Goal: Task Accomplishment & Management: Manage account settings

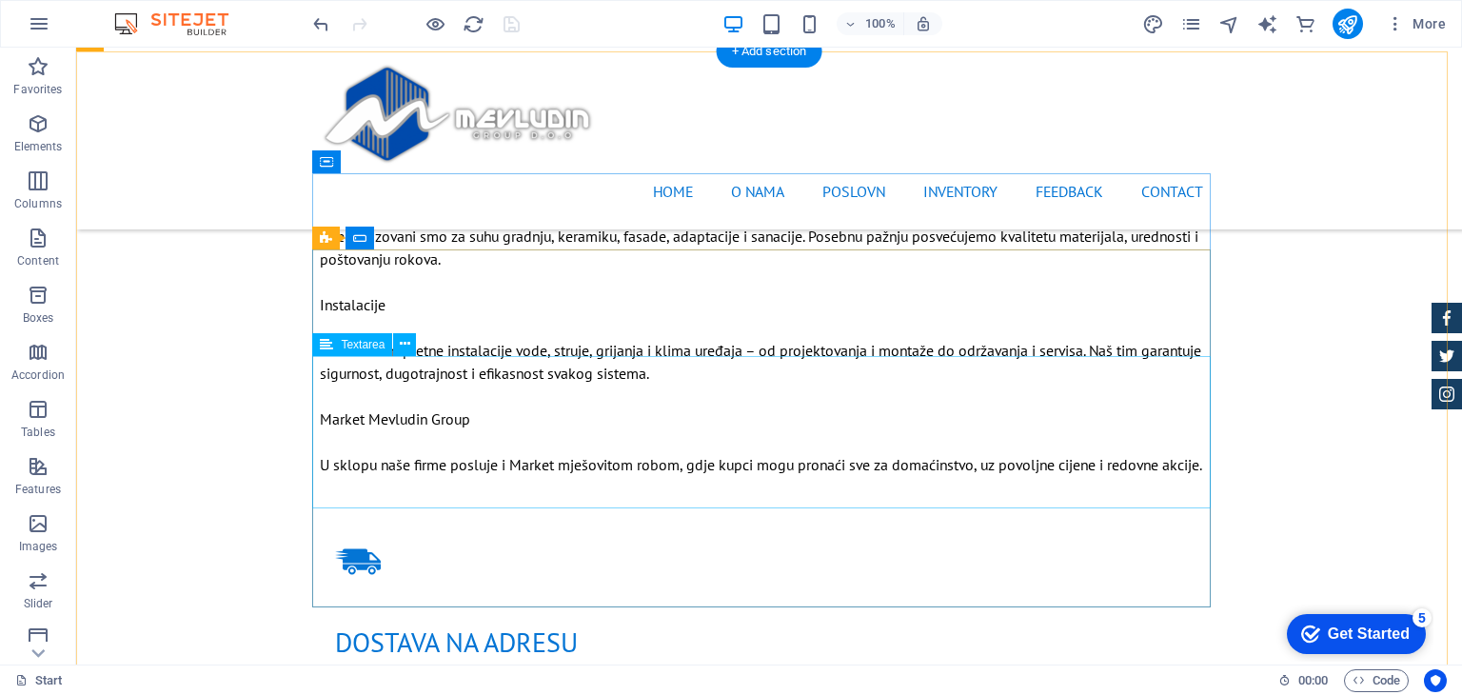
scroll to position [1523, 0]
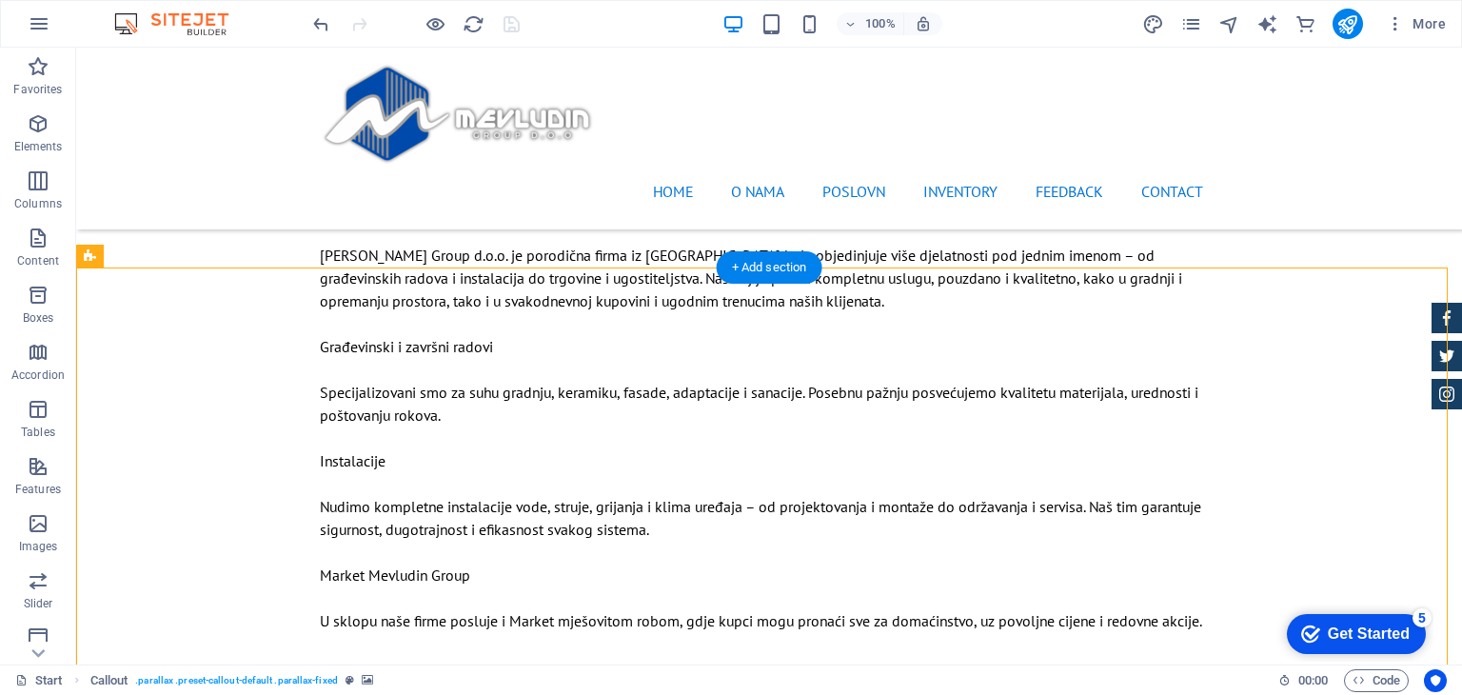
scroll to position [1237, 0]
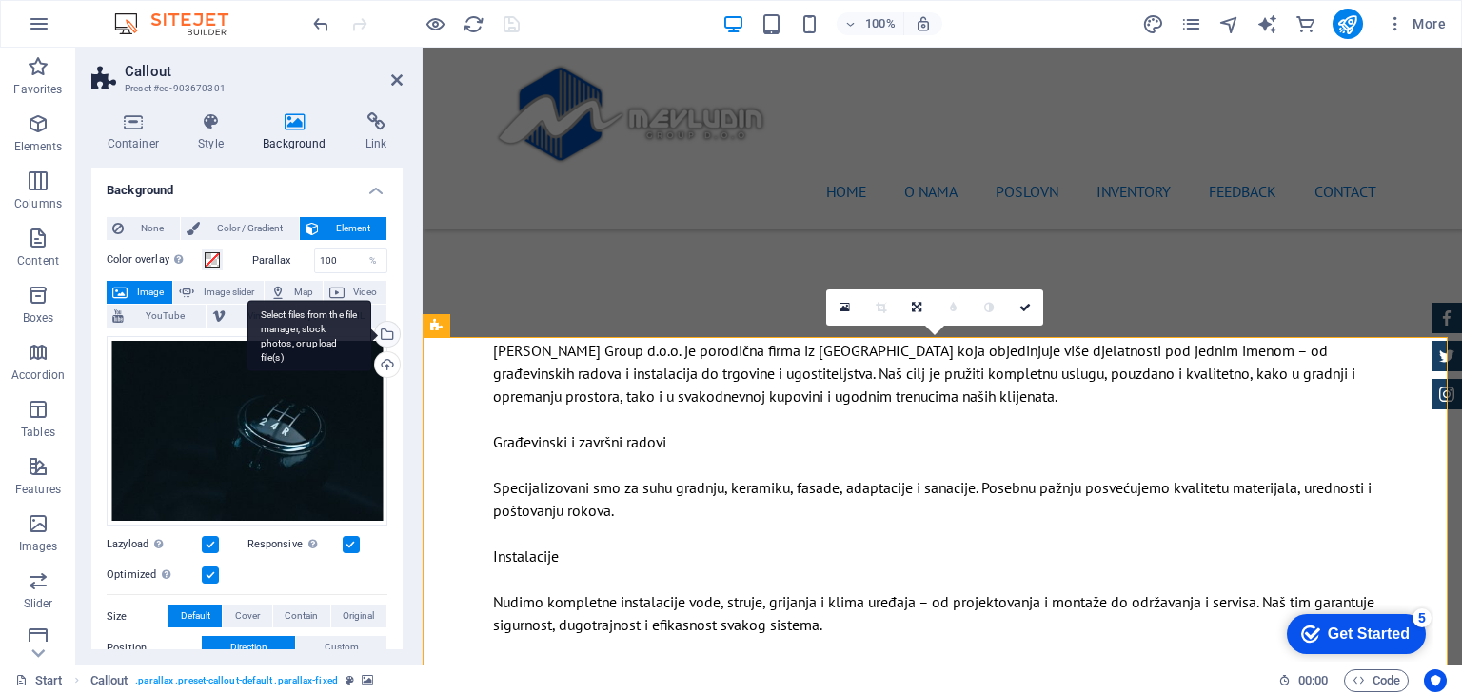
click at [385, 333] on div "Select files from the file manager, stock photos, or upload file(s)" at bounding box center [385, 336] width 29 height 29
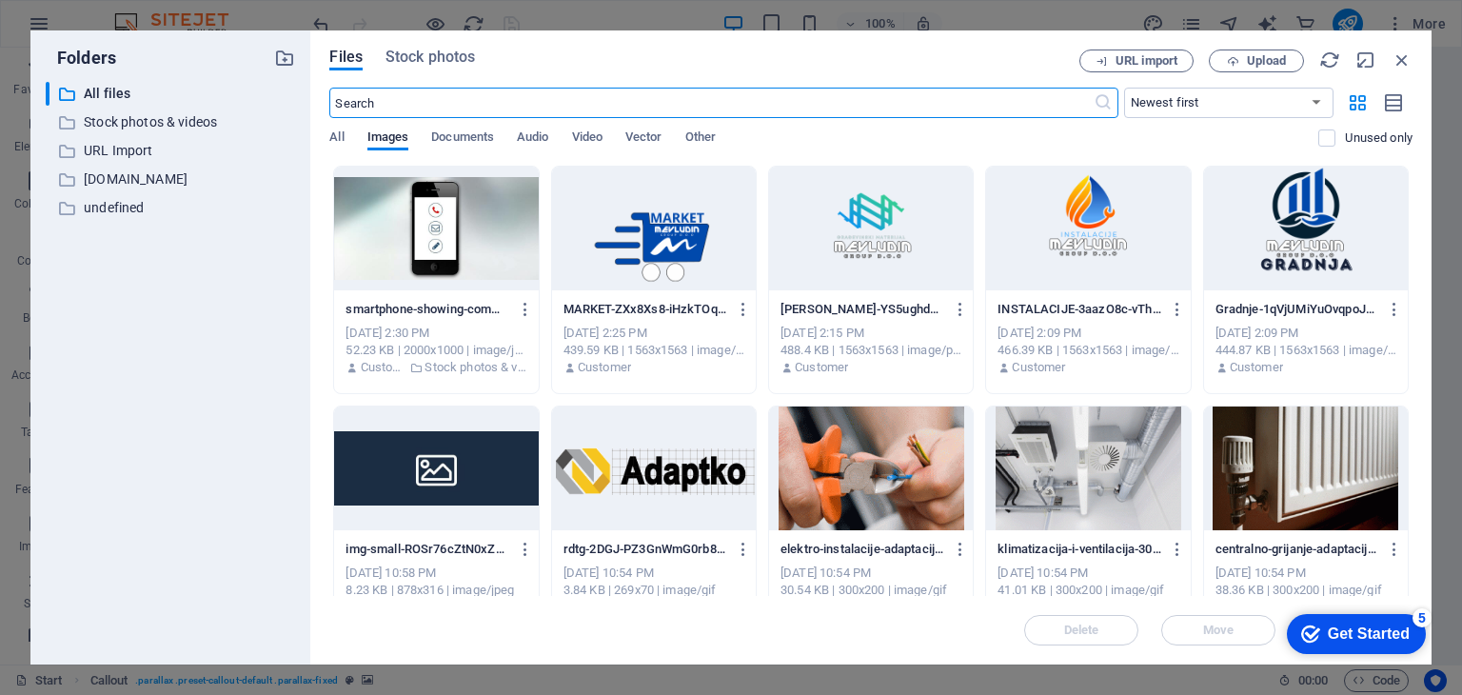
scroll to position [1585, 0]
click at [162, 119] on p "Stock photos & videos" at bounding box center [172, 122] width 177 height 22
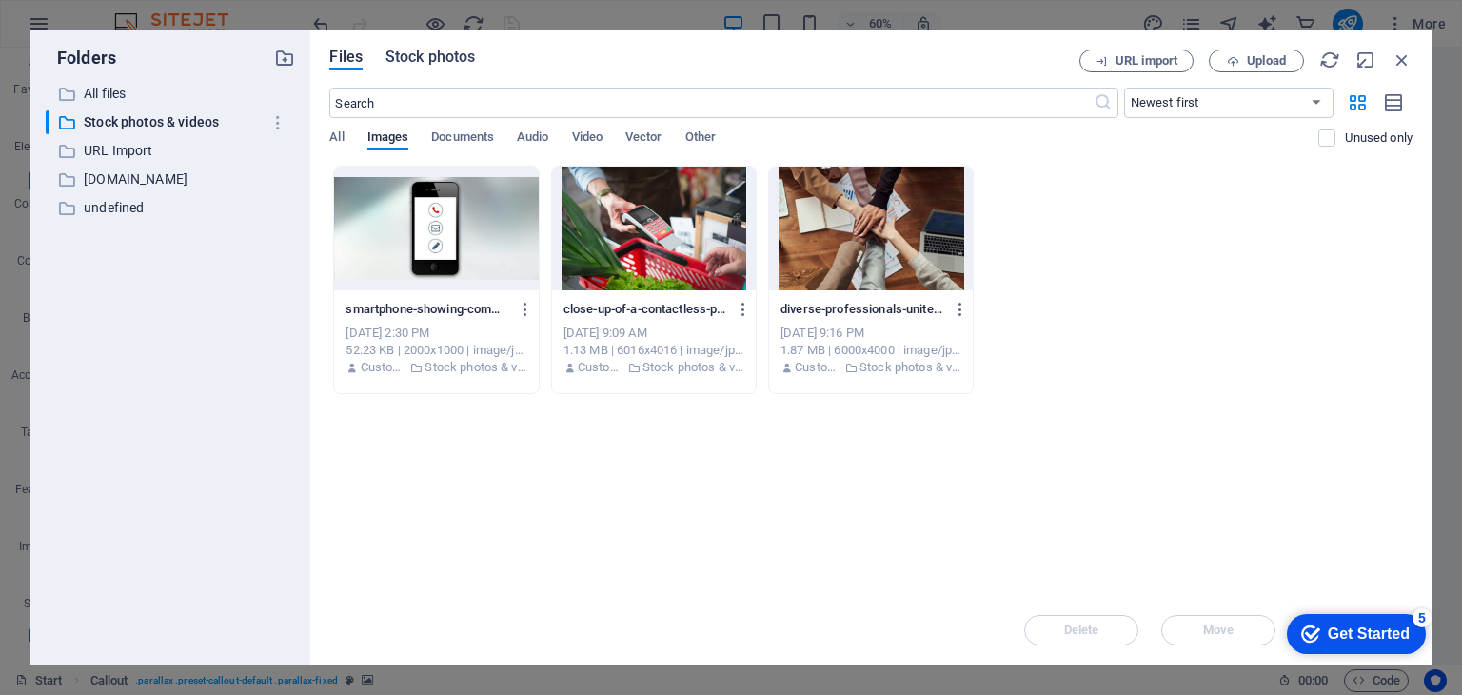
click at [430, 59] on span "Stock photos" at bounding box center [429, 57] width 89 height 23
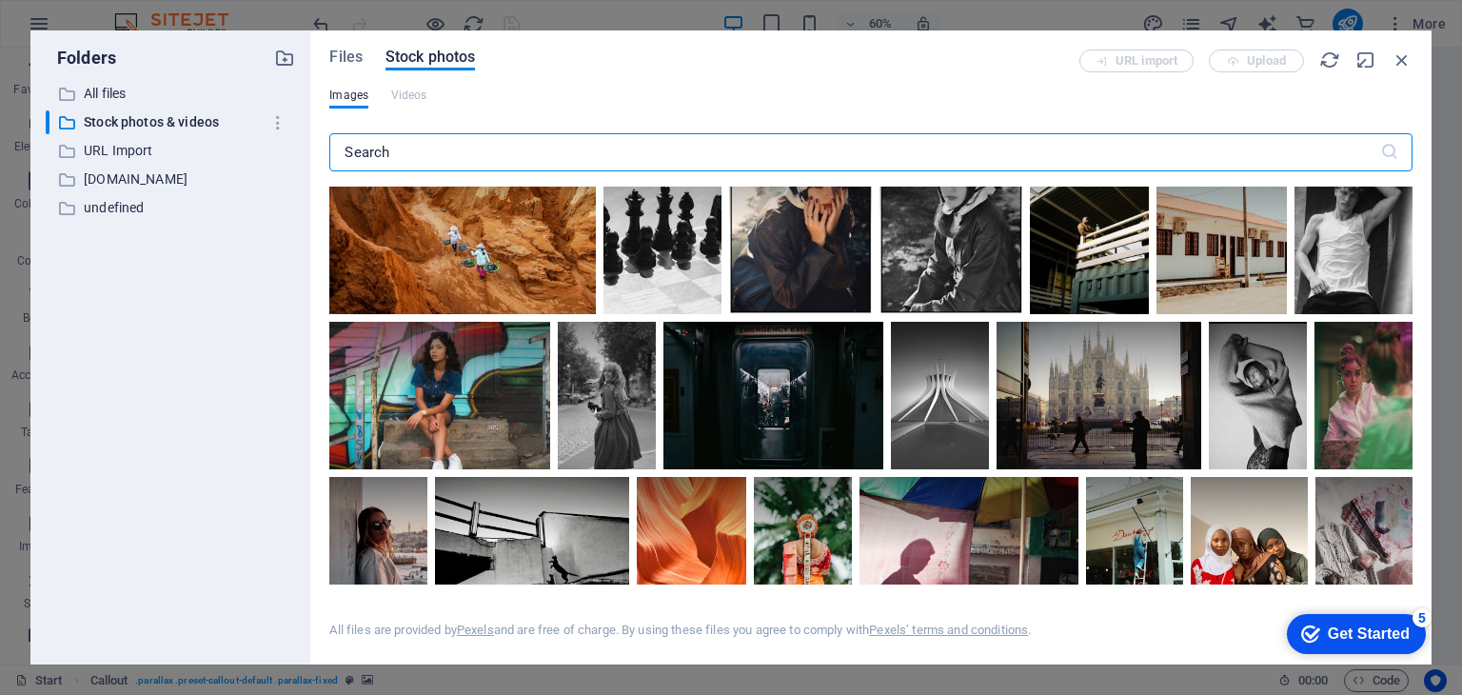
scroll to position [571, 0]
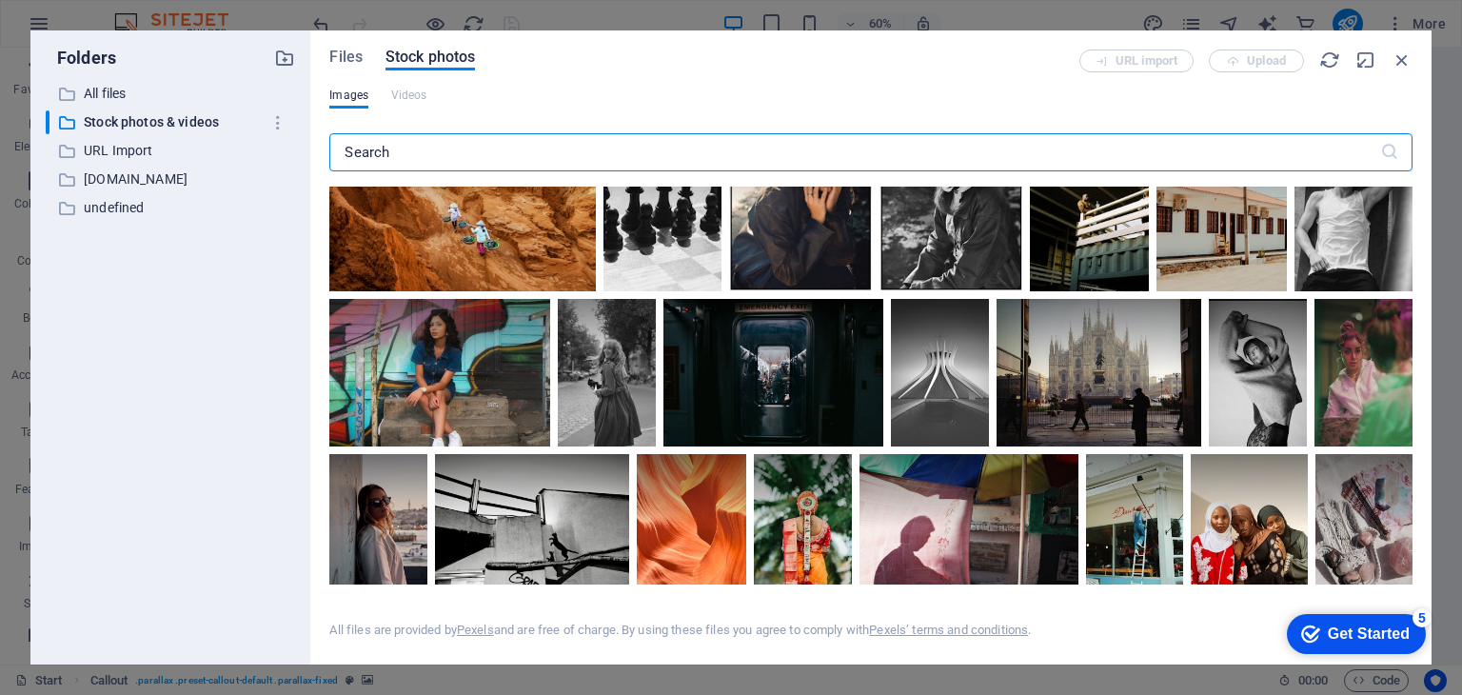
click at [557, 149] on input "text" at bounding box center [854, 152] width 1050 height 38
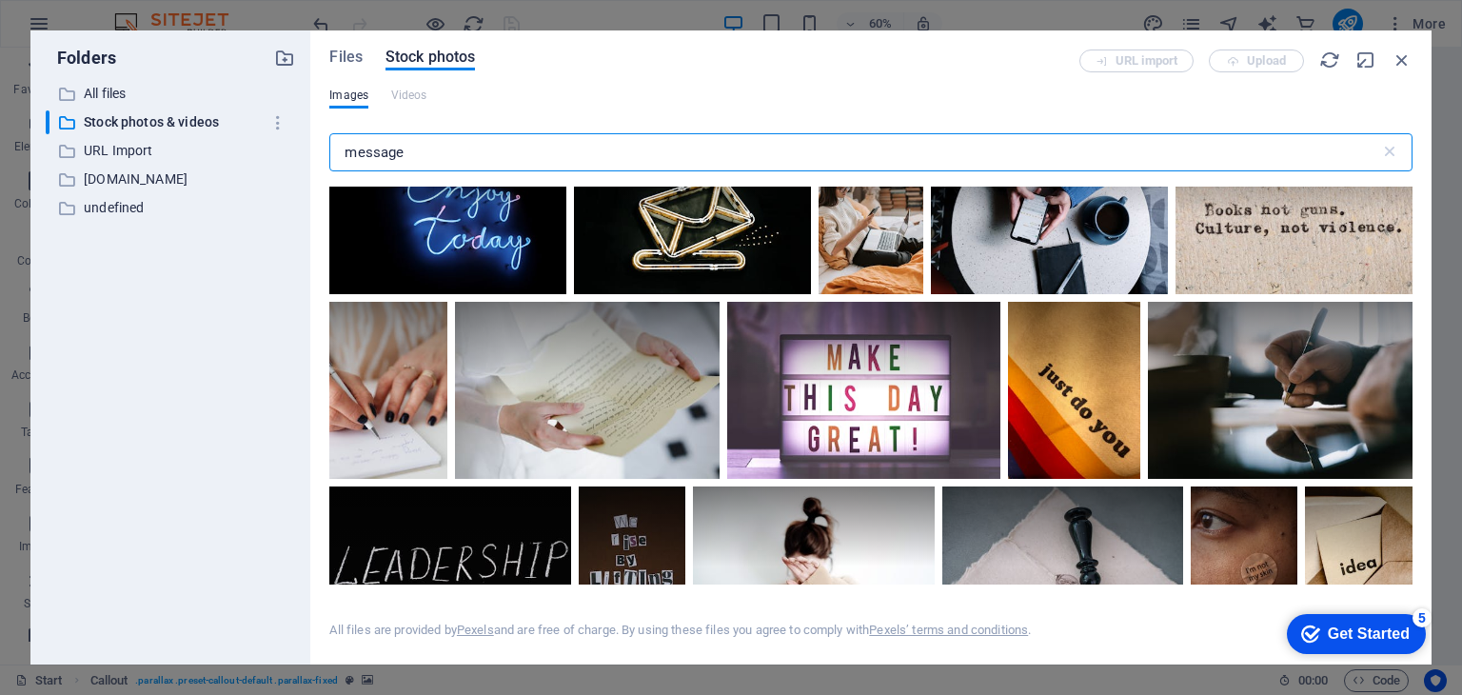
scroll to position [3426, 0]
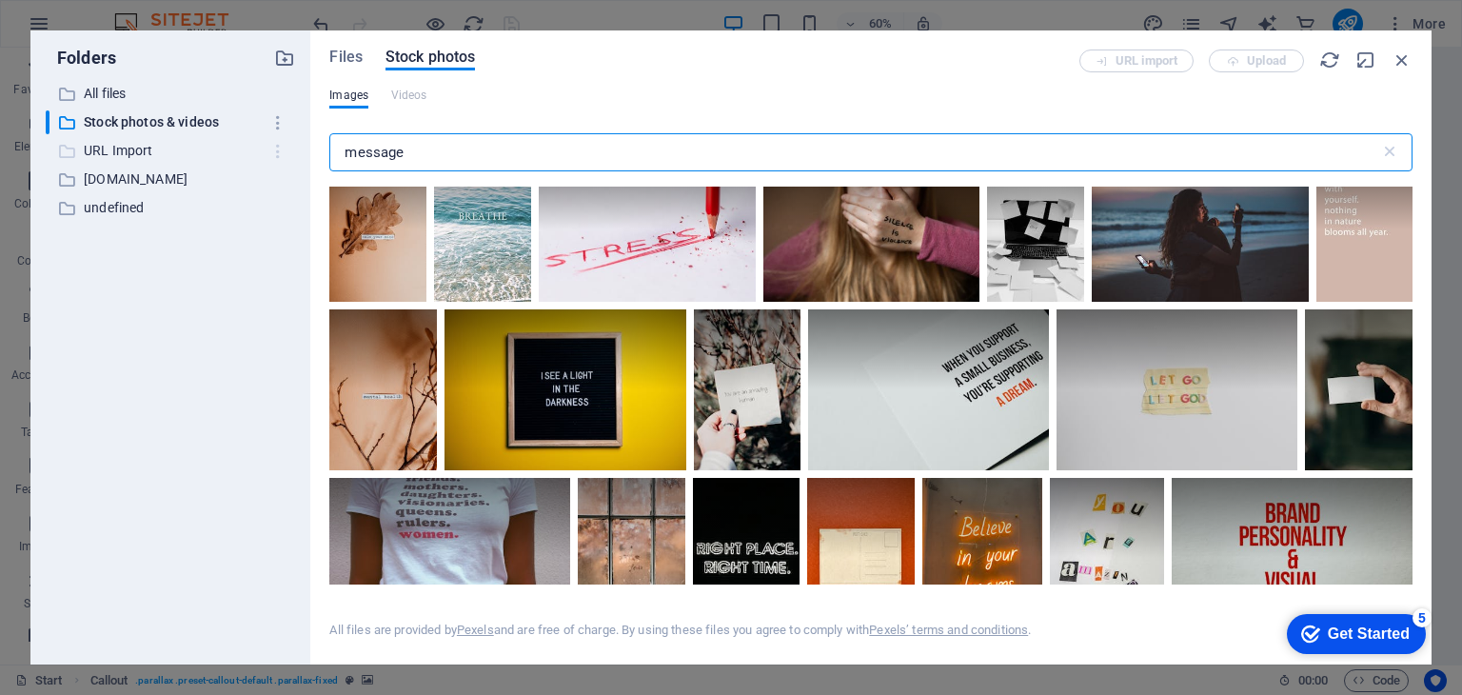
drag, startPoint x: 484, startPoint y: 141, endPoint x: 279, endPoint y: 141, distance: 205.6
click at [279, 141] on div "Folders ​ All files All files ​ Stock photos & videos Stock photos & videos ​ U…" at bounding box center [730, 347] width 1401 height 634
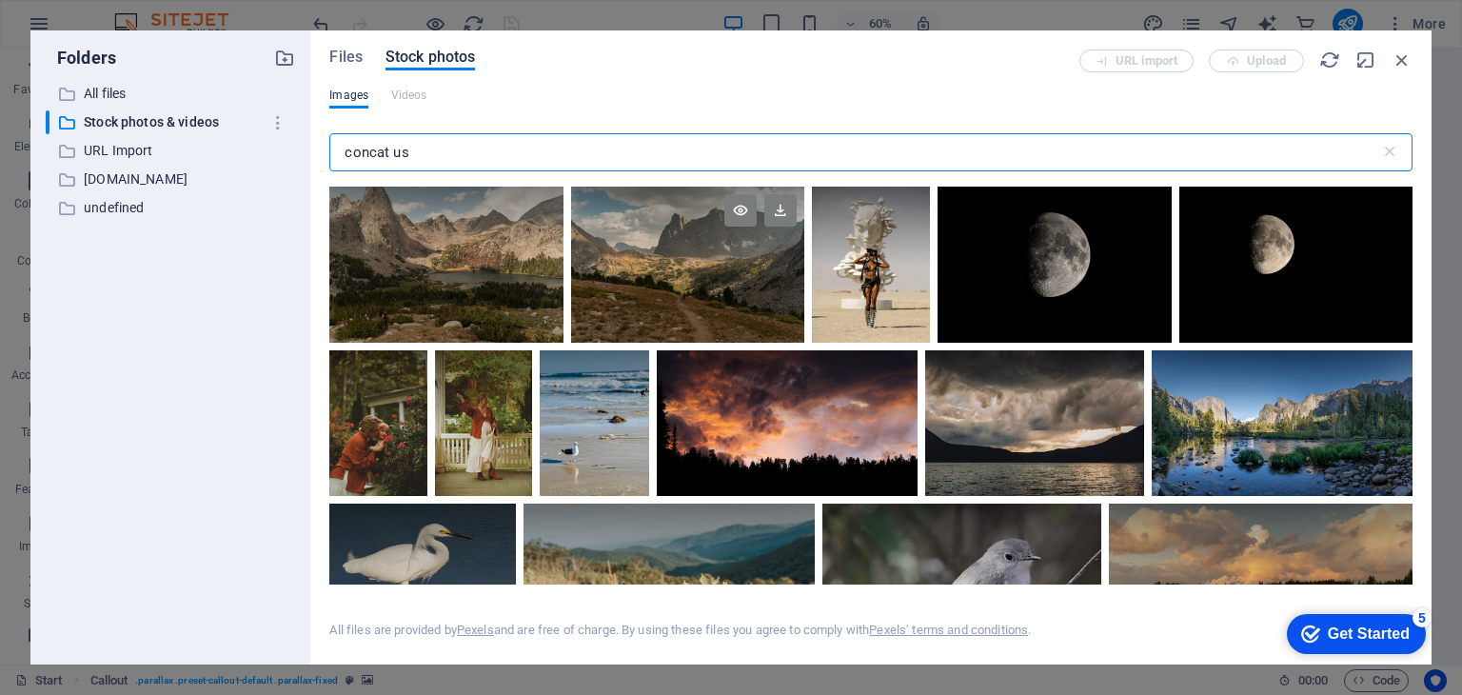
scroll to position [286, 0]
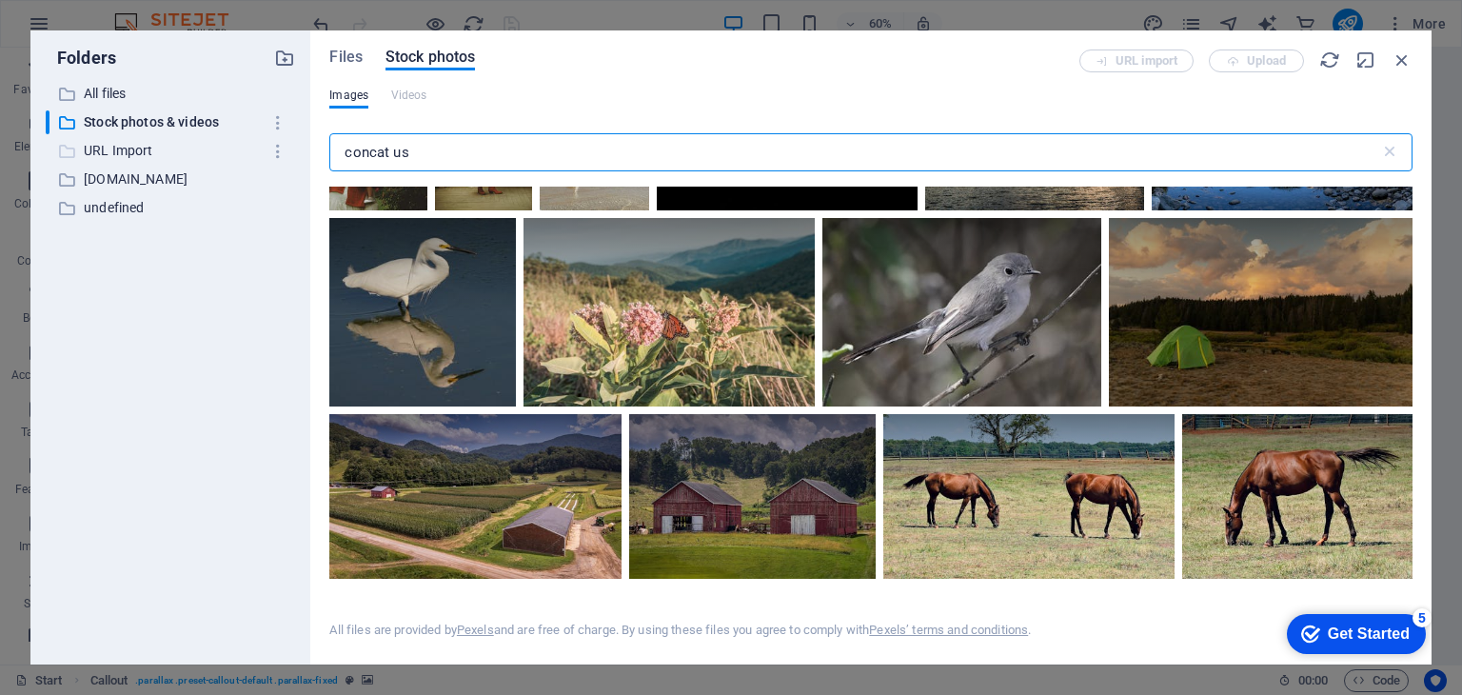
drag, startPoint x: 423, startPoint y: 153, endPoint x: 213, endPoint y: 153, distance: 209.4
click at [213, 153] on div "Folders ​ All files All files ​ Stock photos & videos Stock photos & videos ​ U…" at bounding box center [730, 347] width 1401 height 634
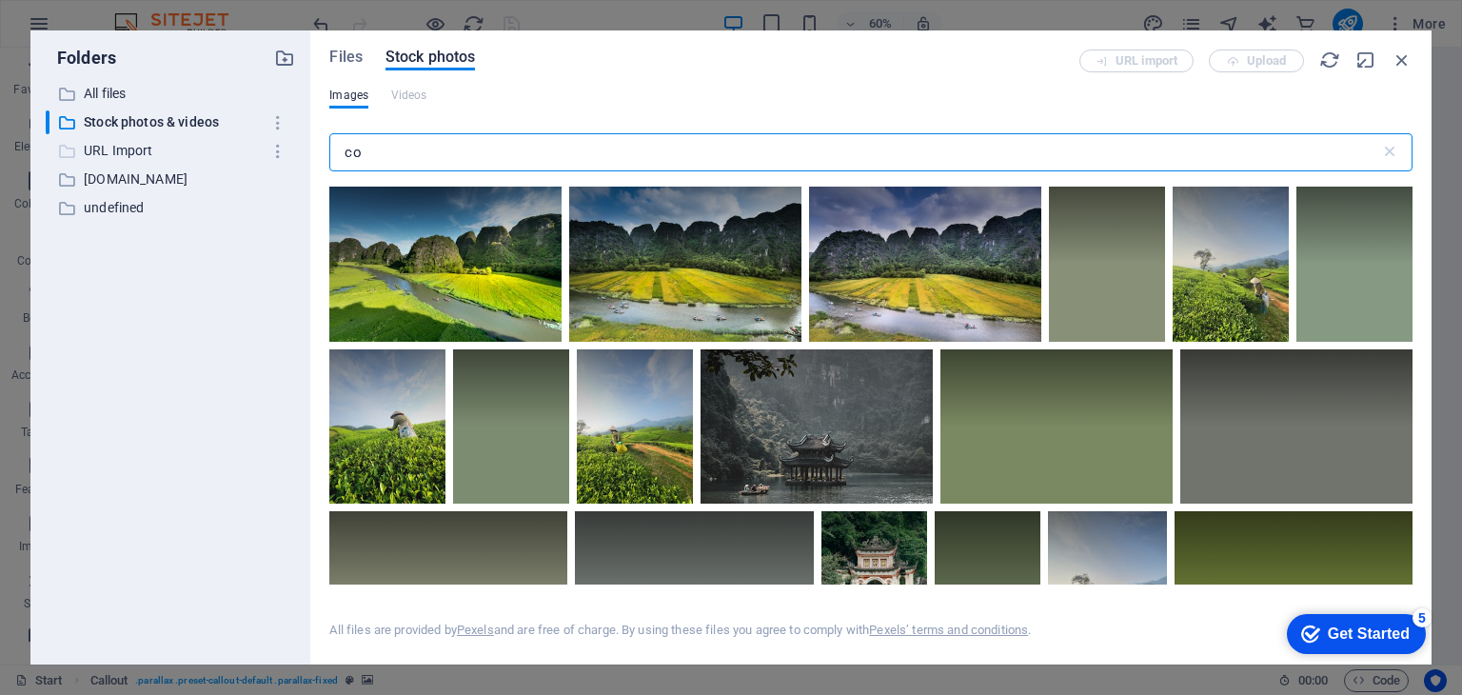
type input "c"
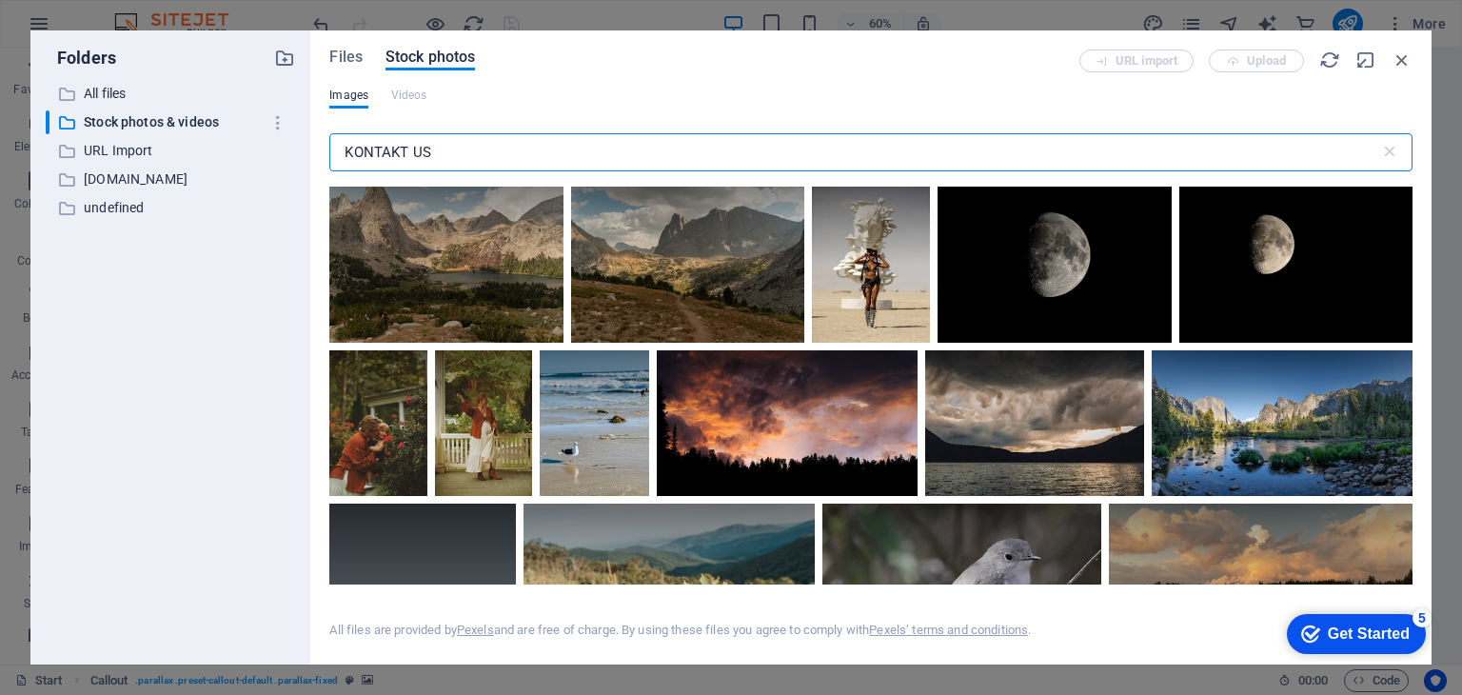
drag, startPoint x: 351, startPoint y: 157, endPoint x: 297, endPoint y: 151, distance: 54.6
click at [297, 151] on div "Folders ​ All files All files ​ Stock photos & videos Stock photos & videos ​ U…" at bounding box center [730, 347] width 1401 height 634
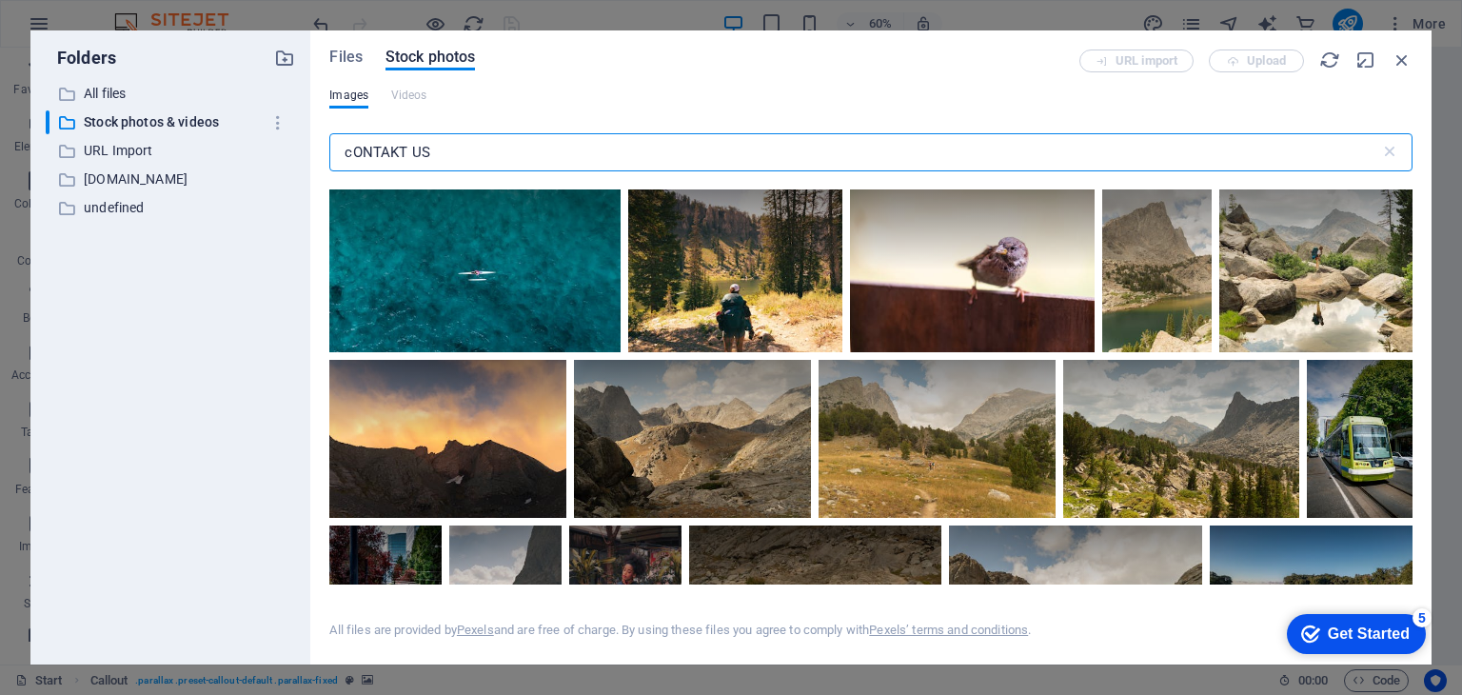
scroll to position [2174, 0]
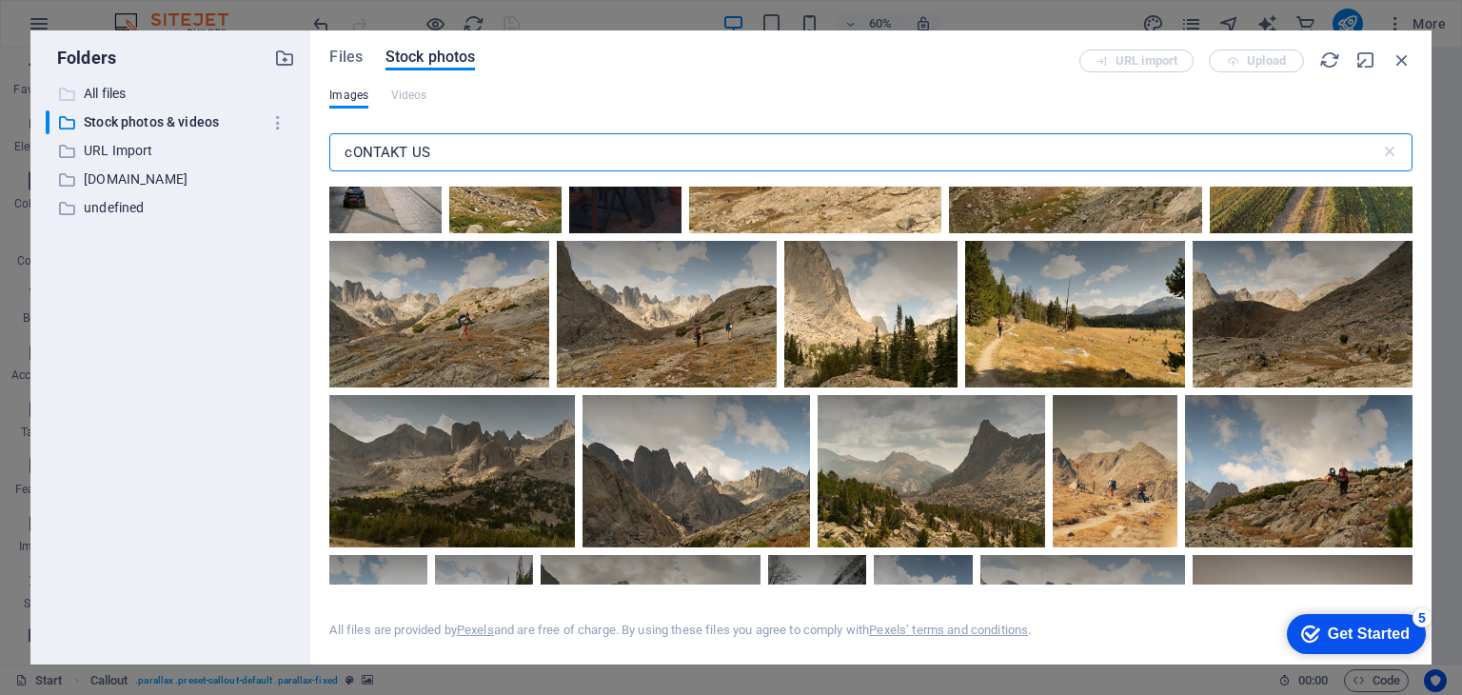
type input "cONTAKT US"
click at [114, 96] on p "All files" at bounding box center [172, 94] width 177 height 22
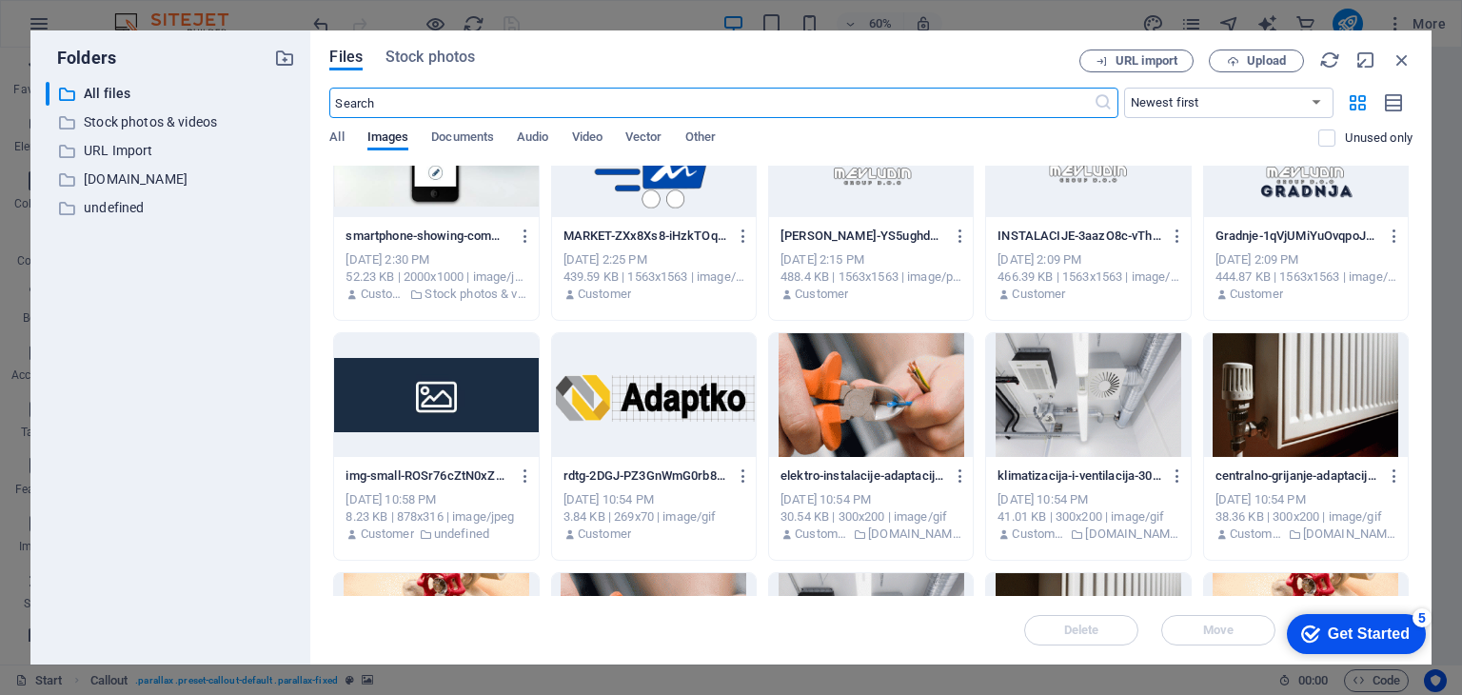
scroll to position [53, 0]
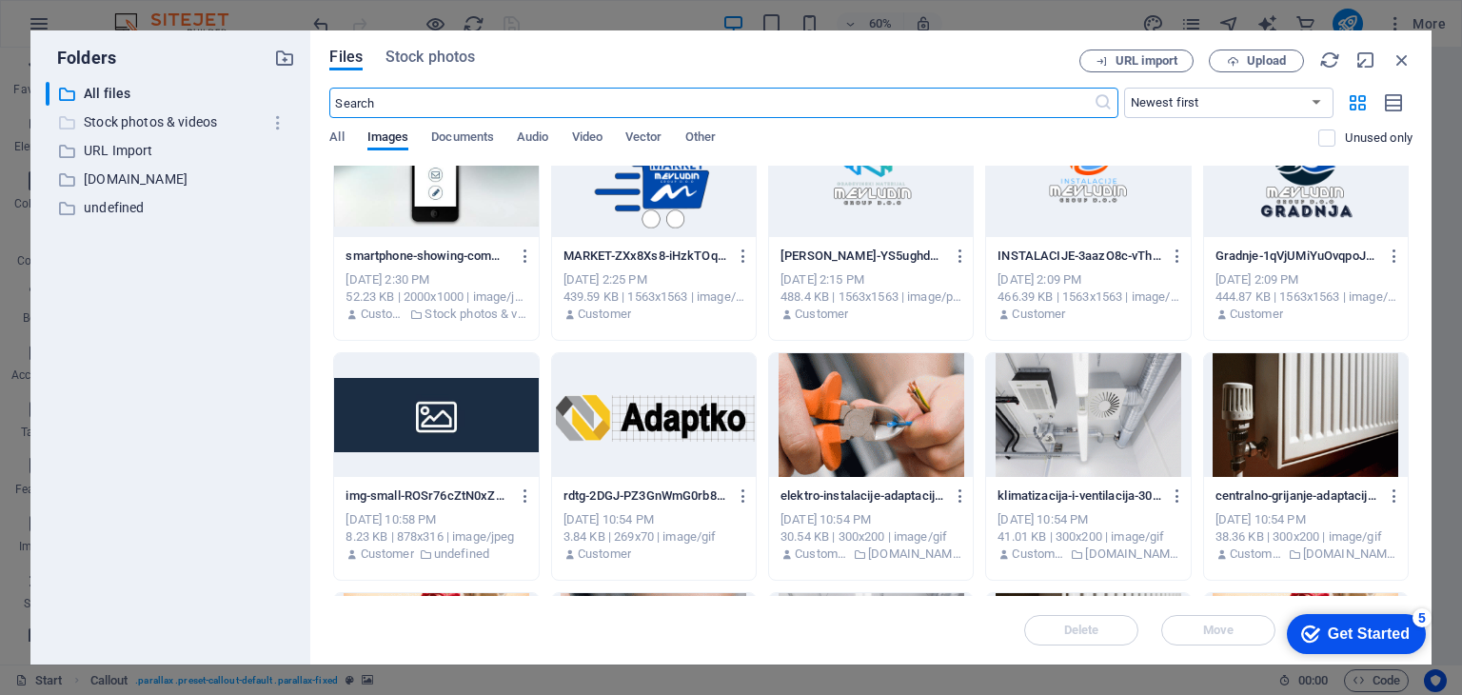
click at [128, 123] on p "Stock photos & videos" at bounding box center [172, 122] width 177 height 22
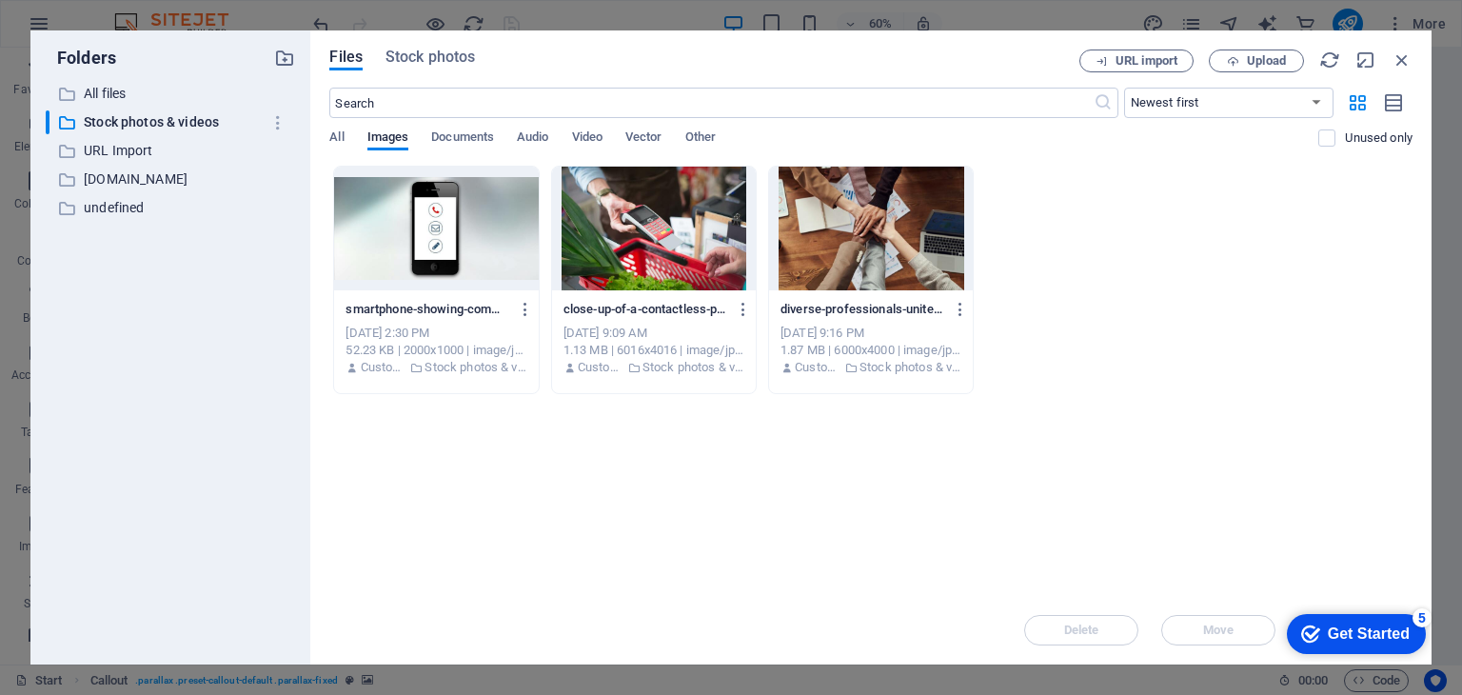
click at [912, 247] on div at bounding box center [871, 229] width 204 height 124
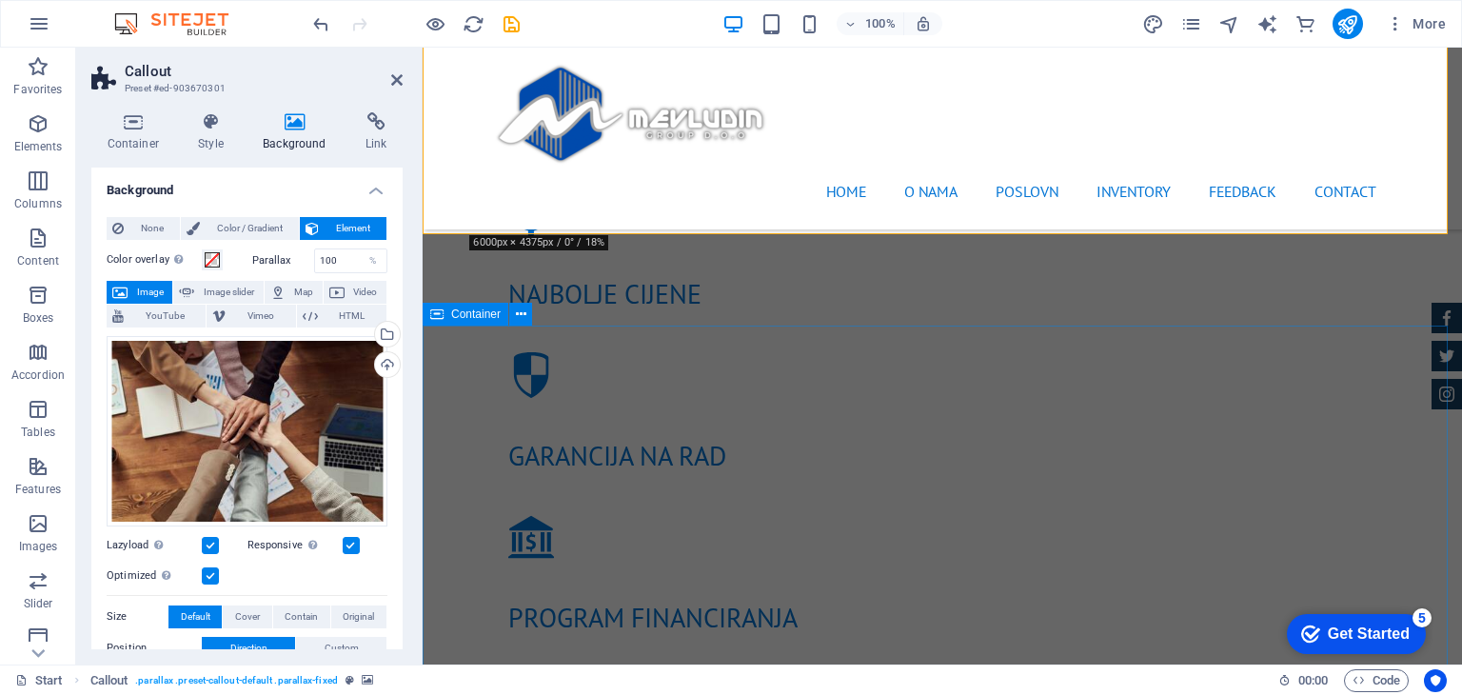
scroll to position [2094, 0]
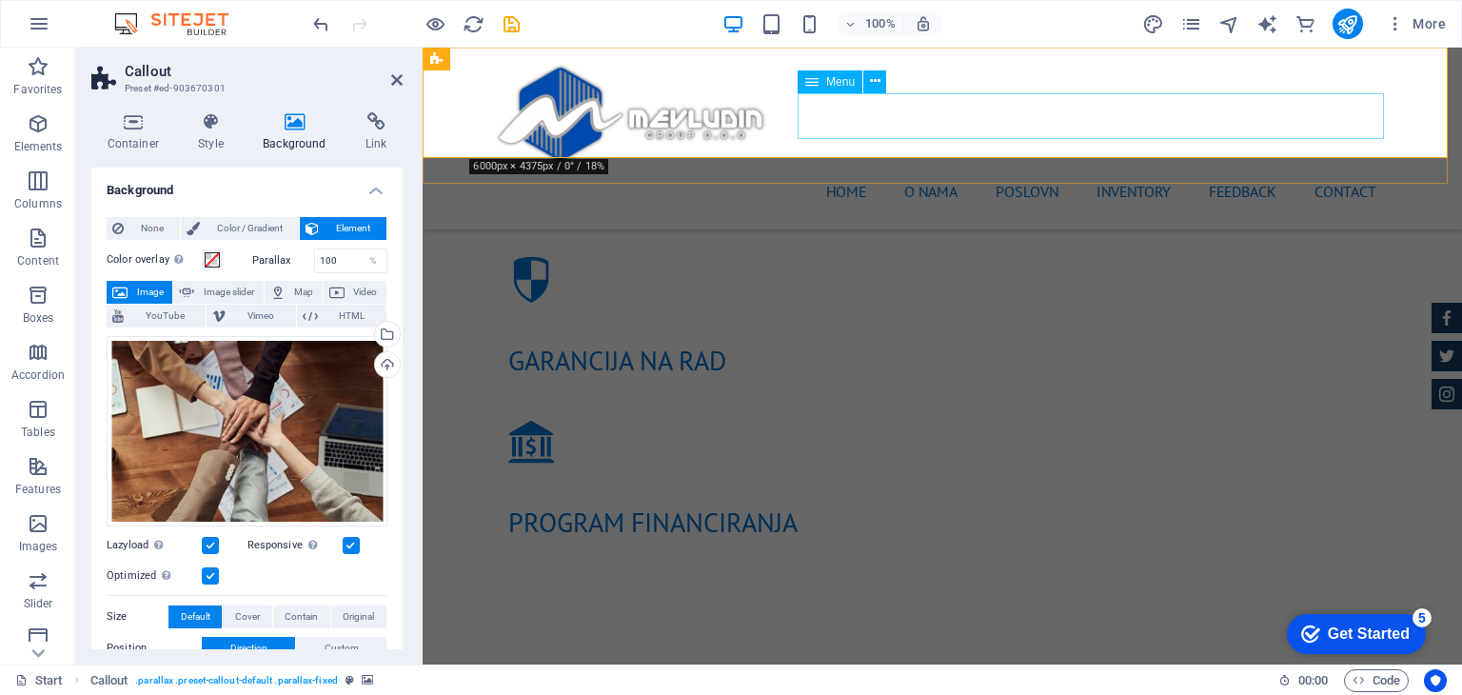
click at [1021, 168] on nav "Home O NAMA POSLOVN Inventory Feedback Contact" at bounding box center [942, 191] width 898 height 46
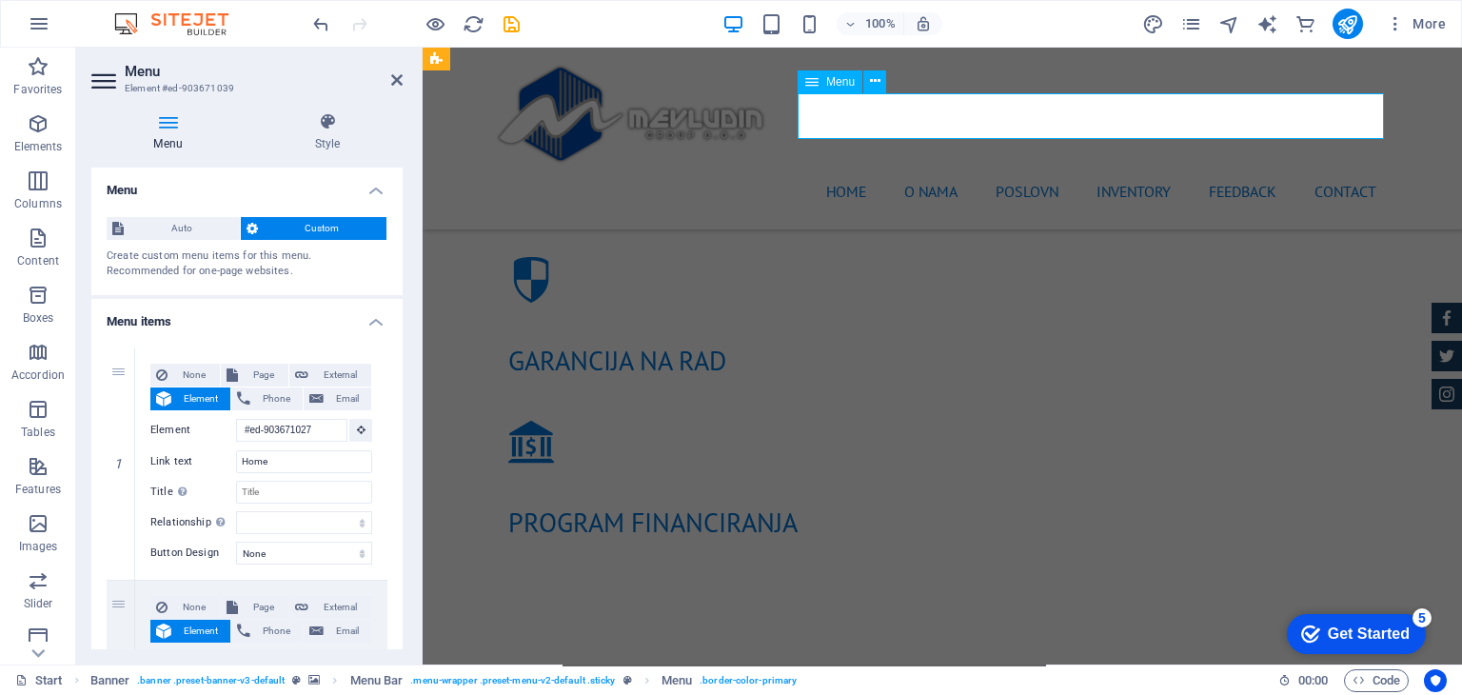
click at [1020, 168] on nav "Home O NAMA POSLOVN Inventory Feedback Contact" at bounding box center [942, 191] width 898 height 46
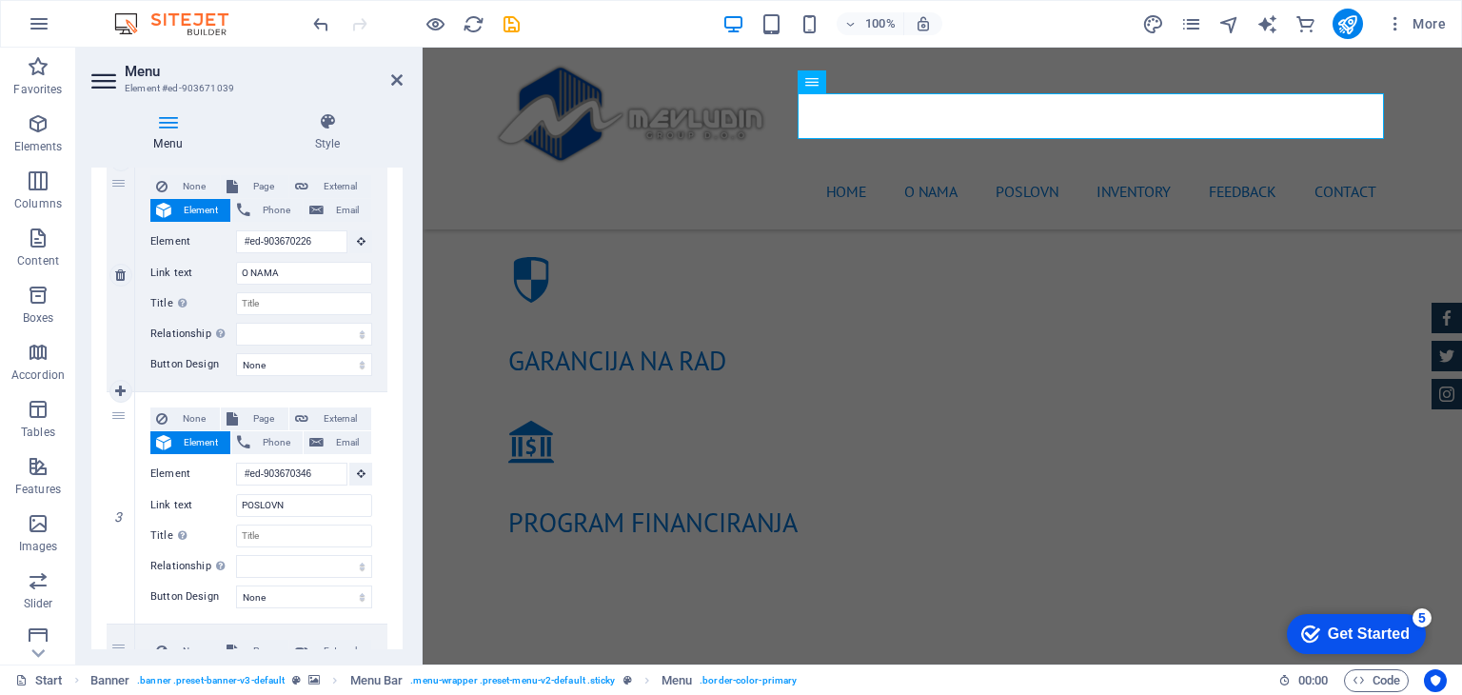
scroll to position [476, 0]
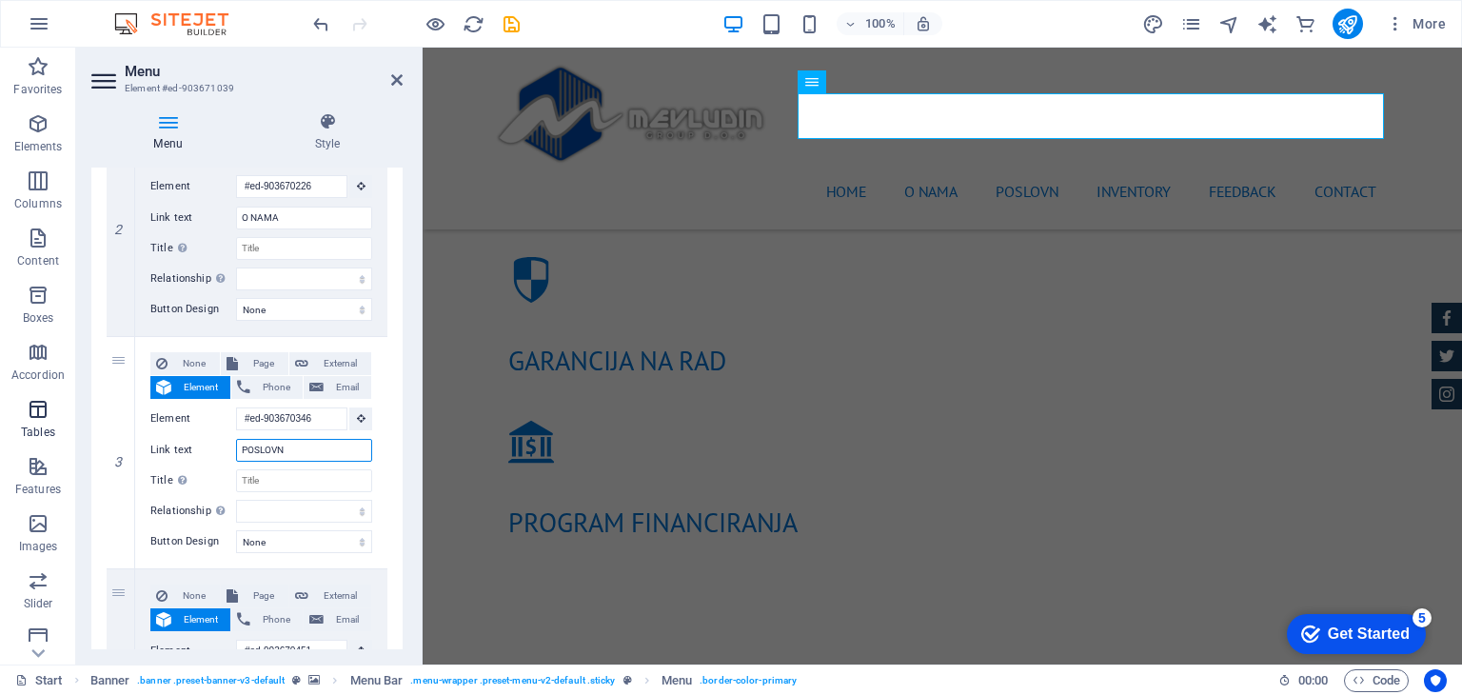
drag, startPoint x: 308, startPoint y: 454, endPoint x: 59, endPoint y: 415, distance: 252.4
click at [59, 415] on section "Favorites Elements Columns Content Boxes Accordion Tables Features Images Slide…" at bounding box center [731, 356] width 1462 height 617
type input "j"
select select
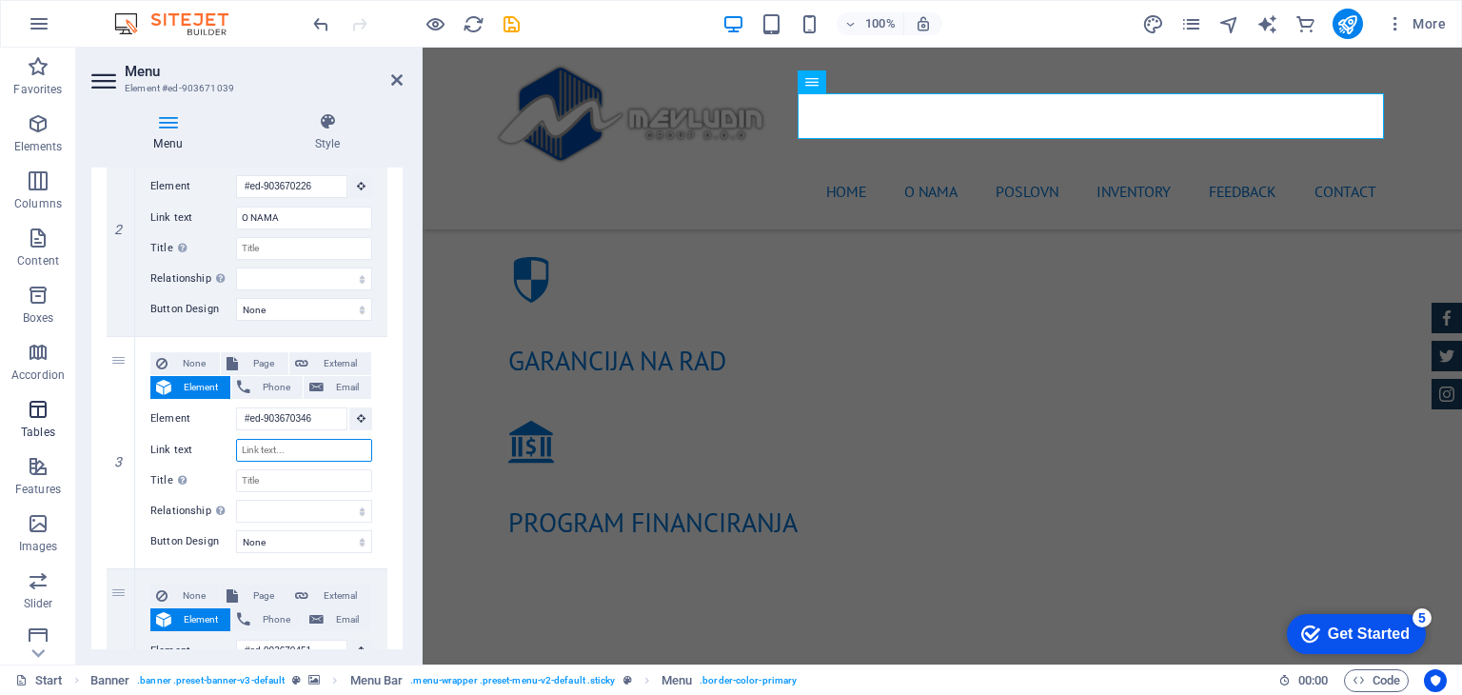
select select
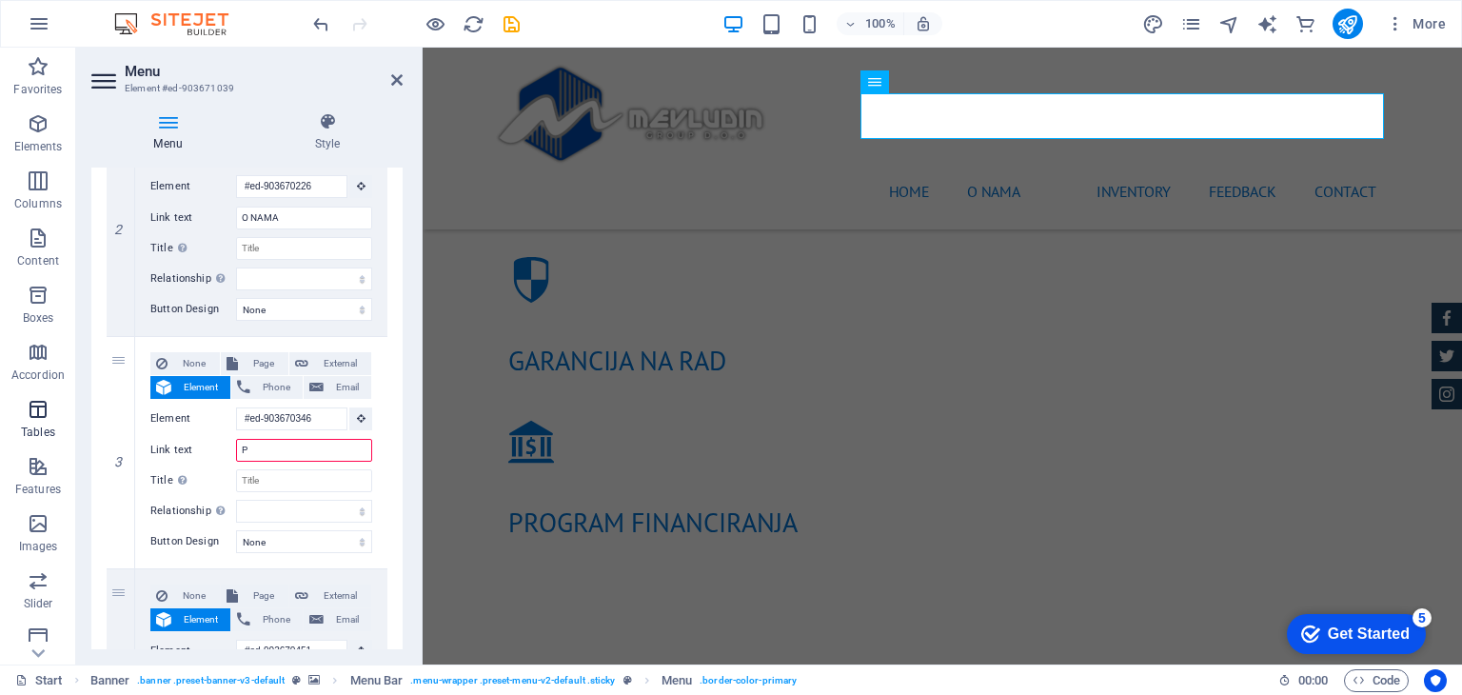
type input "P."
select select
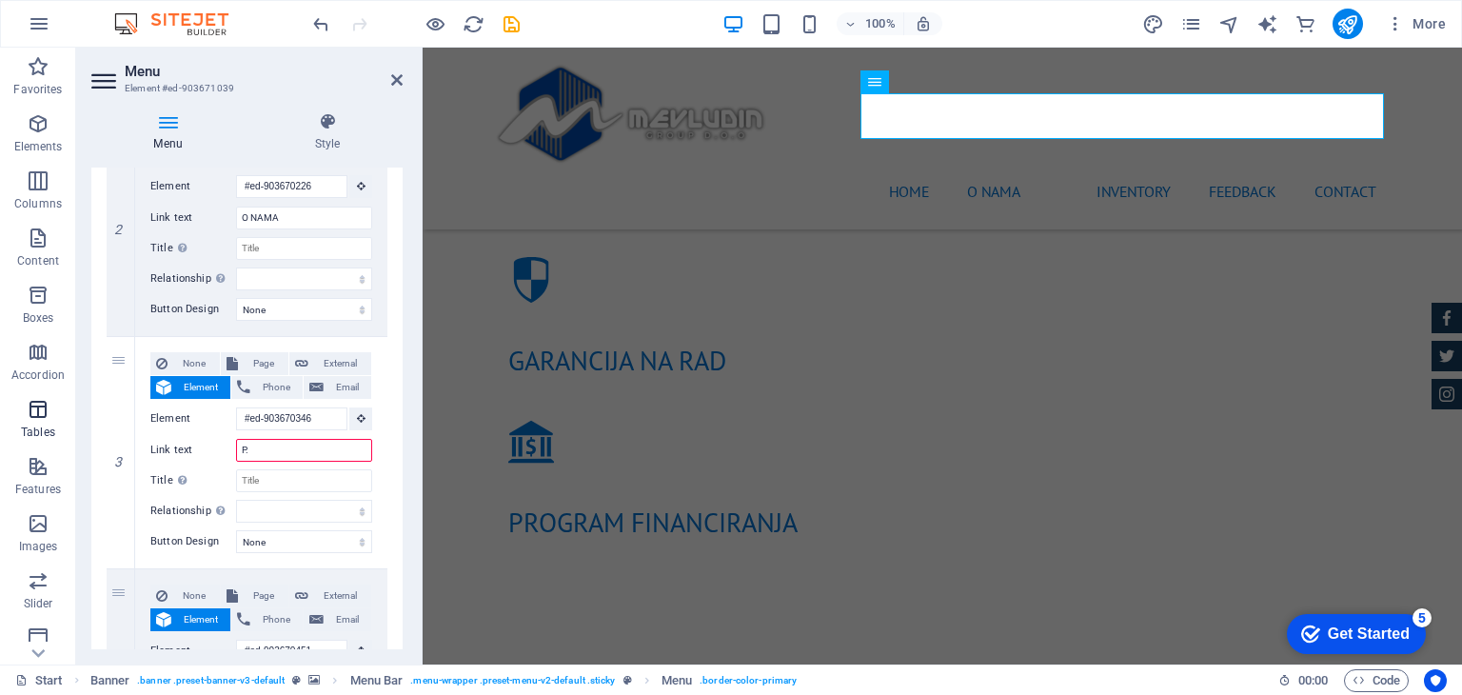
select select
type input "P.J"
select select
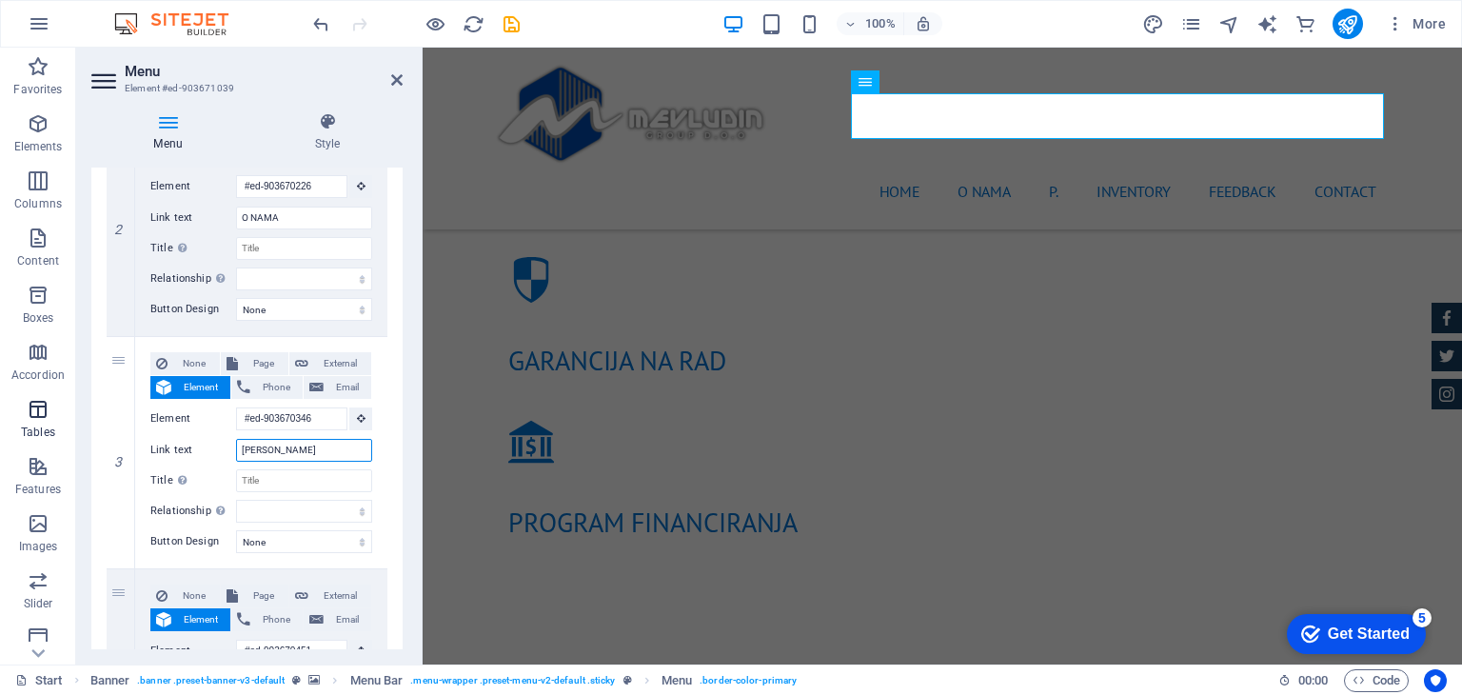
select select
type input "P.JEd"
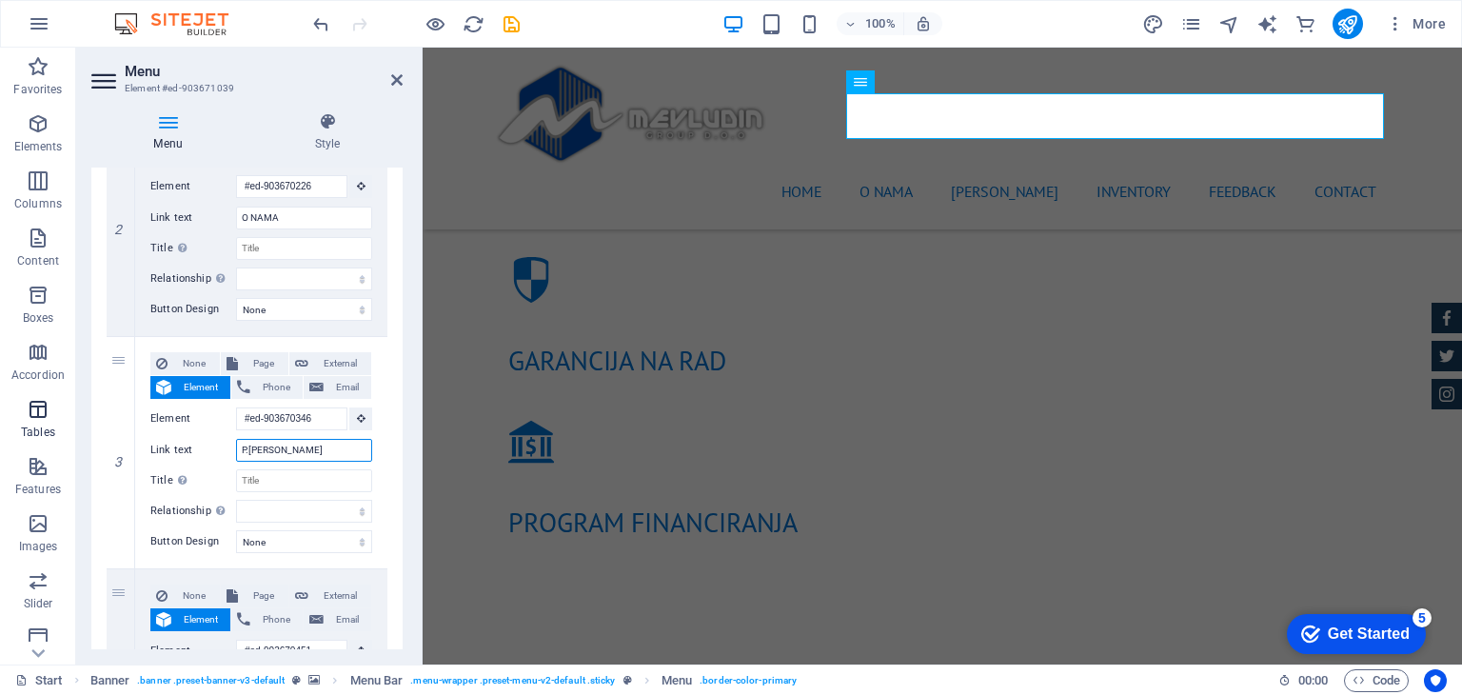
select select
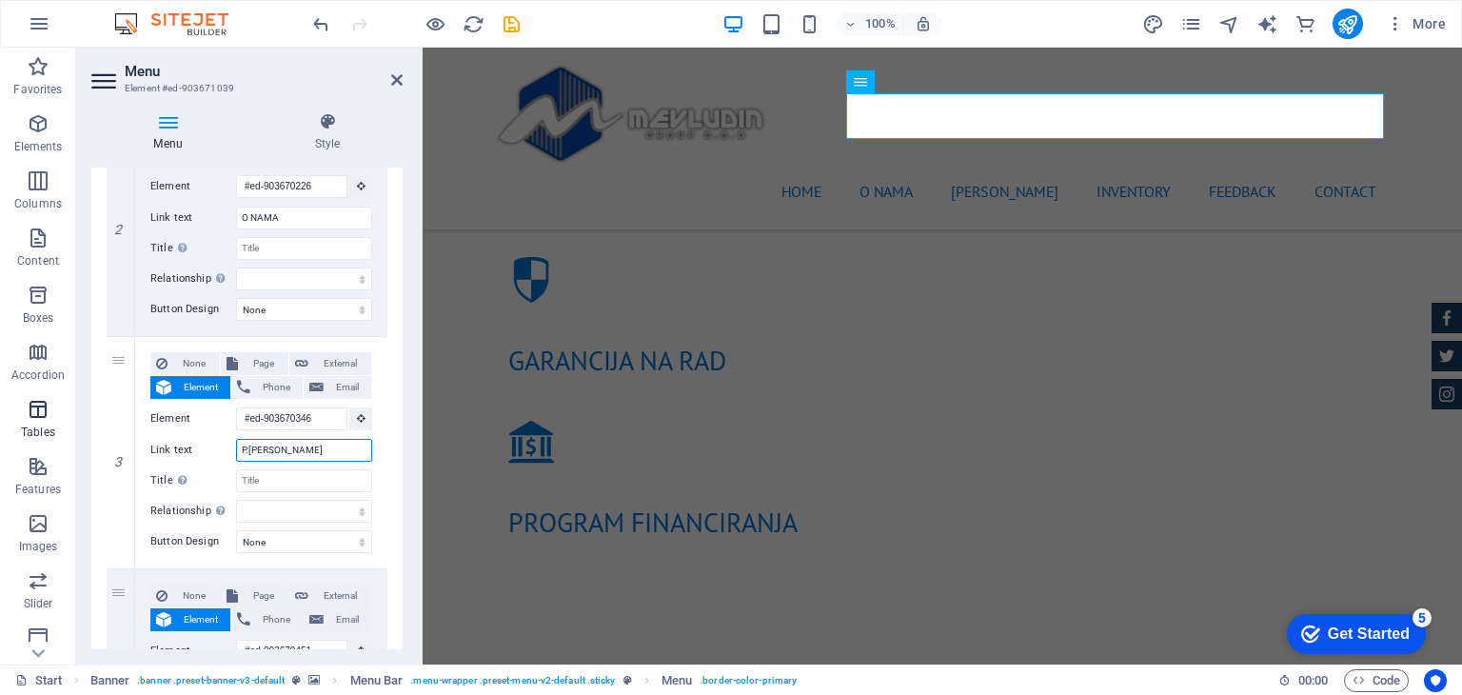
select select
type input "P.JEDINICE"
select select
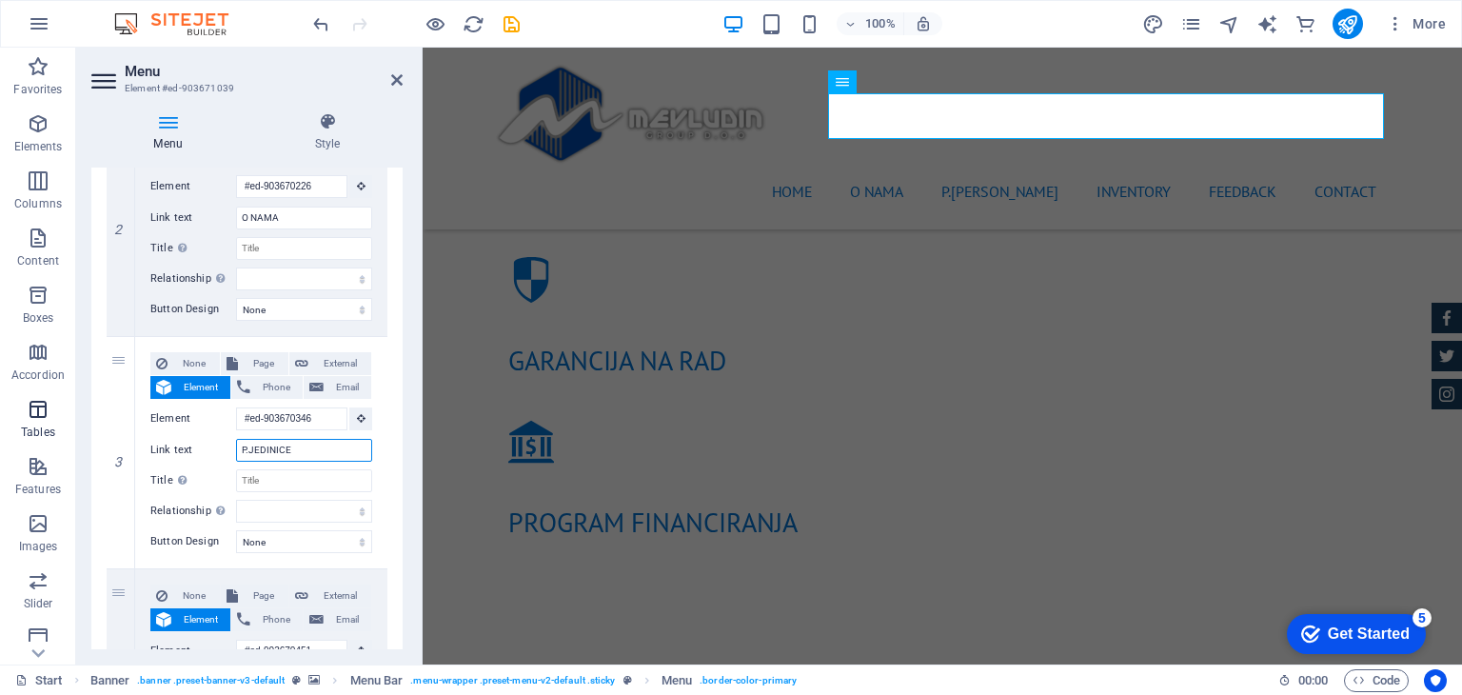
select select
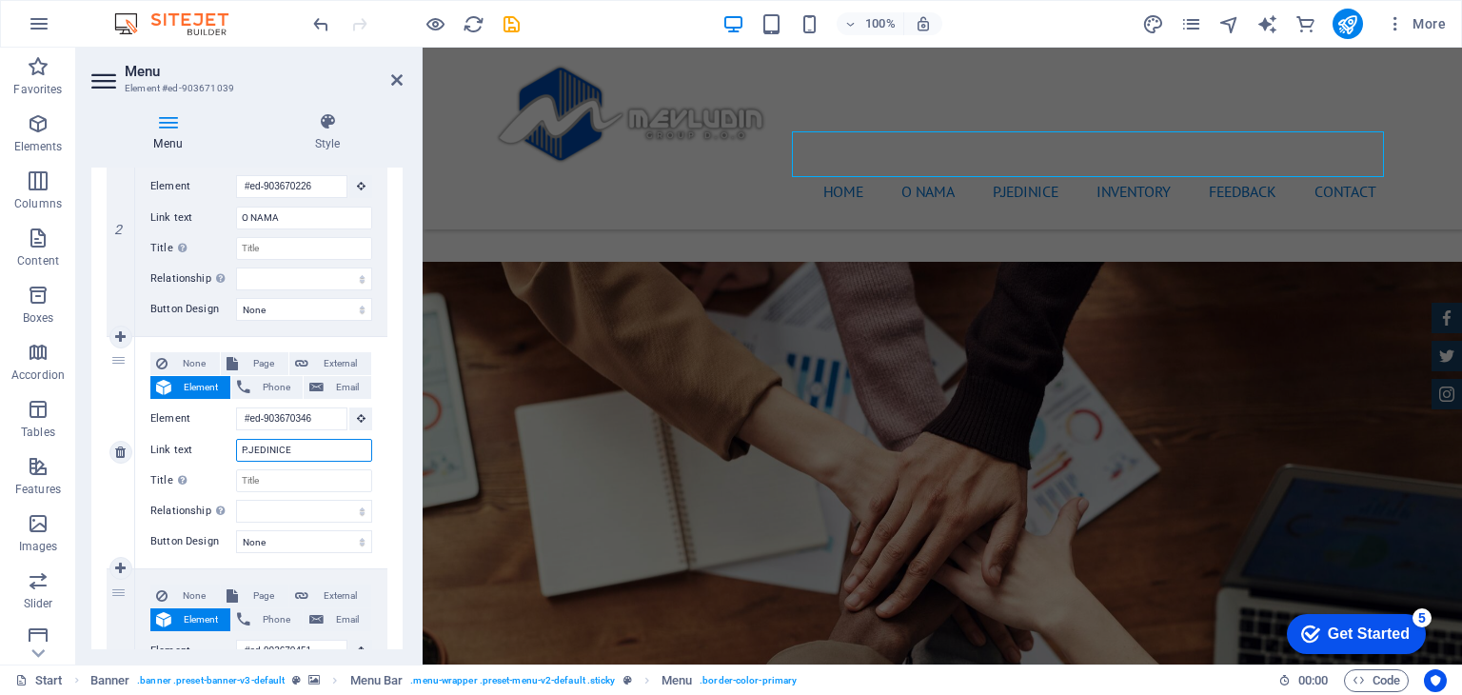
scroll to position [1957, 0]
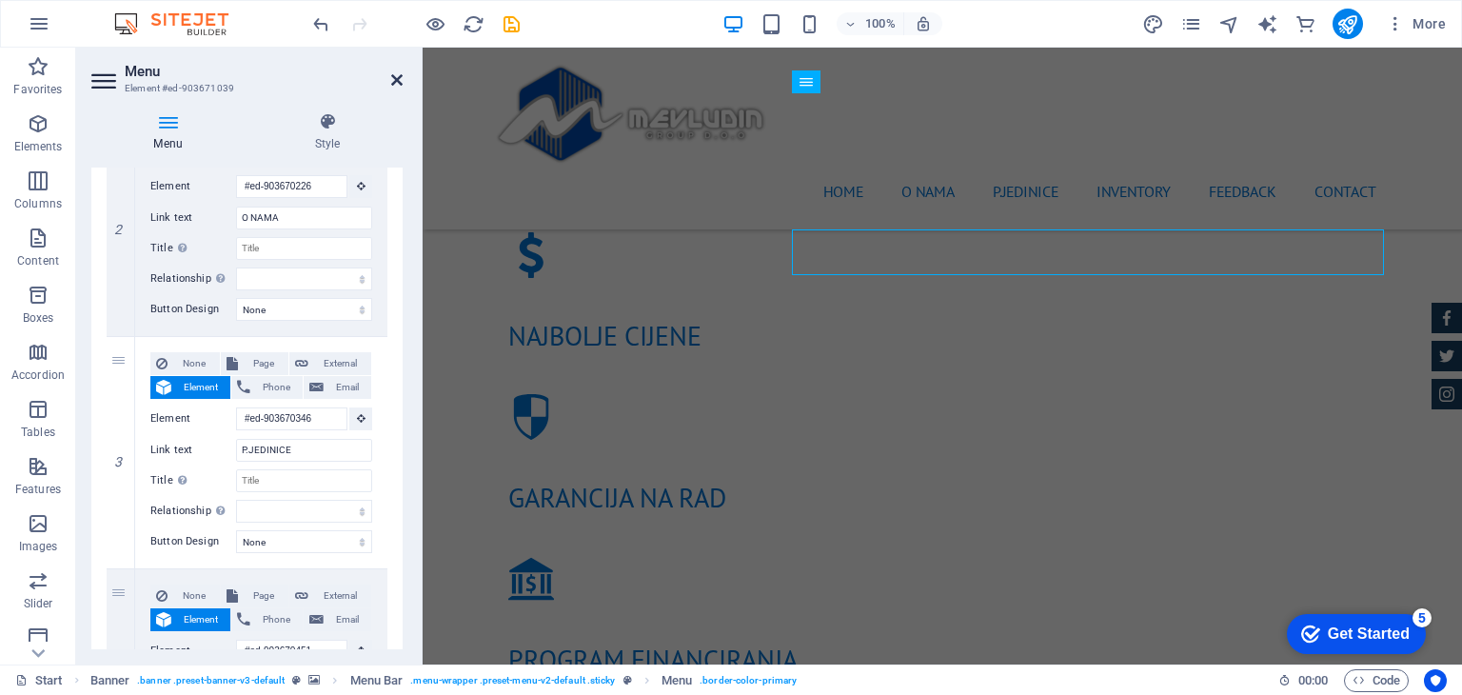
drag, startPoint x: 326, startPoint y: 37, endPoint x: 401, endPoint y: 80, distance: 86.5
click at [401, 80] on icon at bounding box center [396, 79] width 11 height 15
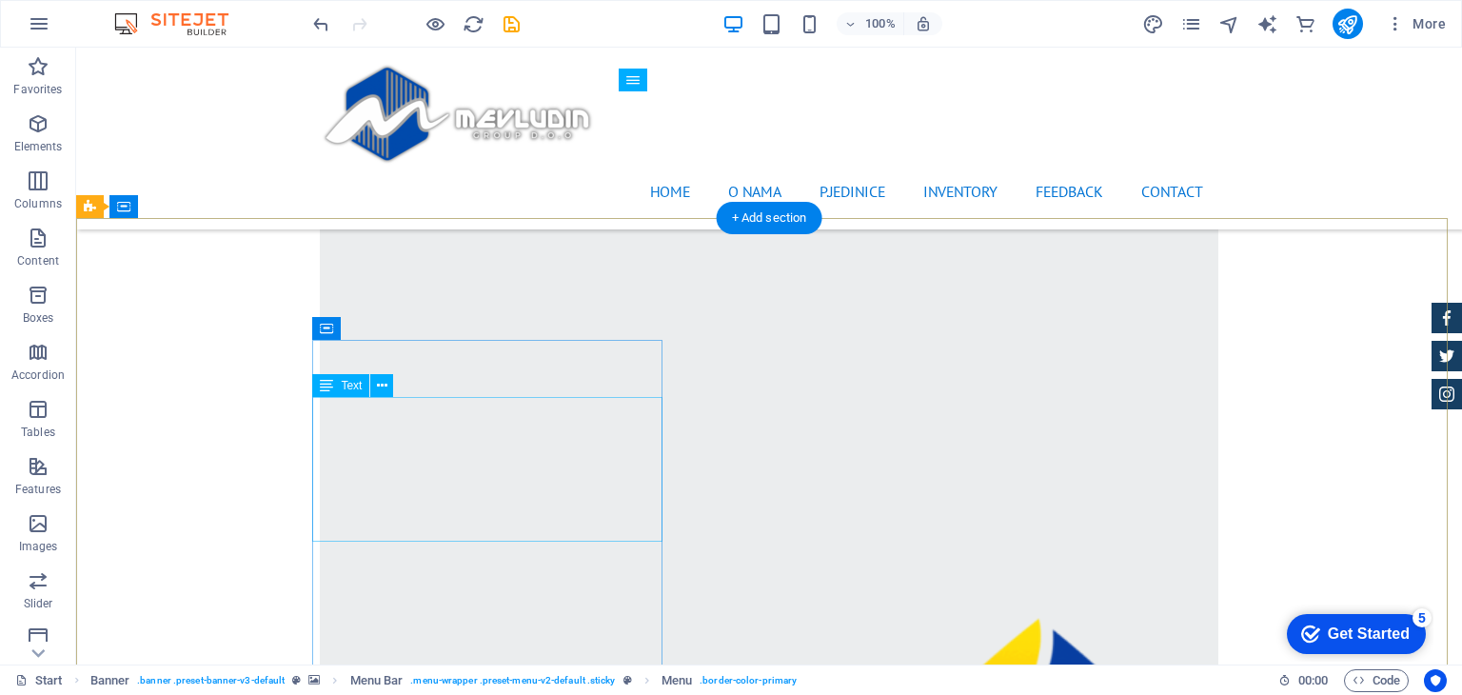
scroll to position [4812, 0]
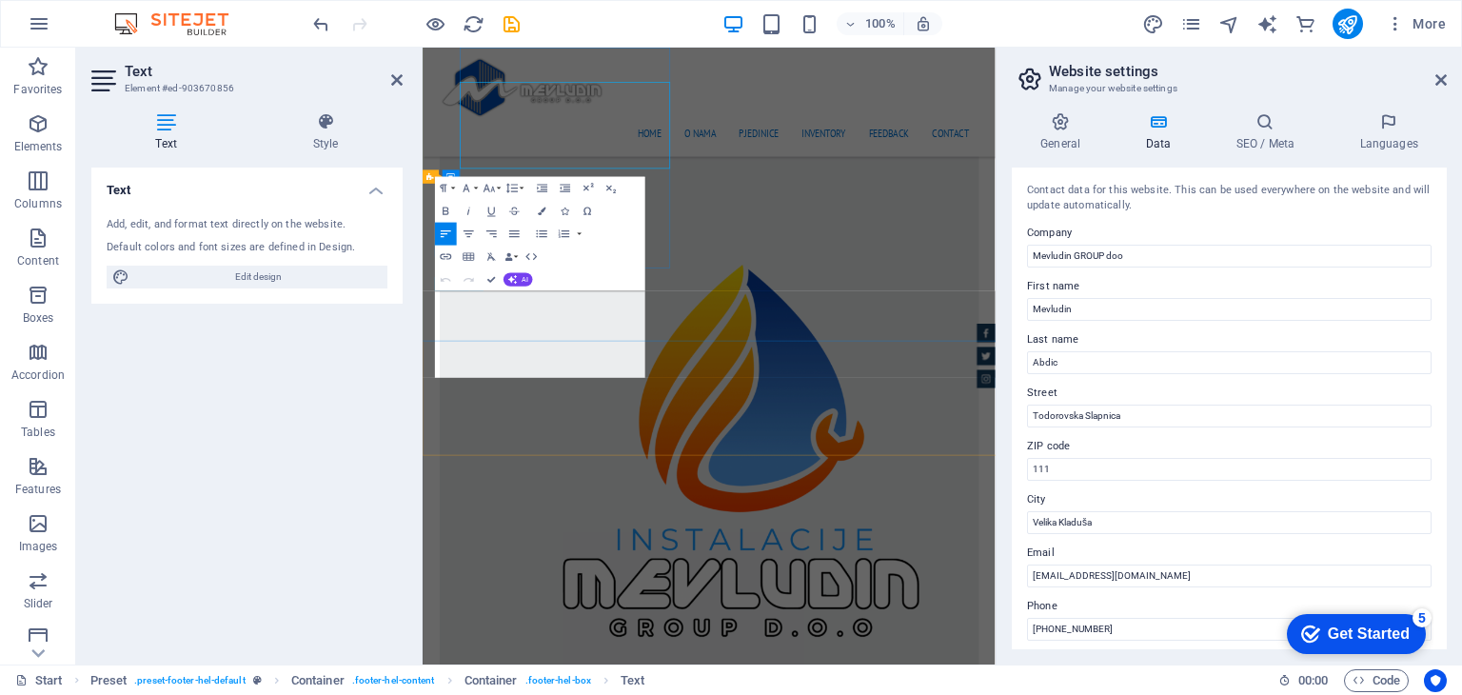
scroll to position [5011, 0]
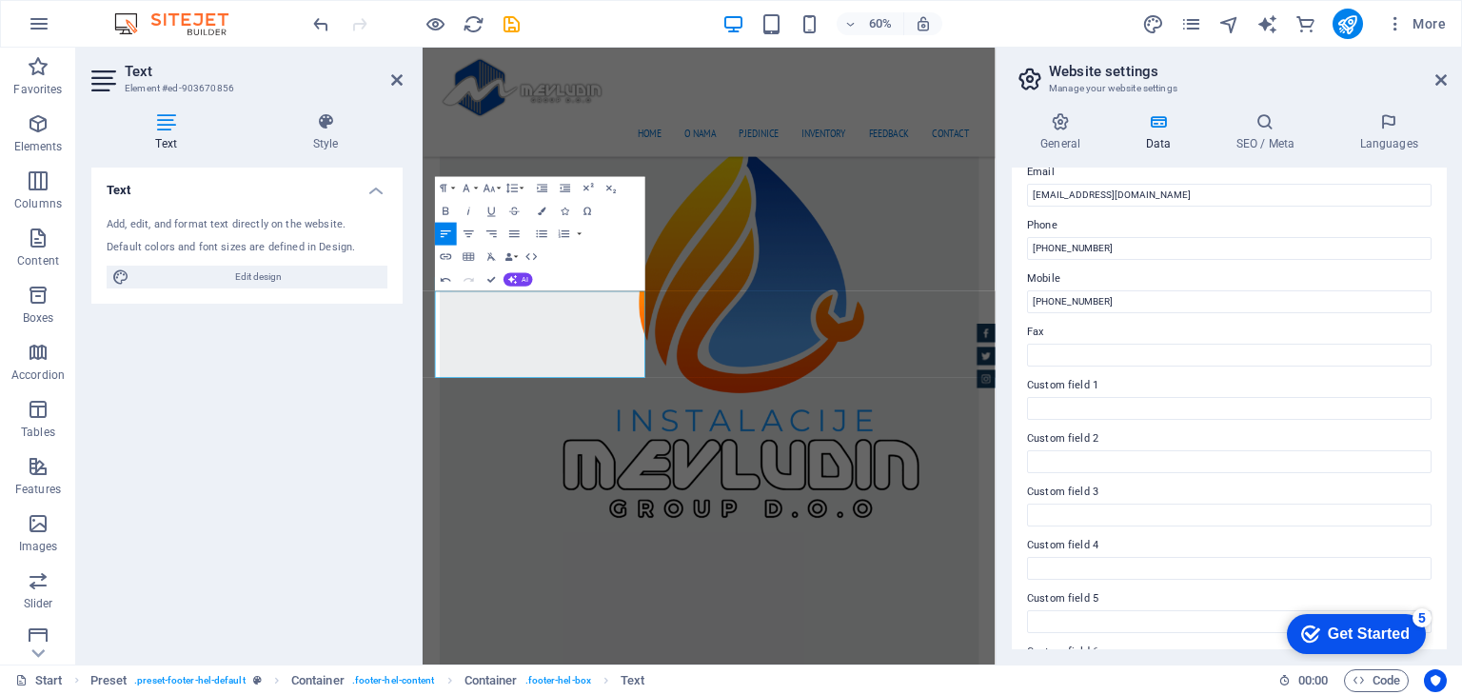
scroll to position [432, 0]
click at [1436, 73] on icon at bounding box center [1440, 79] width 11 height 15
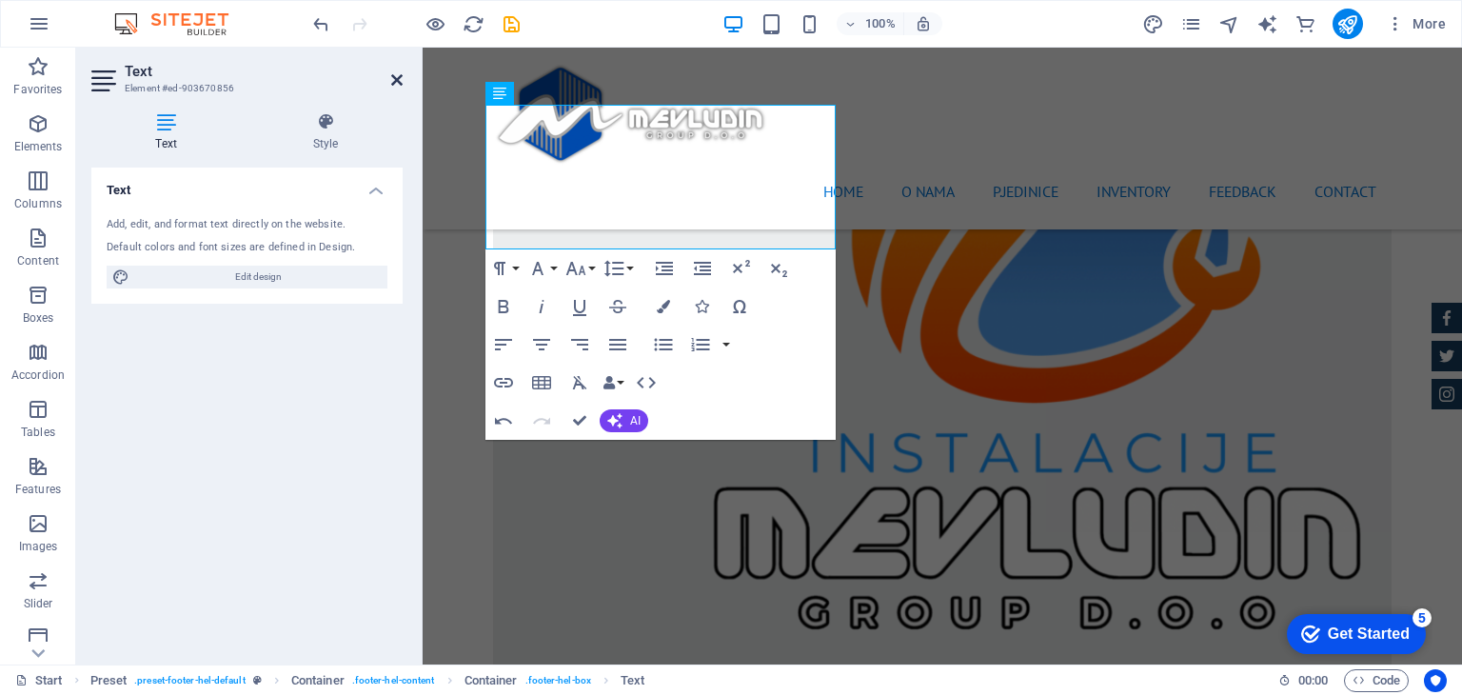
drag, startPoint x: 396, startPoint y: 81, endPoint x: 209, endPoint y: 214, distance: 229.2
click at [396, 81] on icon at bounding box center [396, 79] width 11 height 15
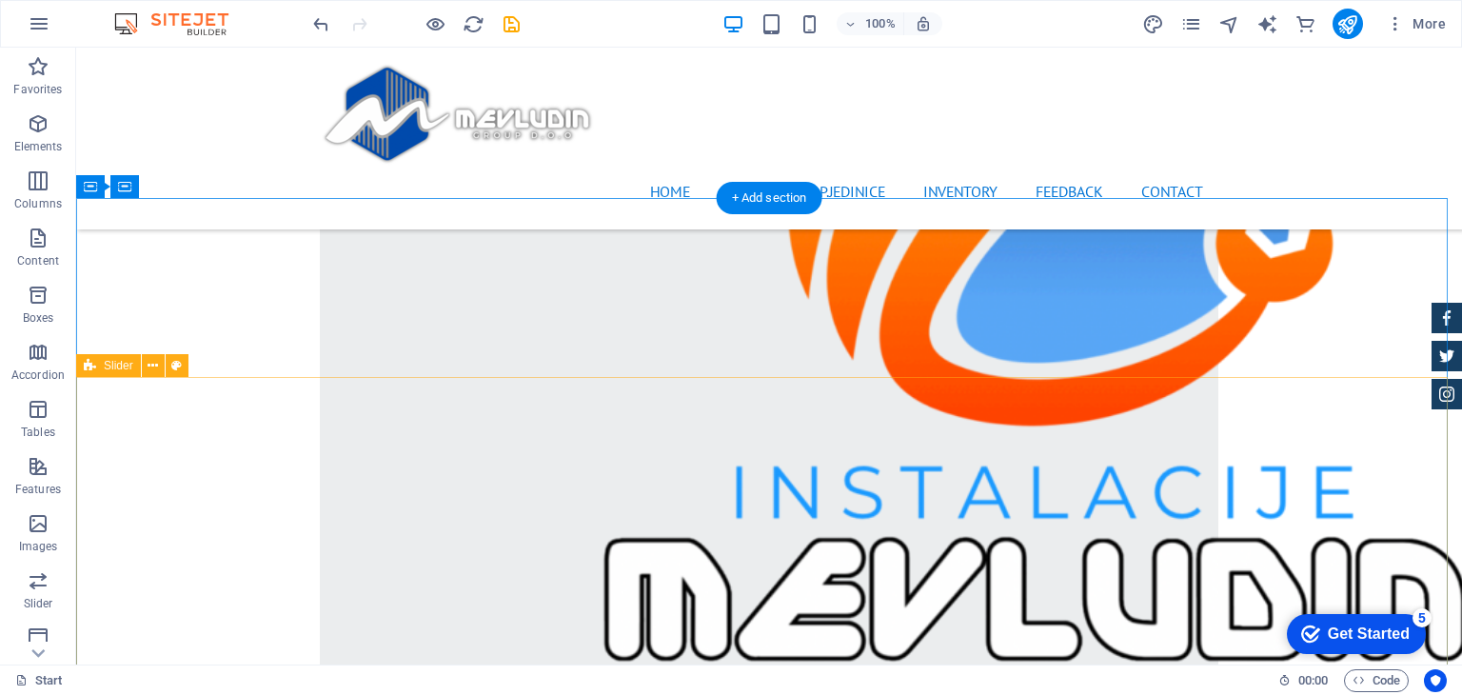
scroll to position [4027, 0]
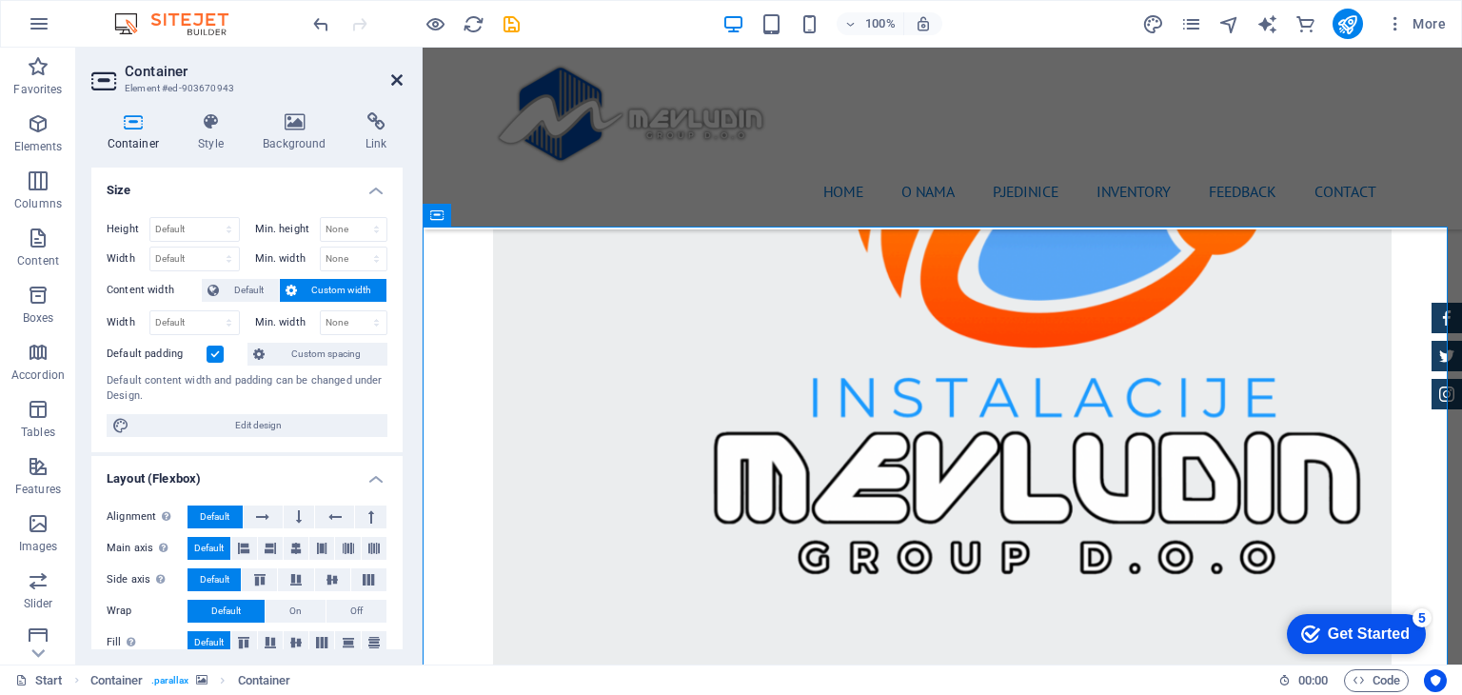
click at [392, 81] on icon at bounding box center [396, 79] width 11 height 15
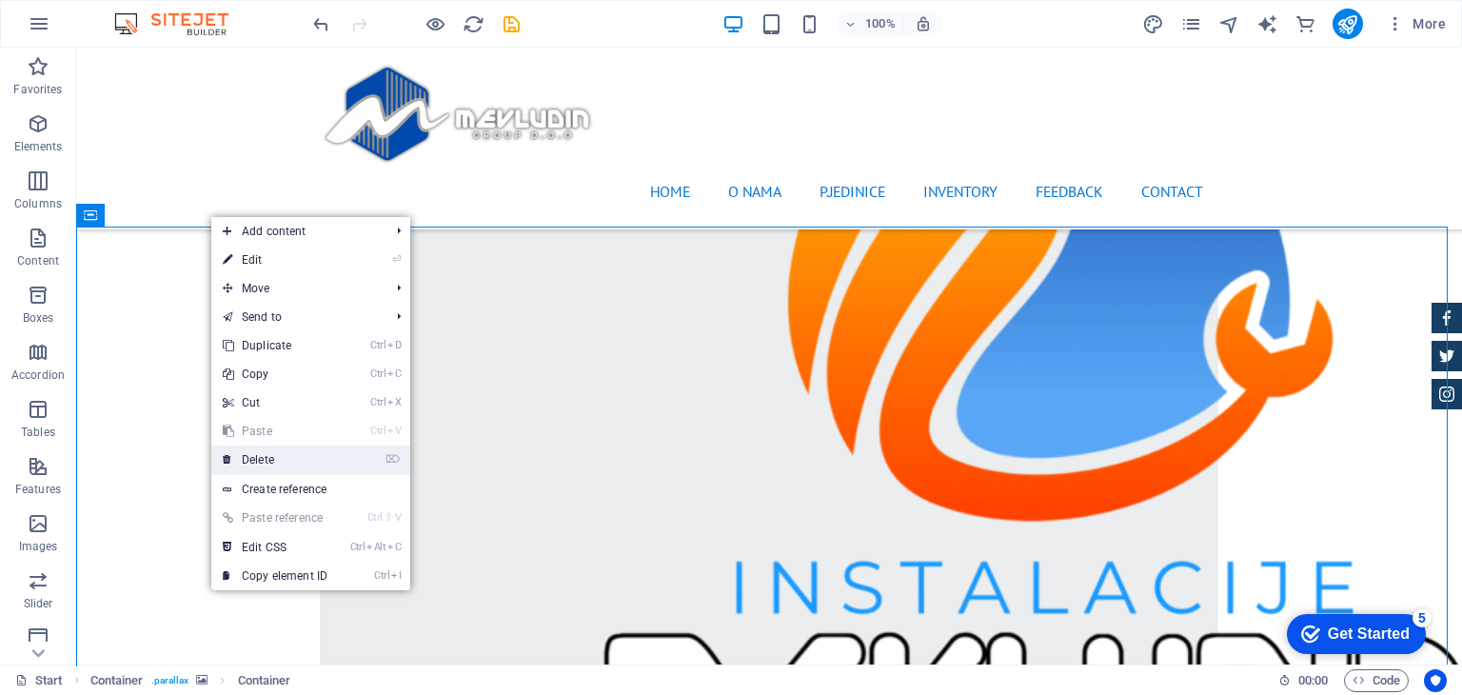
click at [270, 461] on link "⌦ Delete" at bounding box center [275, 459] width 128 height 29
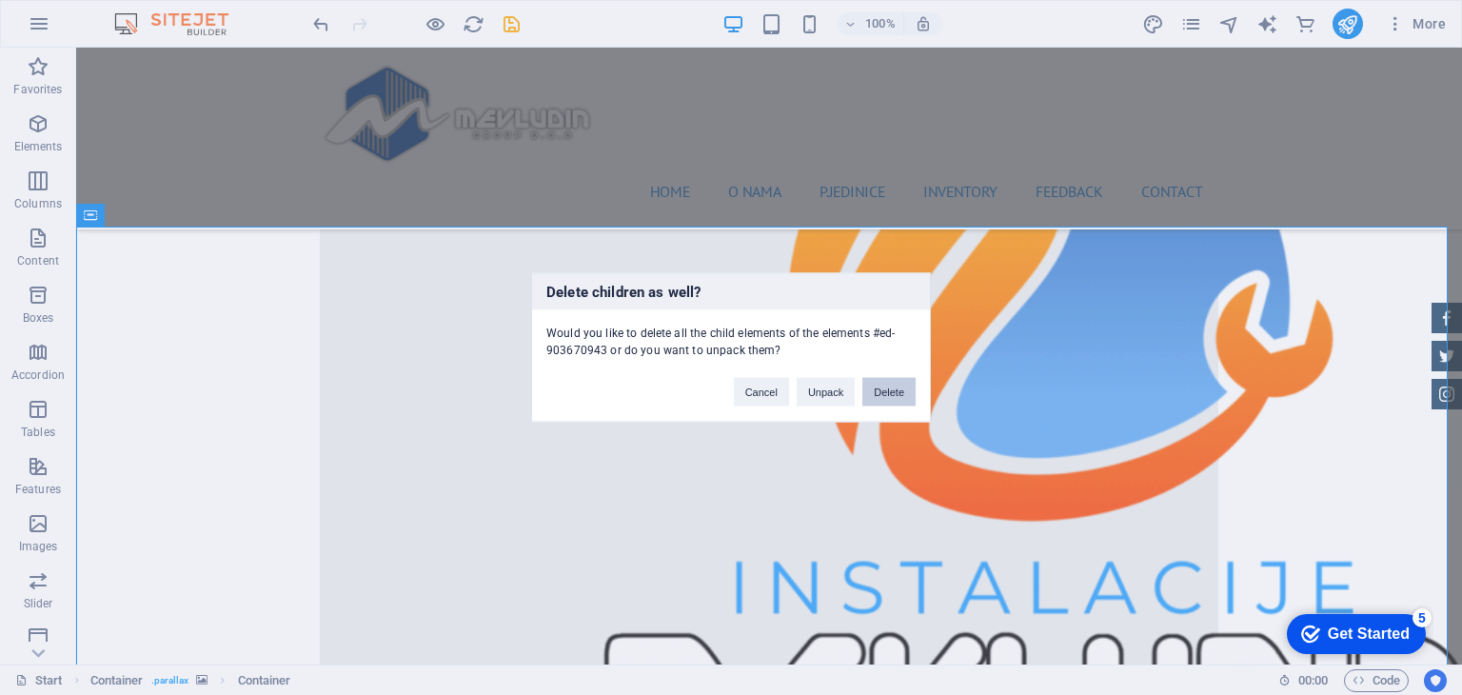
click at [898, 389] on button "Delete" at bounding box center [888, 392] width 53 height 29
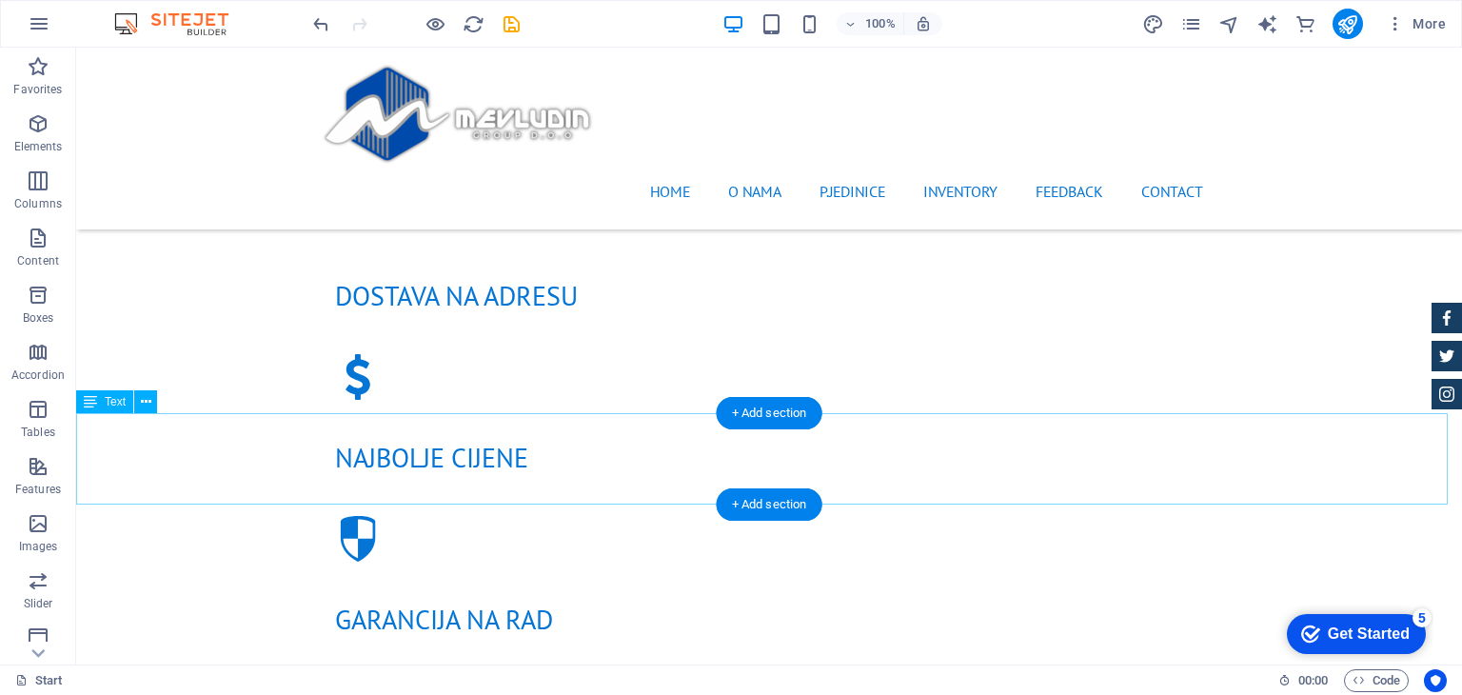
scroll to position [1838, 0]
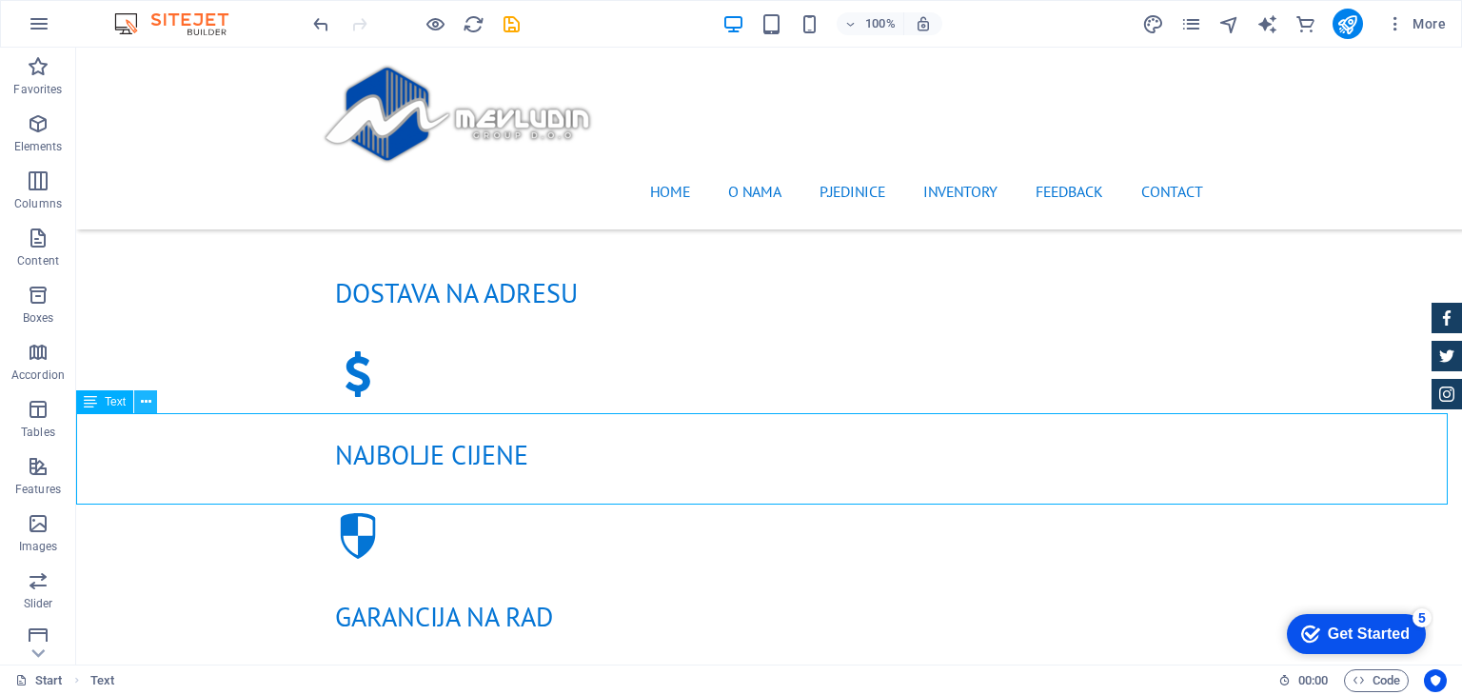
click at [139, 393] on button at bounding box center [145, 401] width 23 height 23
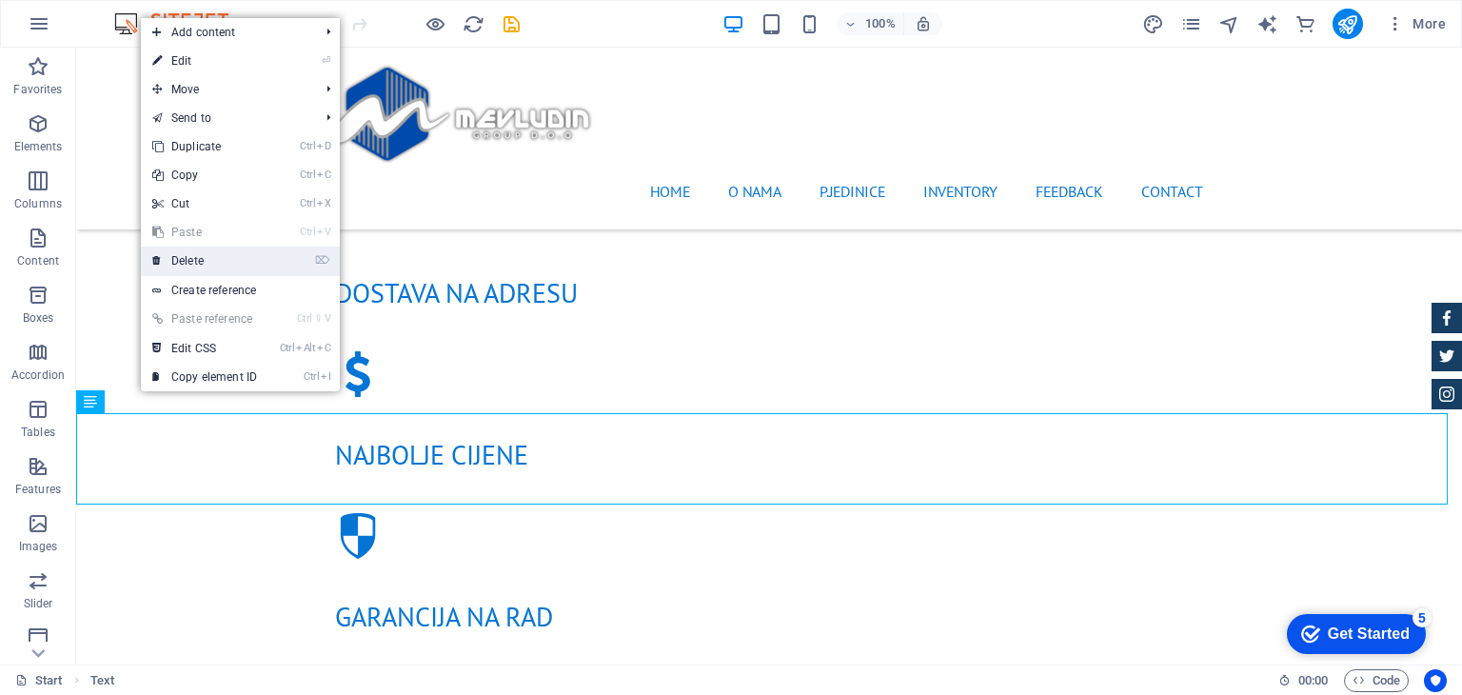
click at [190, 267] on link "⌦ Delete" at bounding box center [205, 261] width 128 height 29
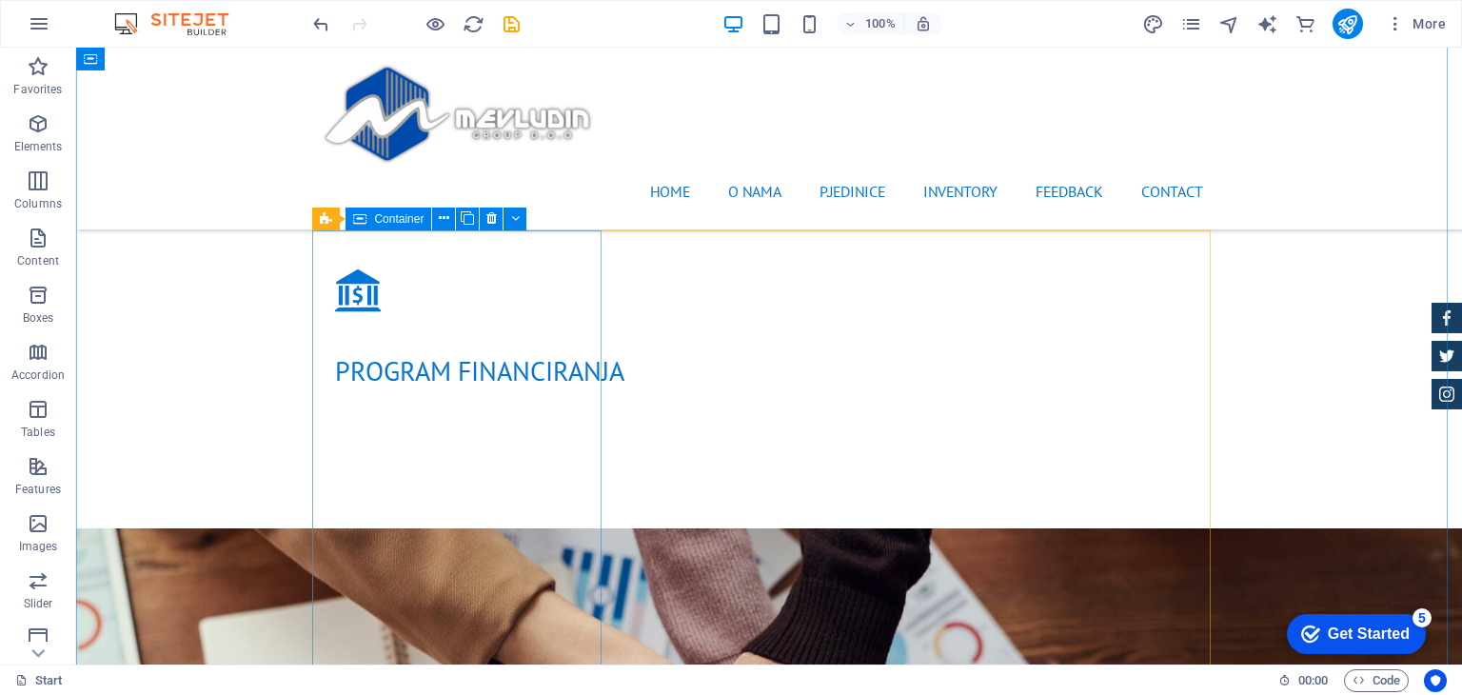
scroll to position [2314, 0]
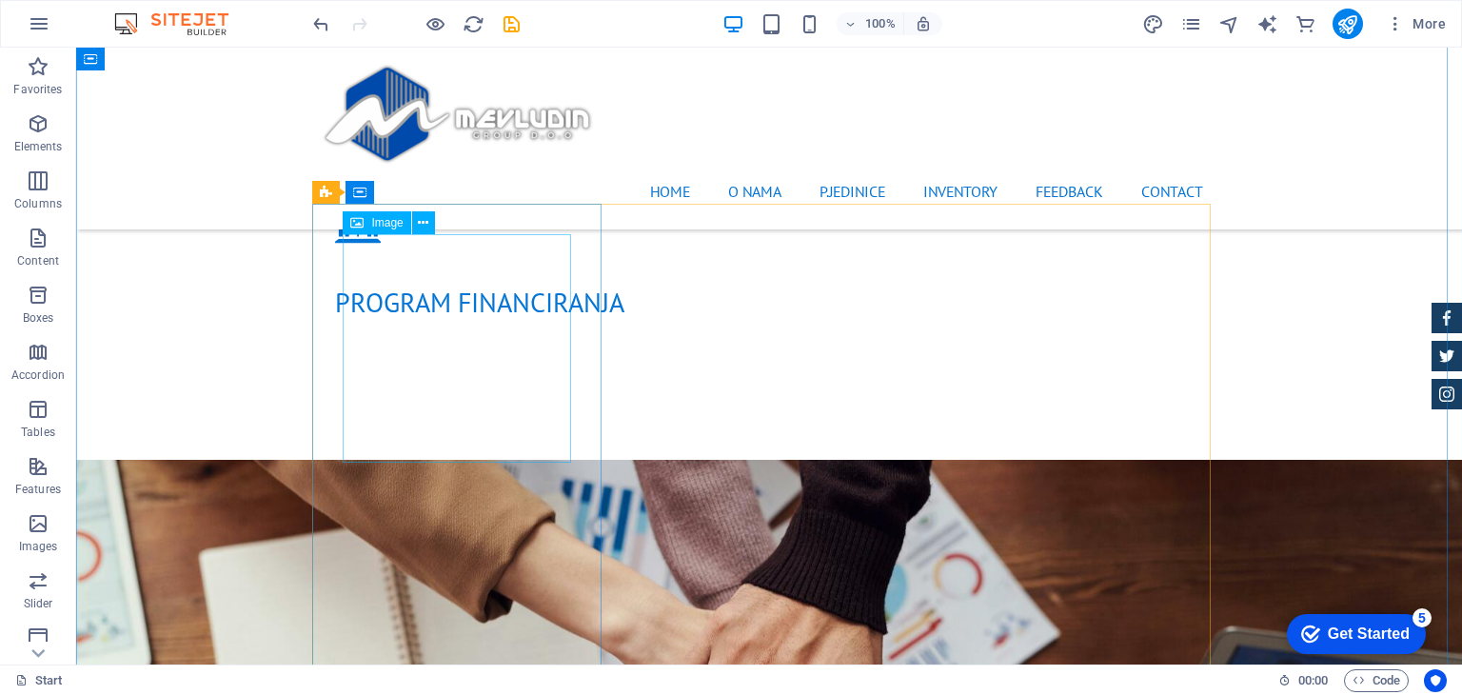
click at [433, 226] on button at bounding box center [423, 222] width 23 height 23
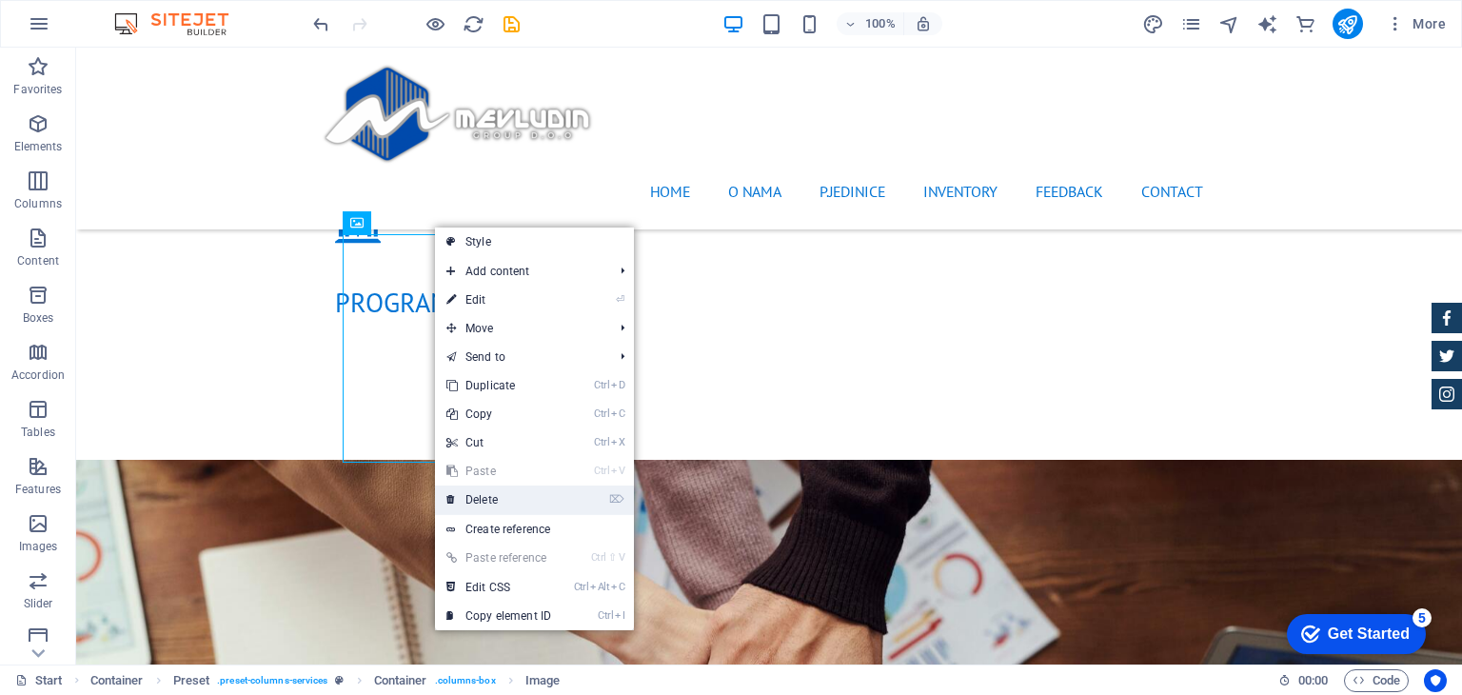
click at [472, 503] on link "⌦ Delete" at bounding box center [499, 499] width 128 height 29
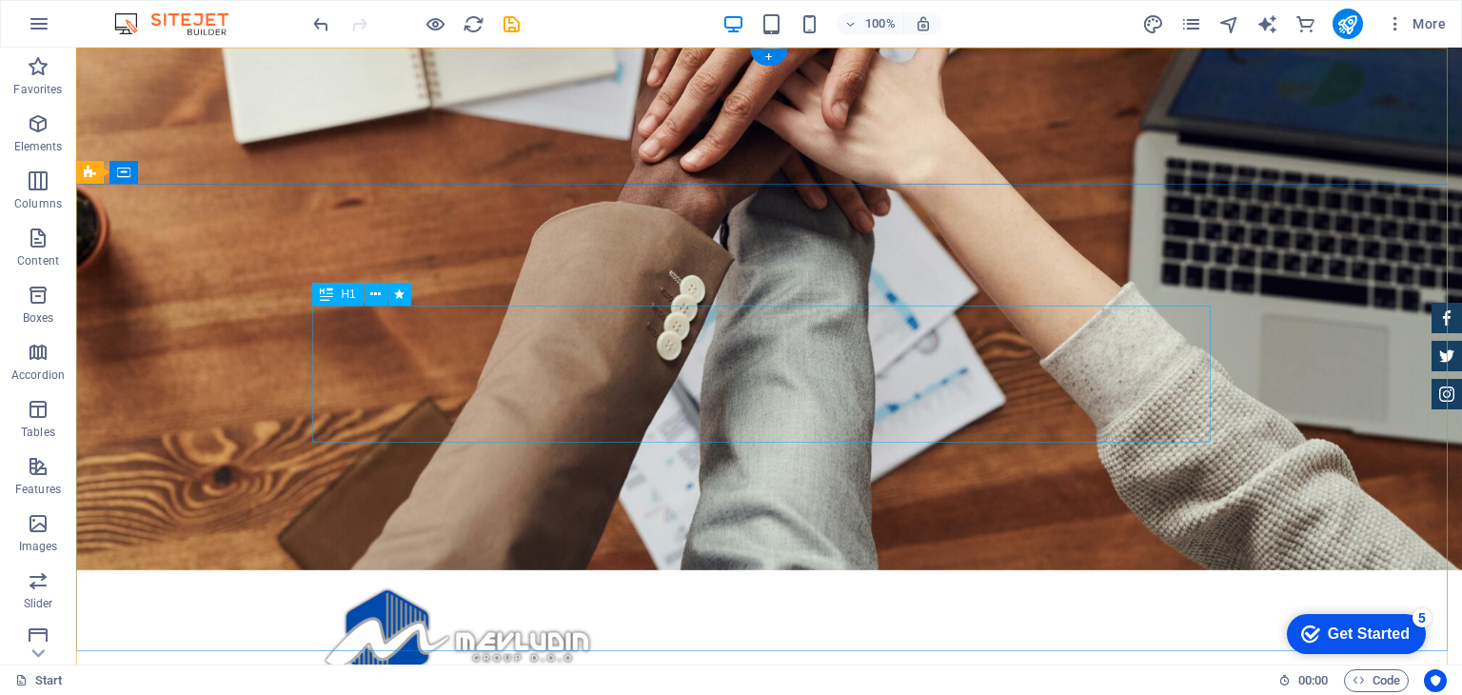
scroll to position [0, 0]
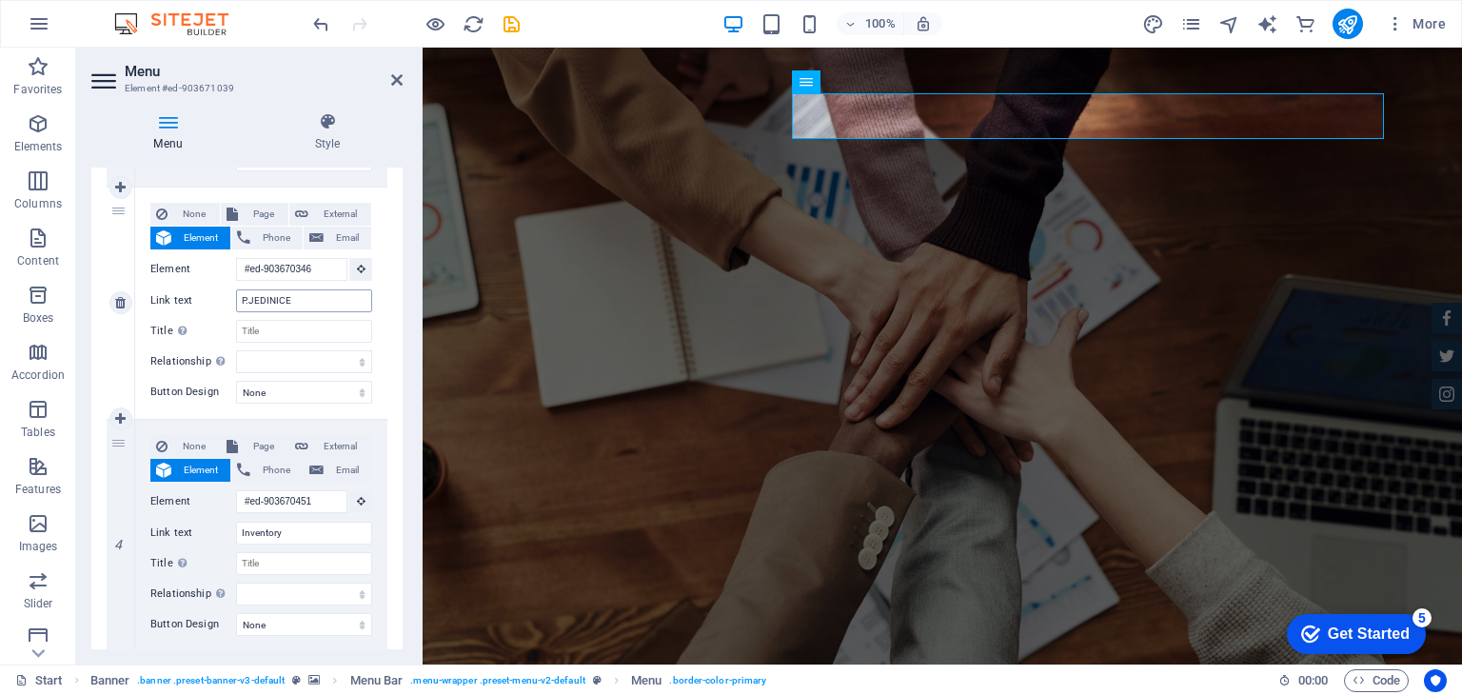
scroll to position [761, 0]
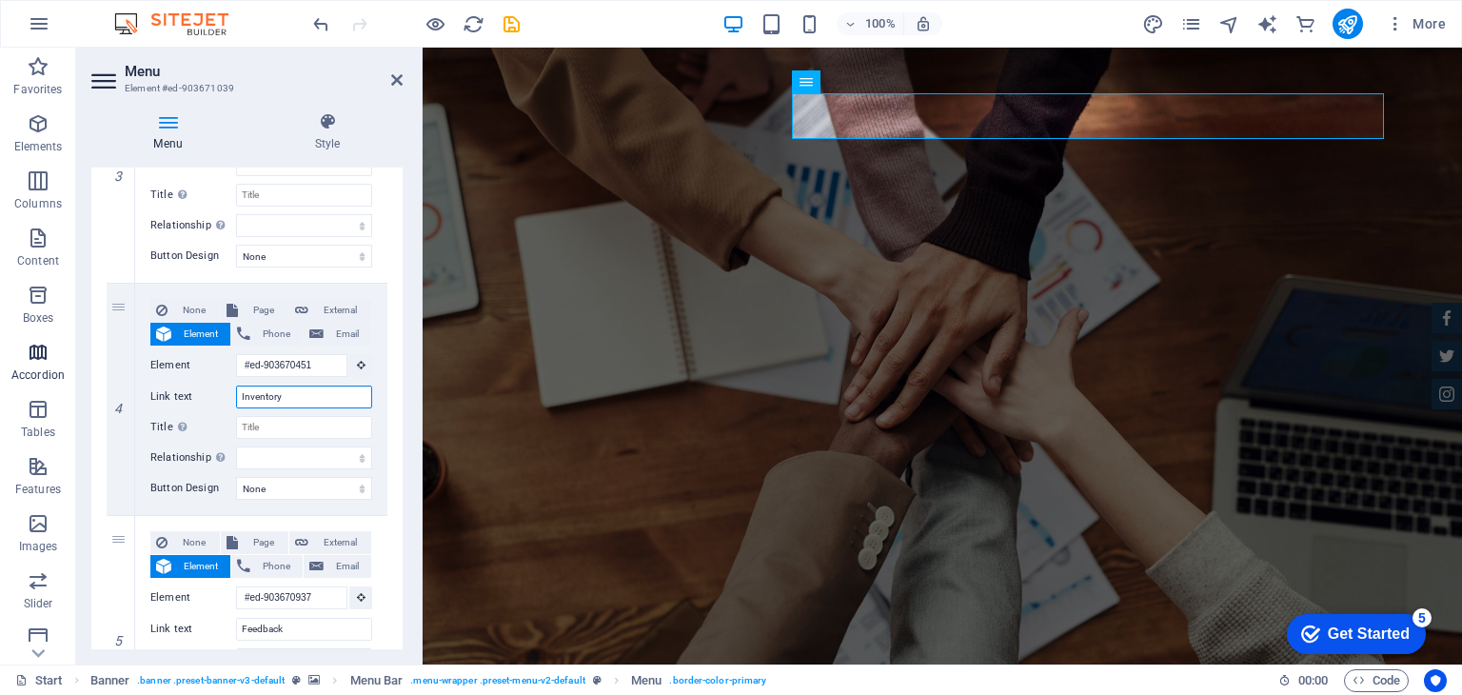
drag, startPoint x: 308, startPoint y: 396, endPoint x: 0, endPoint y: 355, distance: 311.1
click at [0, 355] on section "Favorites Elements Columns Content Boxes Accordion Tables Features Images Slide…" at bounding box center [731, 356] width 1462 height 617
select select
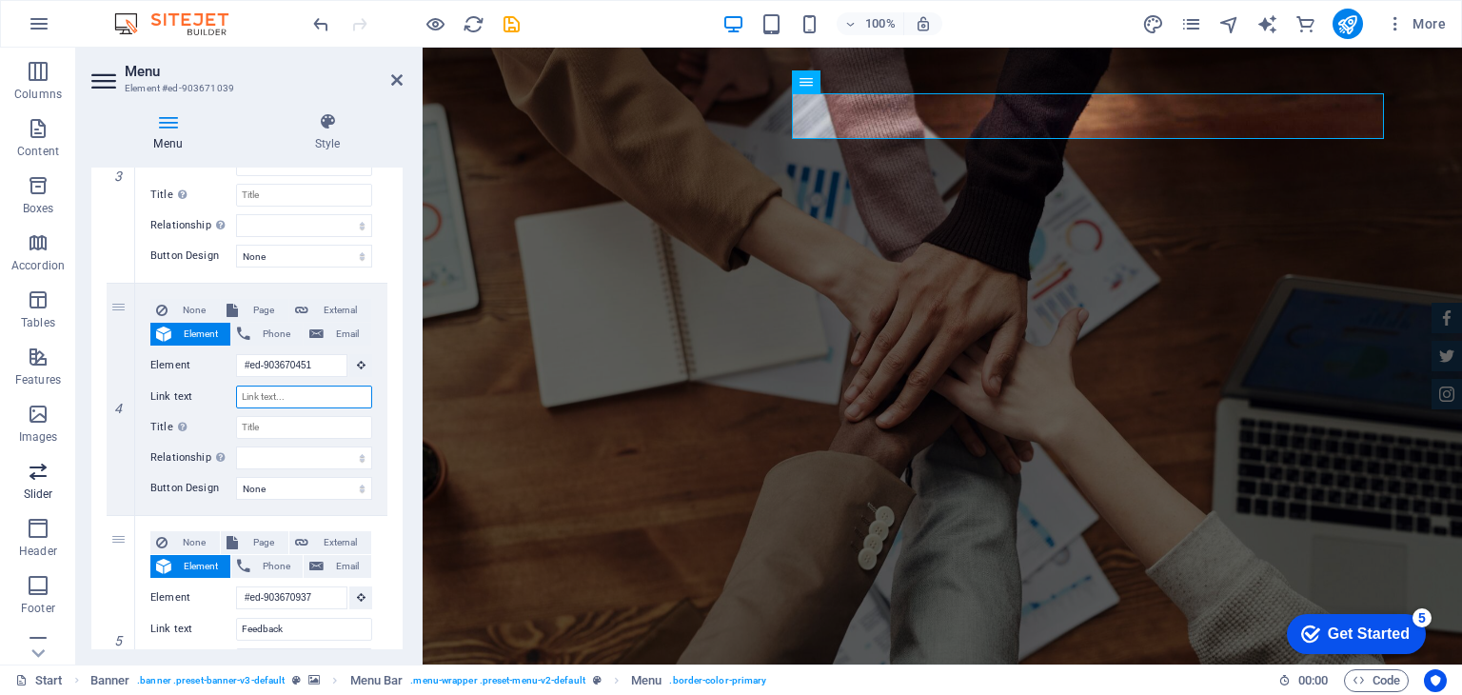
select select
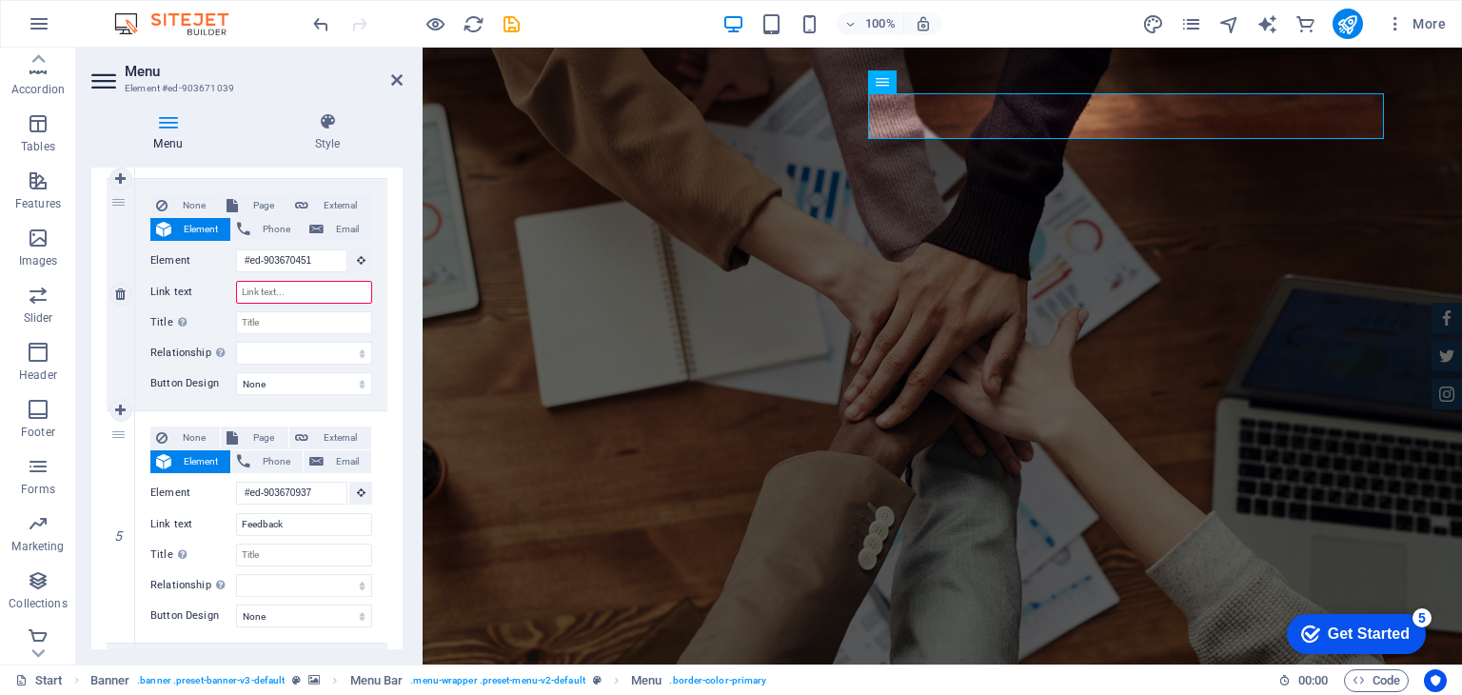
scroll to position [1047, 0]
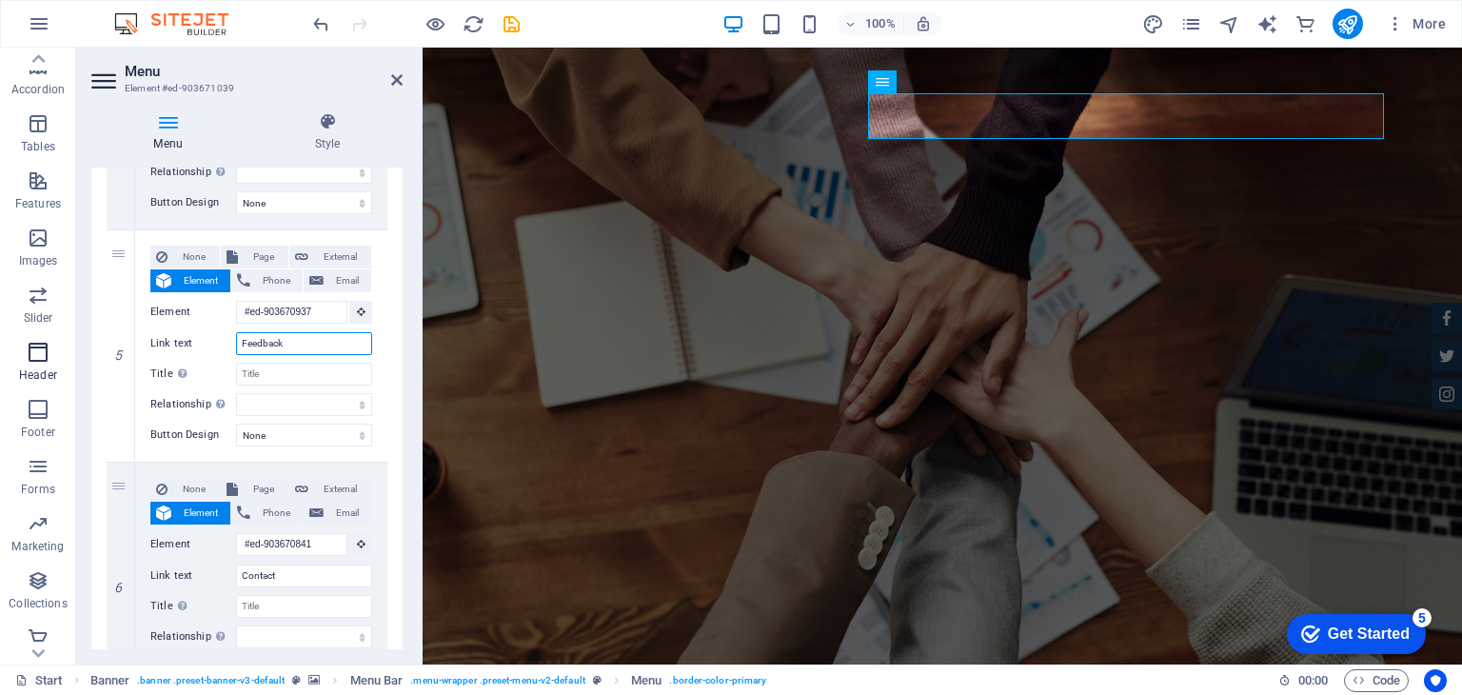
drag, startPoint x: 300, startPoint y: 351, endPoint x: 19, endPoint y: 346, distance: 280.8
click at [19, 346] on section "Favorites Elements Columns Content Boxes Accordion Tables Features Images Slide…" at bounding box center [731, 356] width 1462 height 617
select select
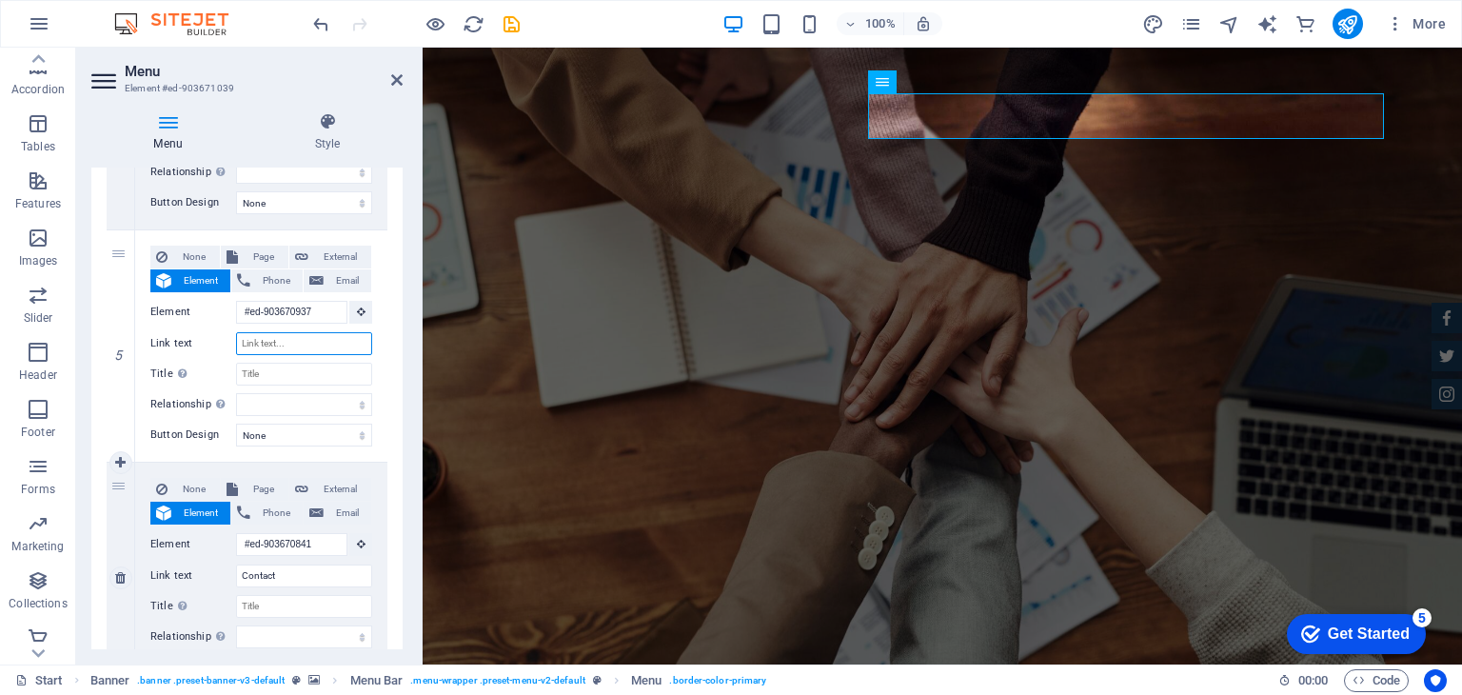
select select
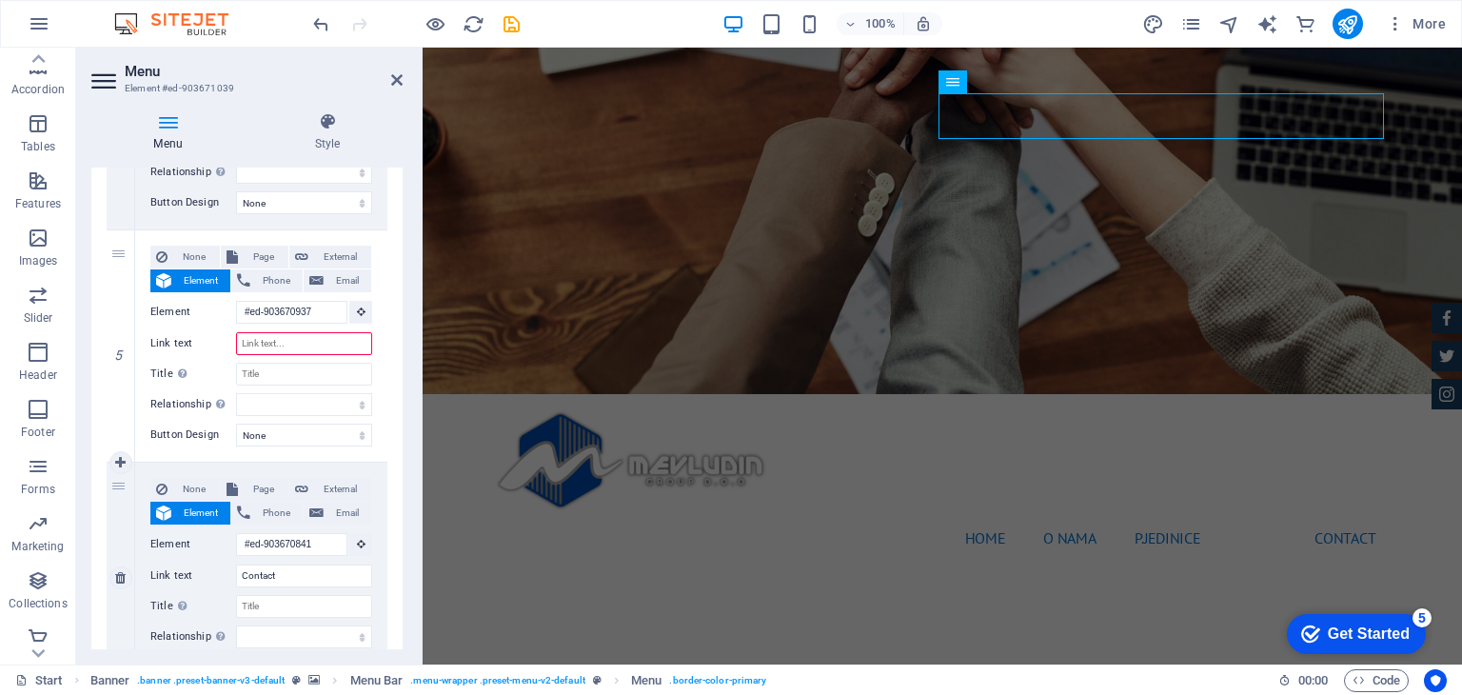
scroll to position [0, 0]
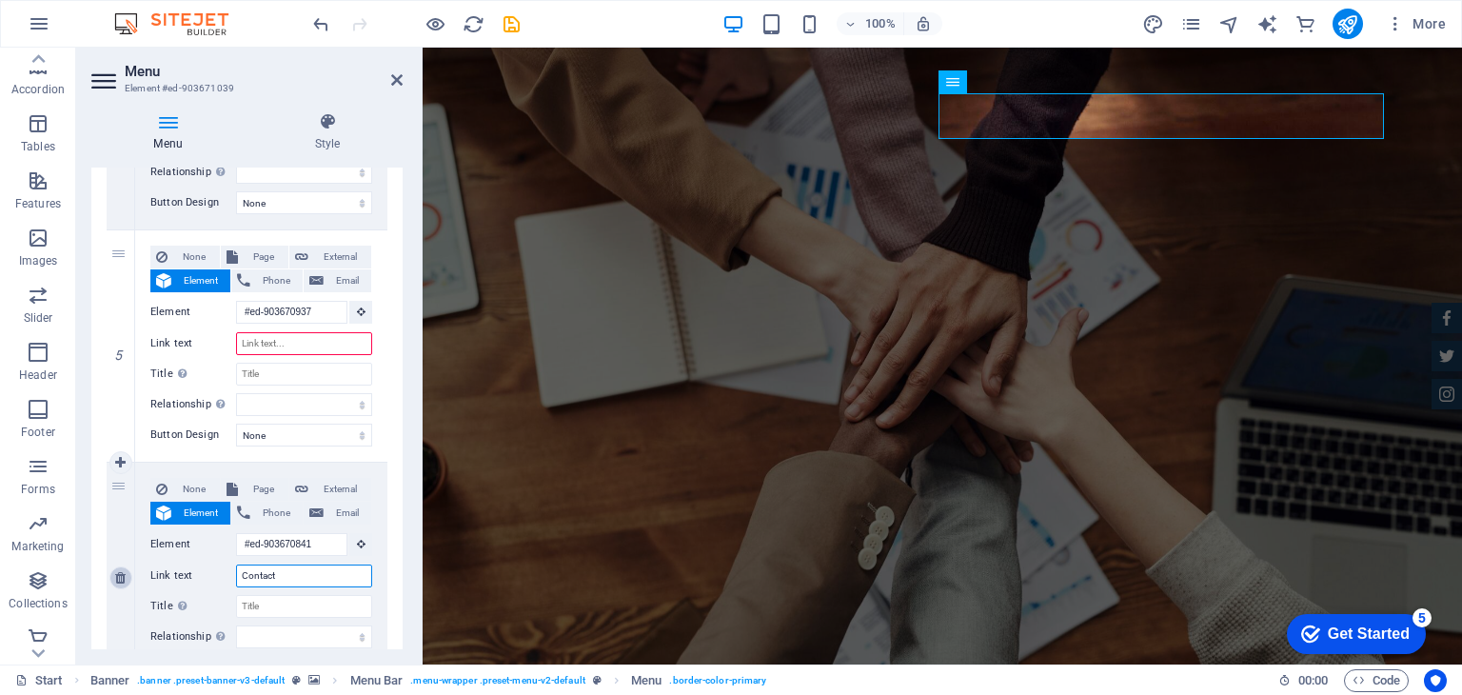
drag, startPoint x: 289, startPoint y: 565, endPoint x: 117, endPoint y: 566, distance: 172.3
click at [117, 566] on div "6 None Page External Element Phone Email Page Start Subpage Legal Notice Privac…" at bounding box center [247, 578] width 281 height 231
type input "KONTS"
select select
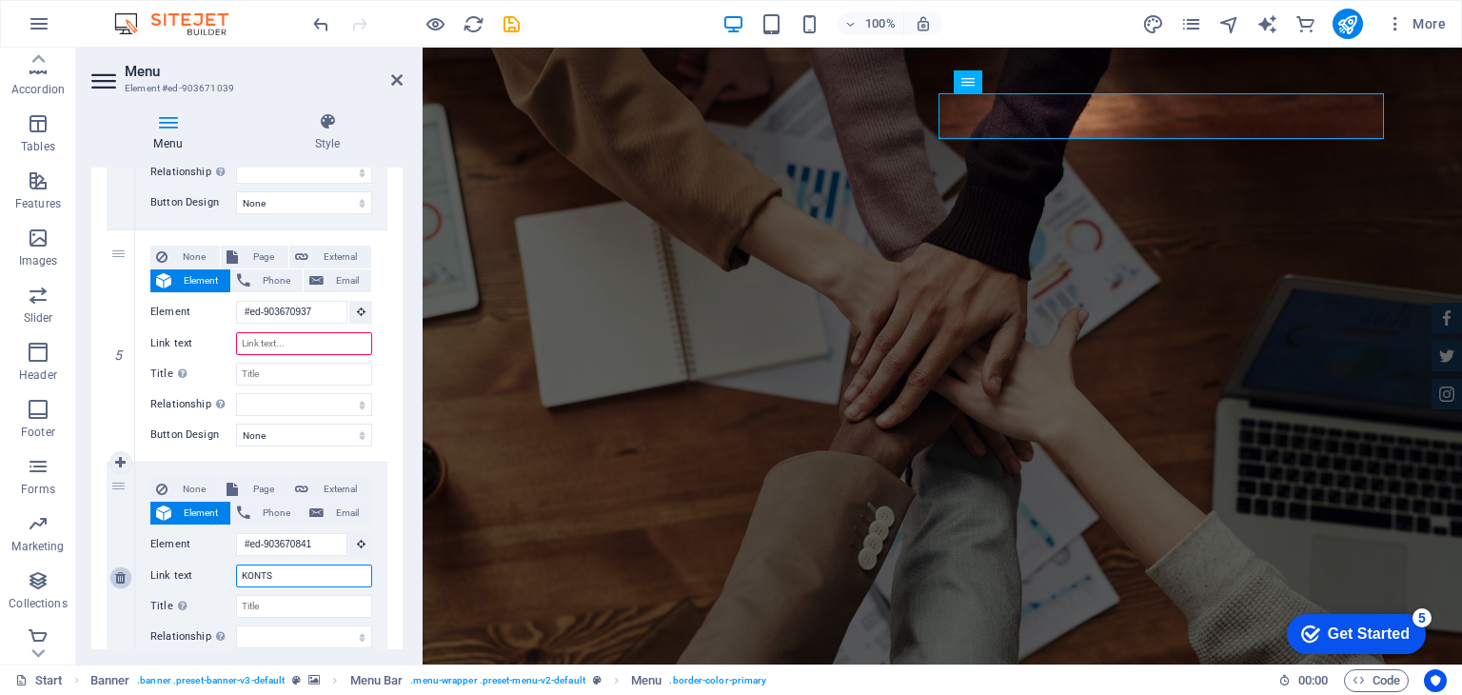
select select
type input "KONTAKT"
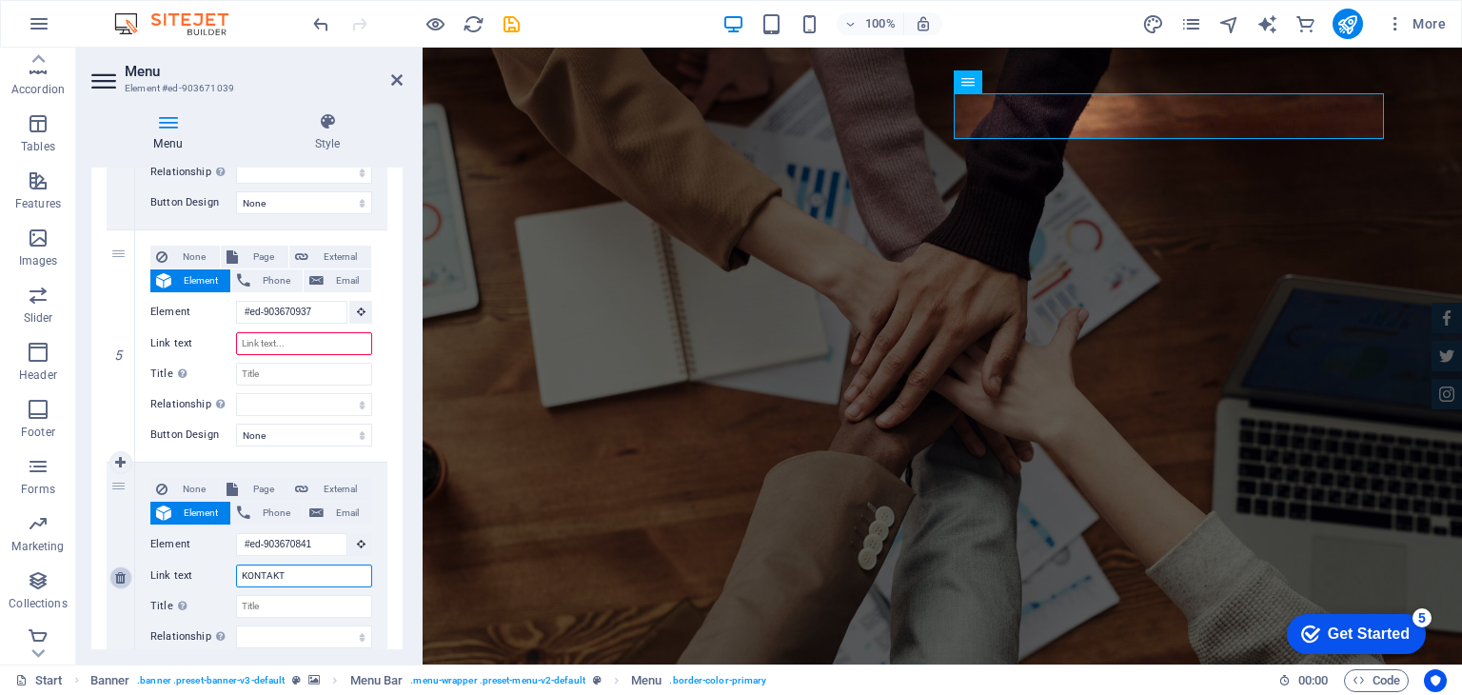
select select
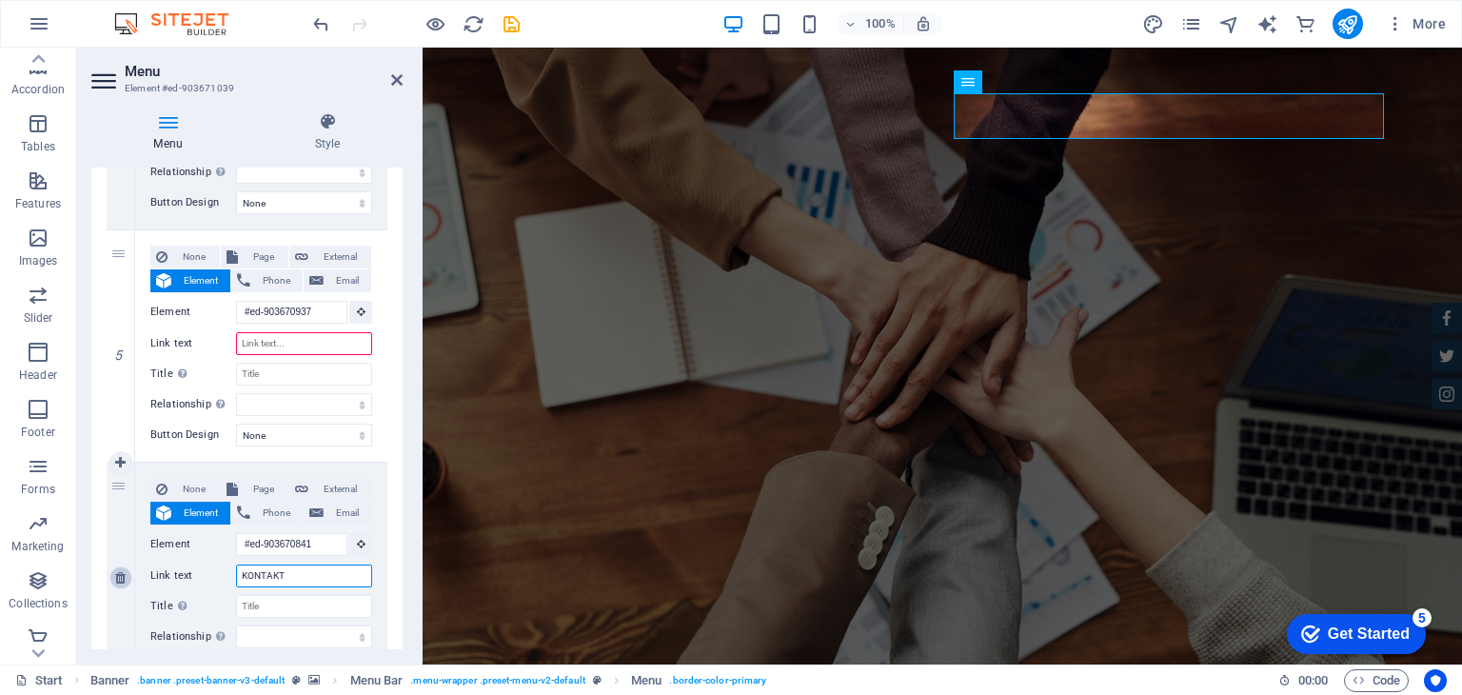
select select
type input "KONTAKT"
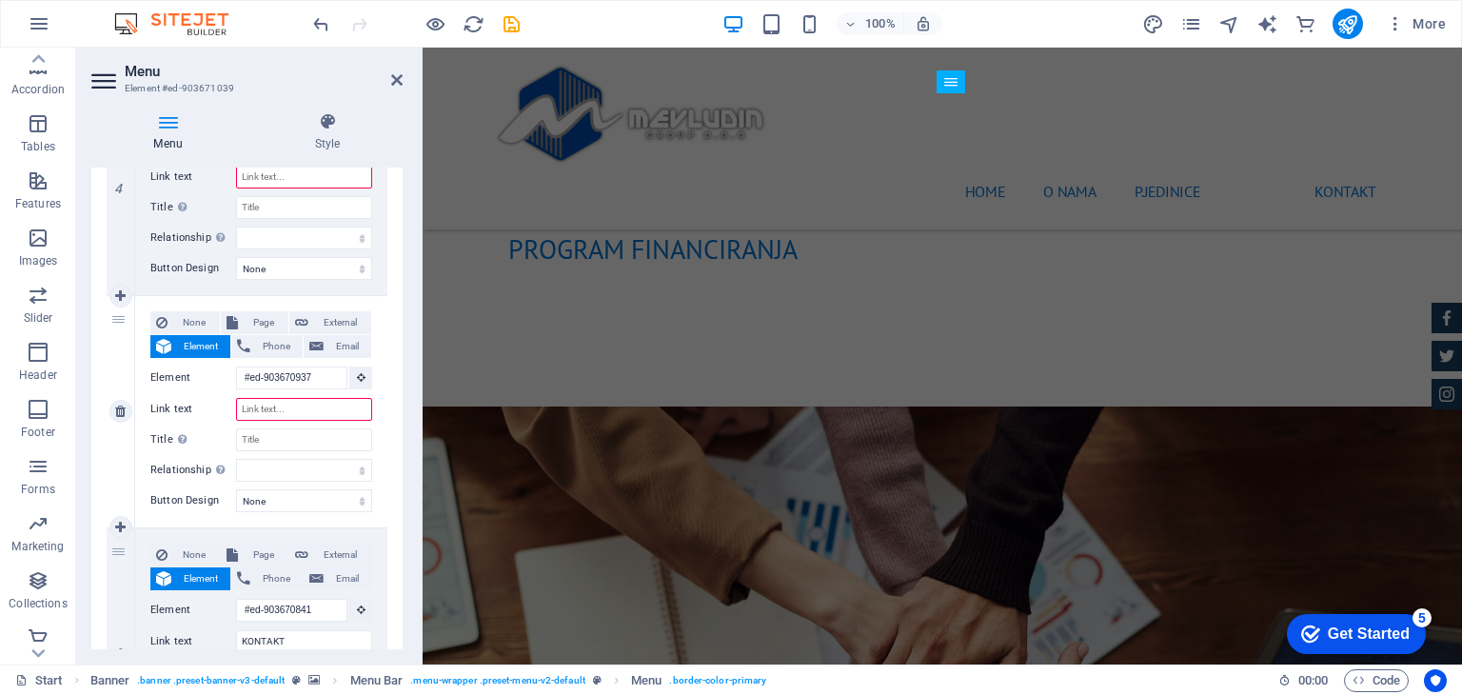
scroll to position [952, 0]
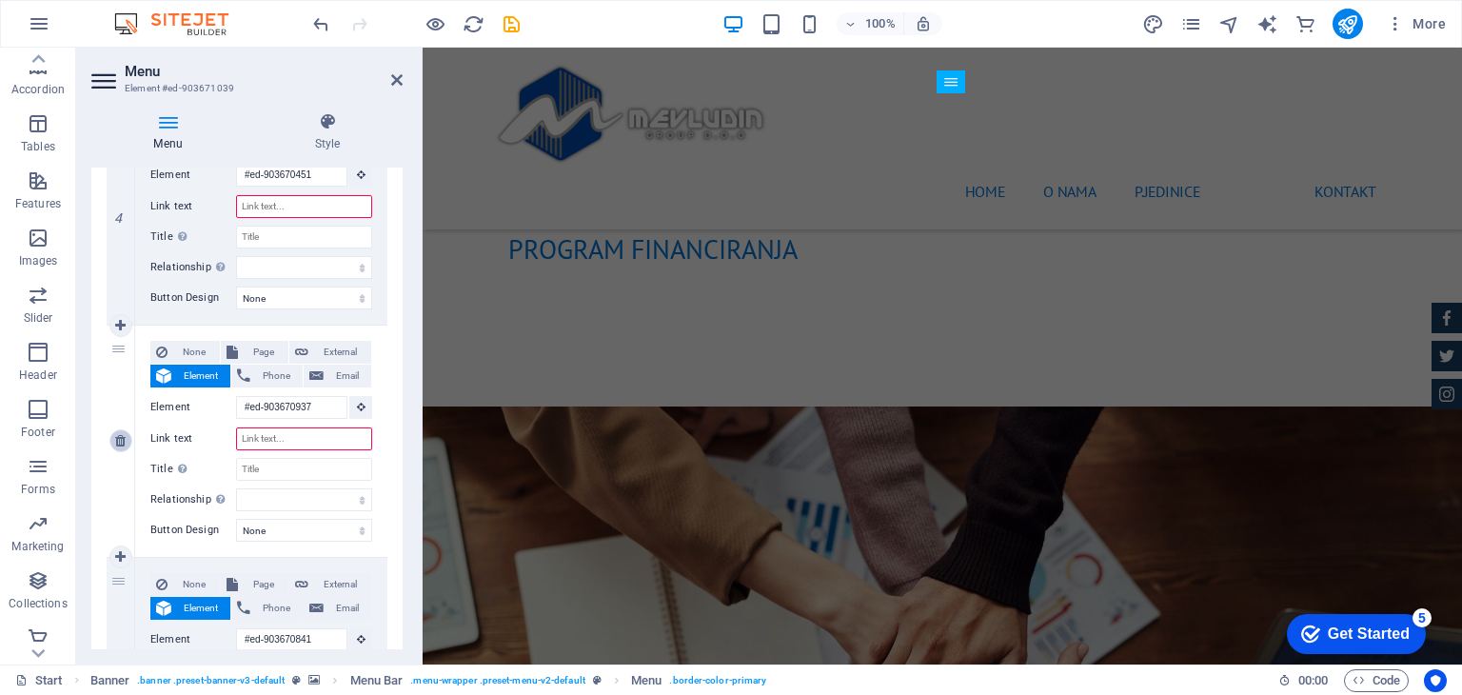
click at [117, 438] on icon at bounding box center [120, 440] width 10 height 13
select select
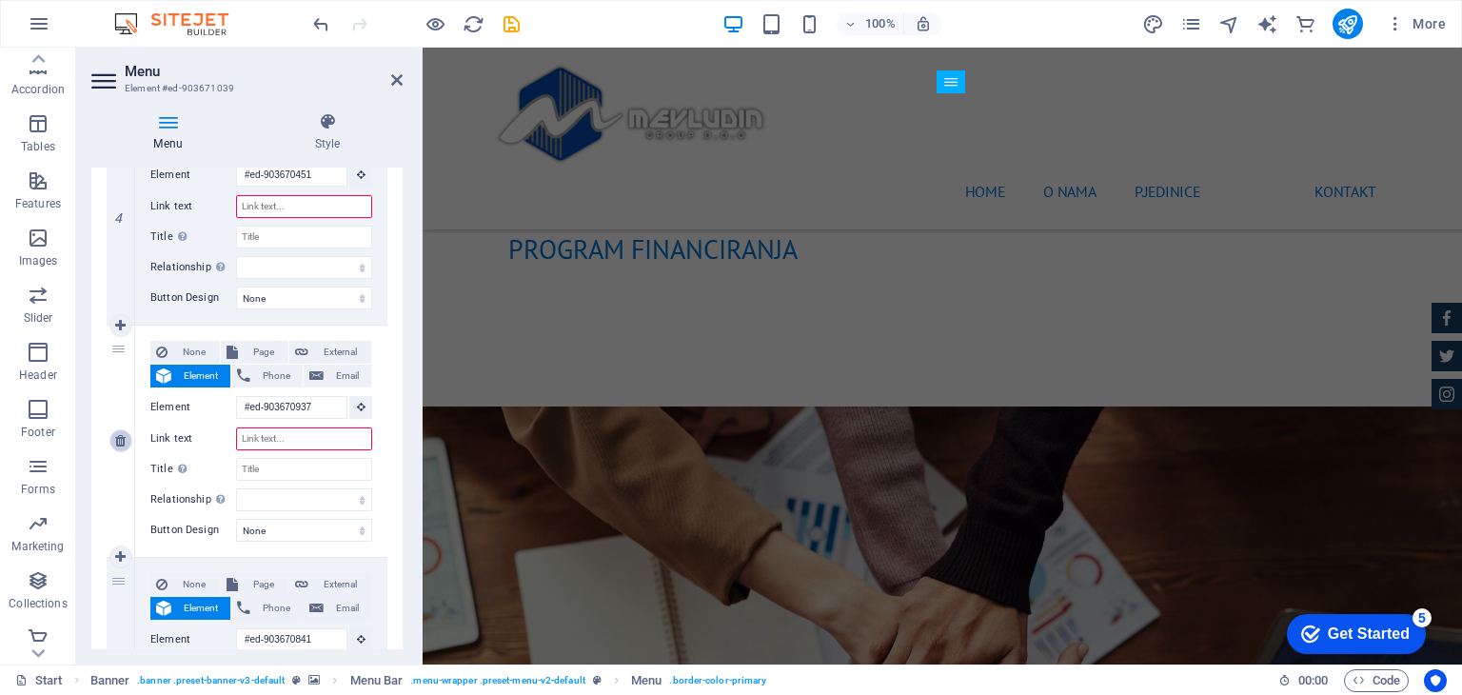
type input "#ed-903670841"
type input "KONTAKT"
select select
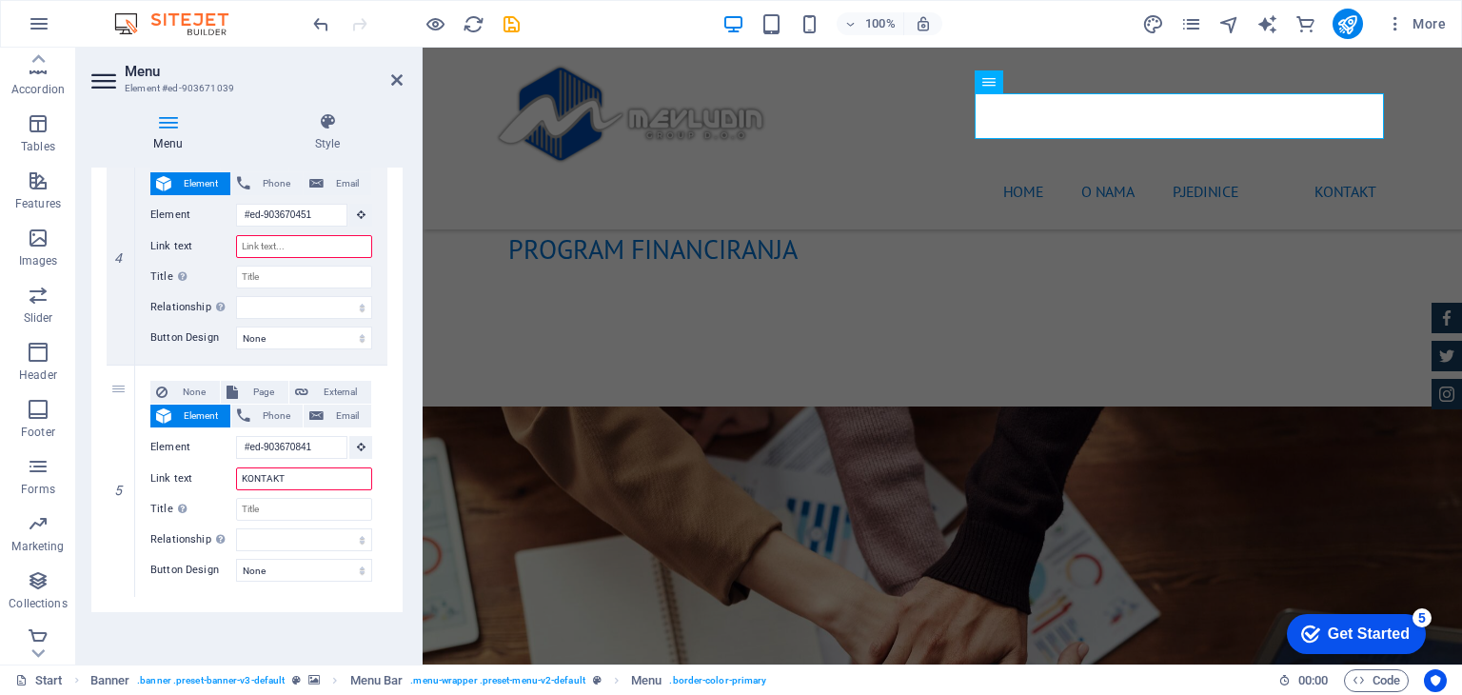
scroll to position [817, 0]
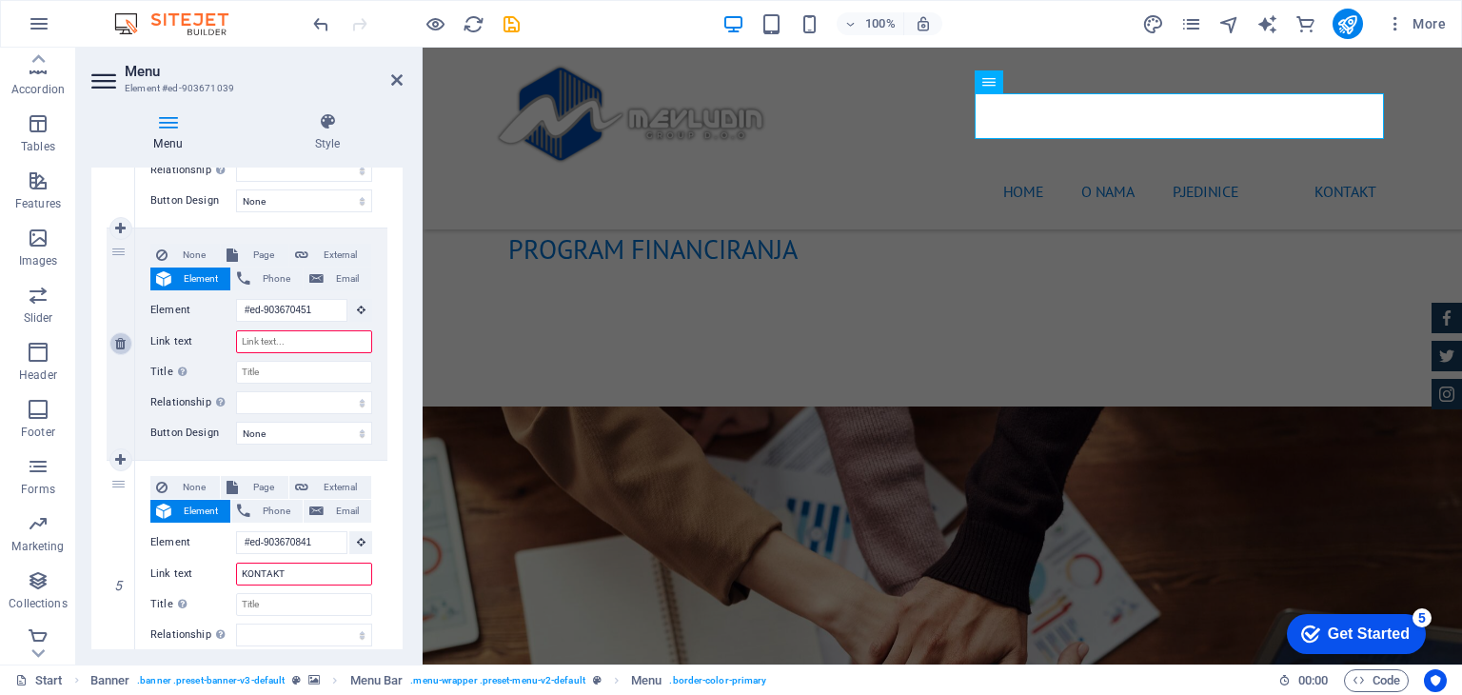
click at [123, 352] on link at bounding box center [120, 343] width 23 height 23
select select
type input "#ed-903670841"
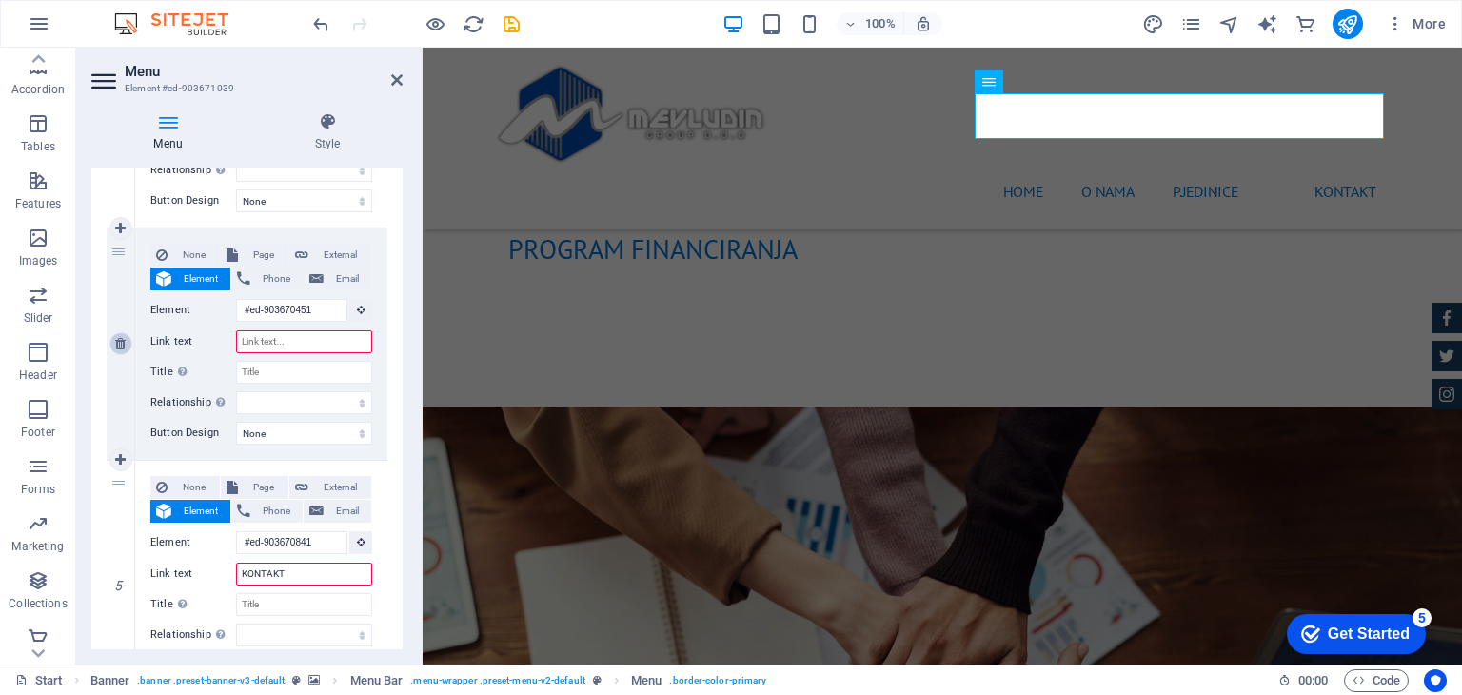
type input "KONTAKT"
select select
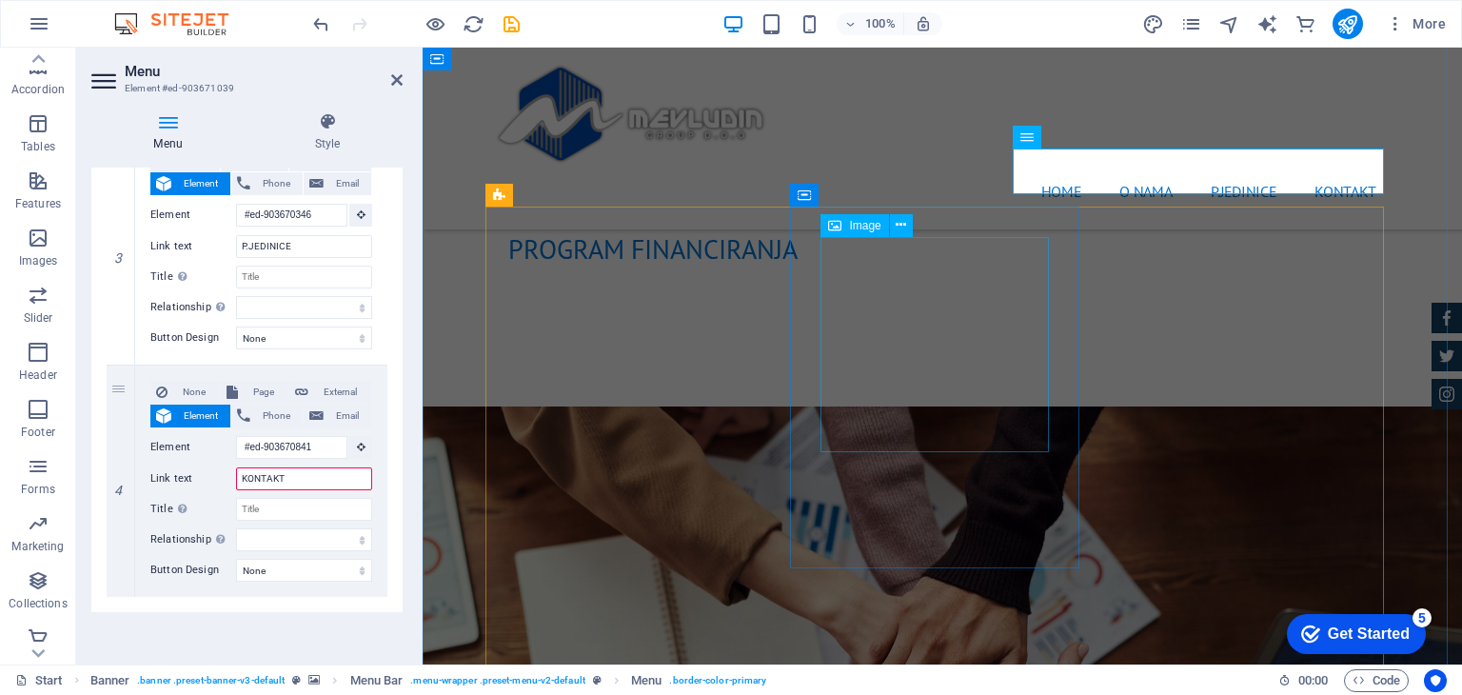
scroll to position [2272, 0]
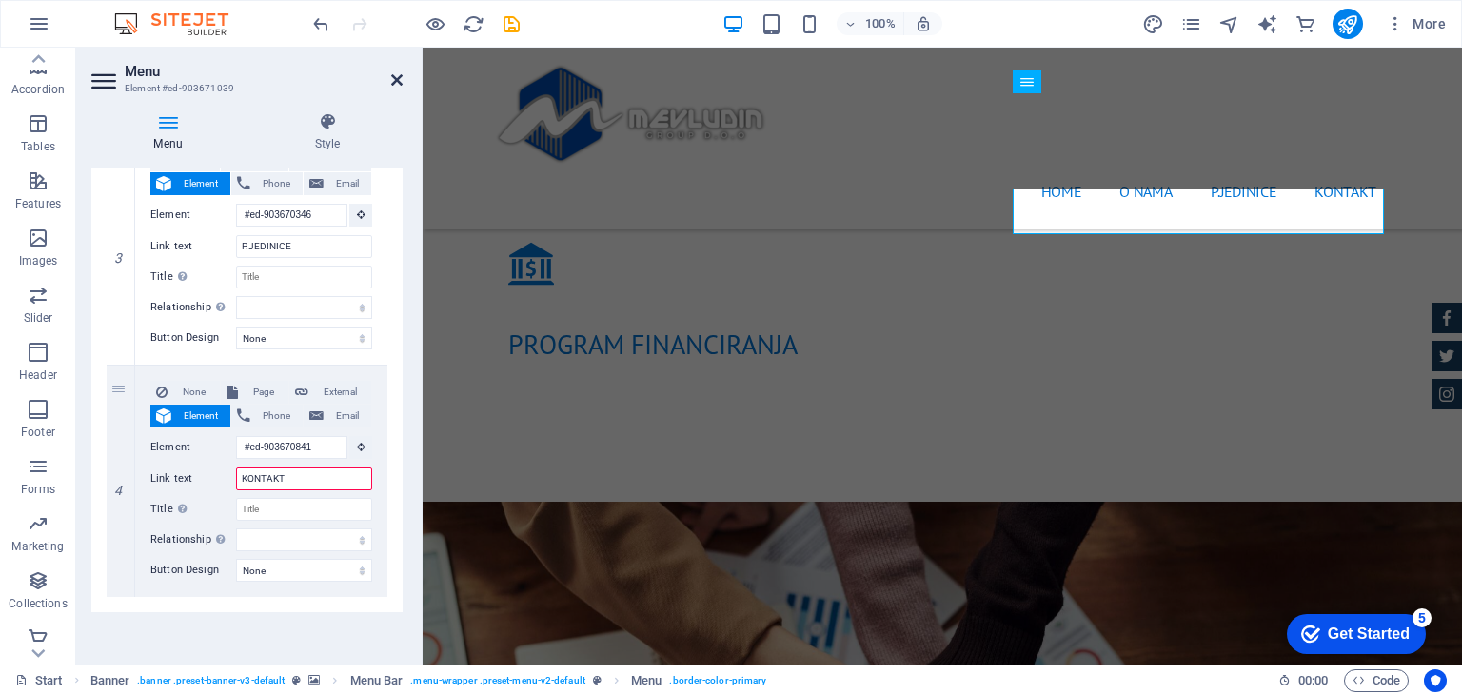
click at [396, 86] on icon at bounding box center [396, 79] width 11 height 15
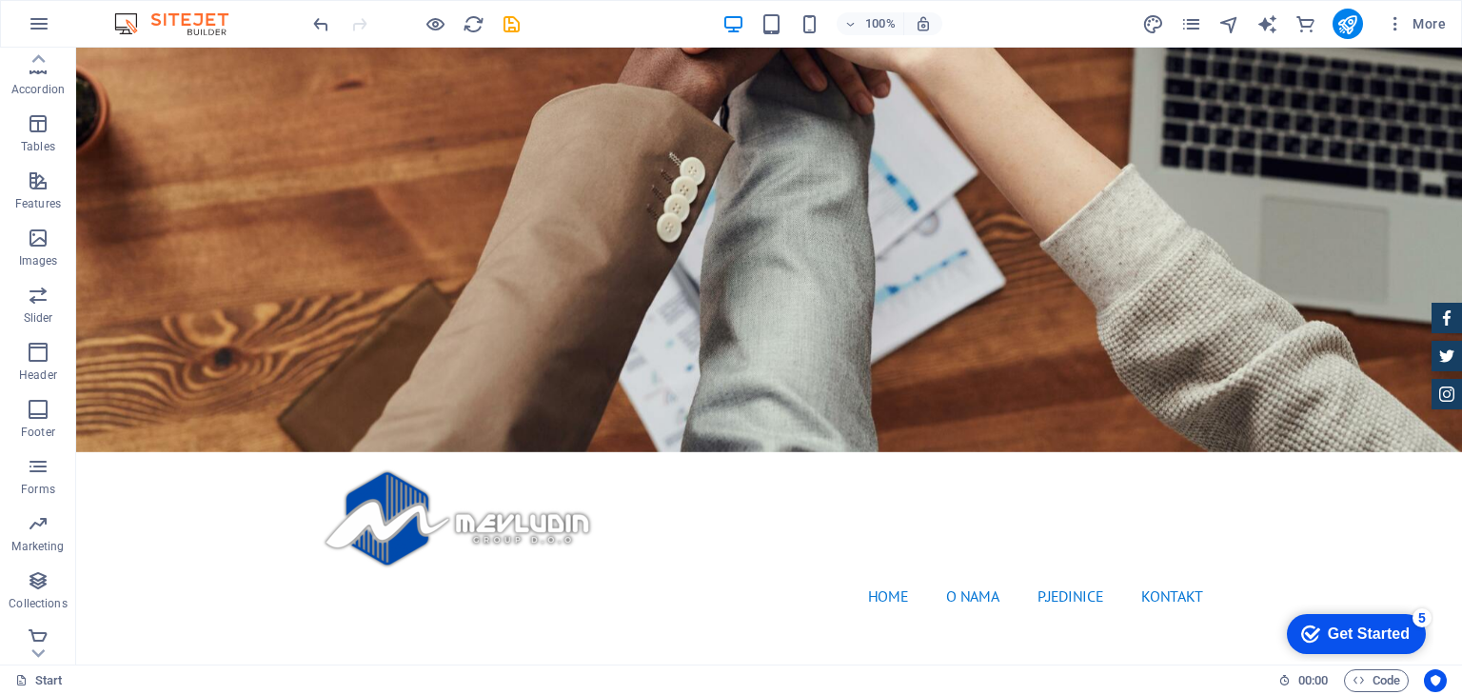
scroll to position [0, 0]
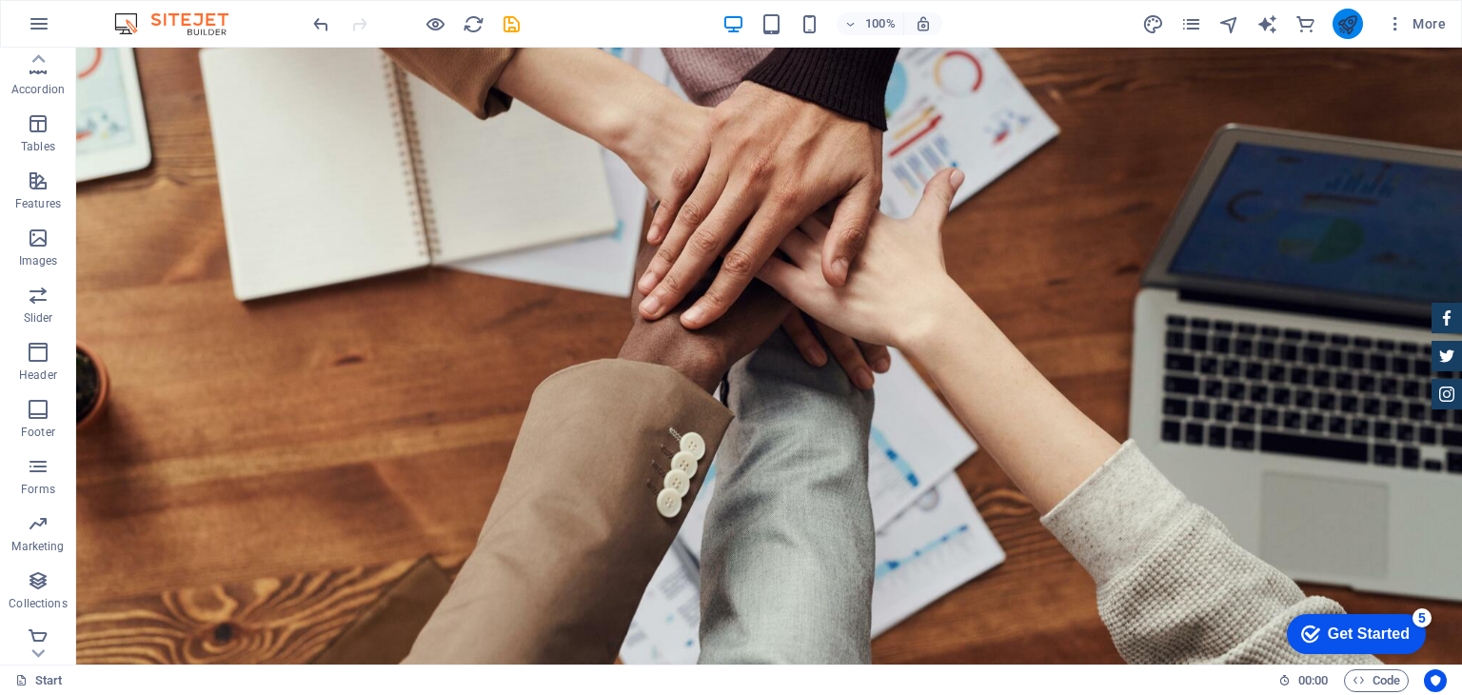
click at [1338, 26] on icon "publish" at bounding box center [1347, 24] width 22 height 22
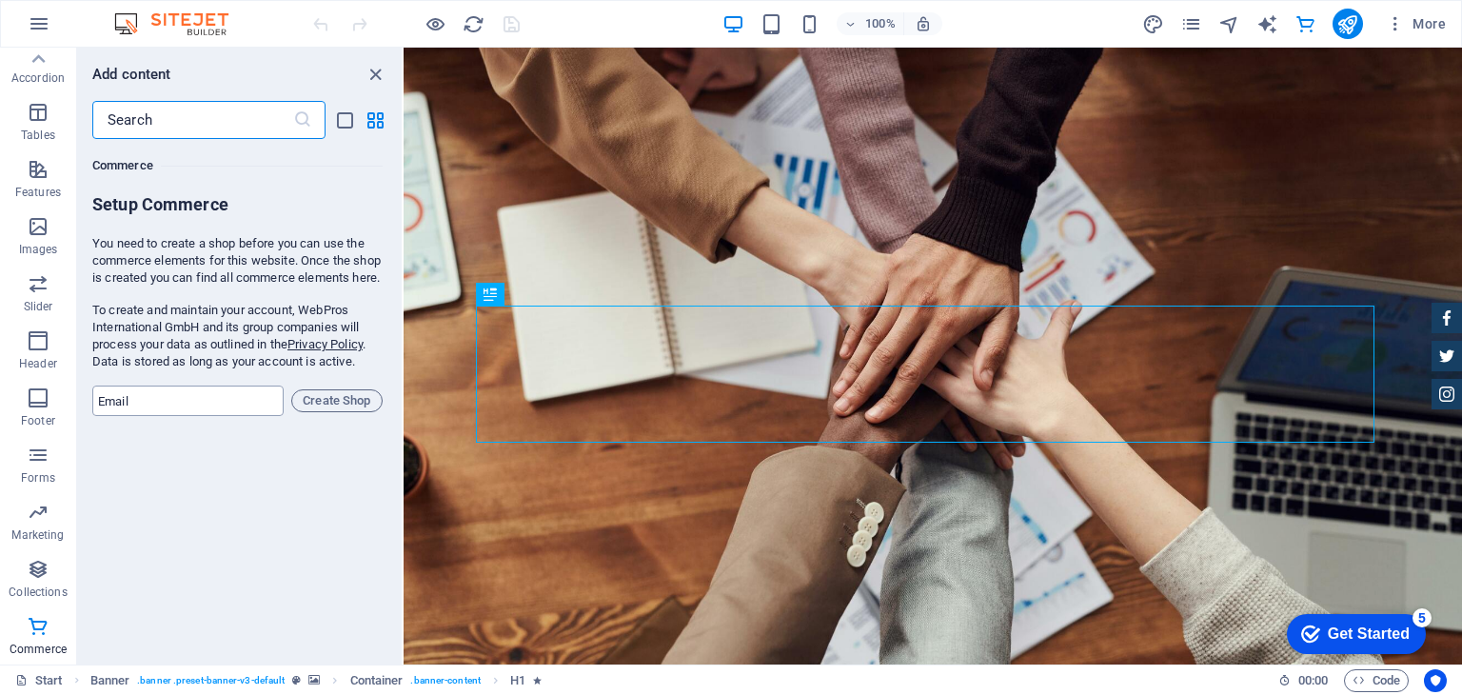
click at [166, 416] on input "email" at bounding box center [187, 400] width 191 height 30
type input "[EMAIL_ADDRESS][DOMAIN_NAME]"
click at [138, 115] on input "text" at bounding box center [192, 120] width 201 height 38
click at [207, 128] on input "text" at bounding box center [192, 120] width 201 height 38
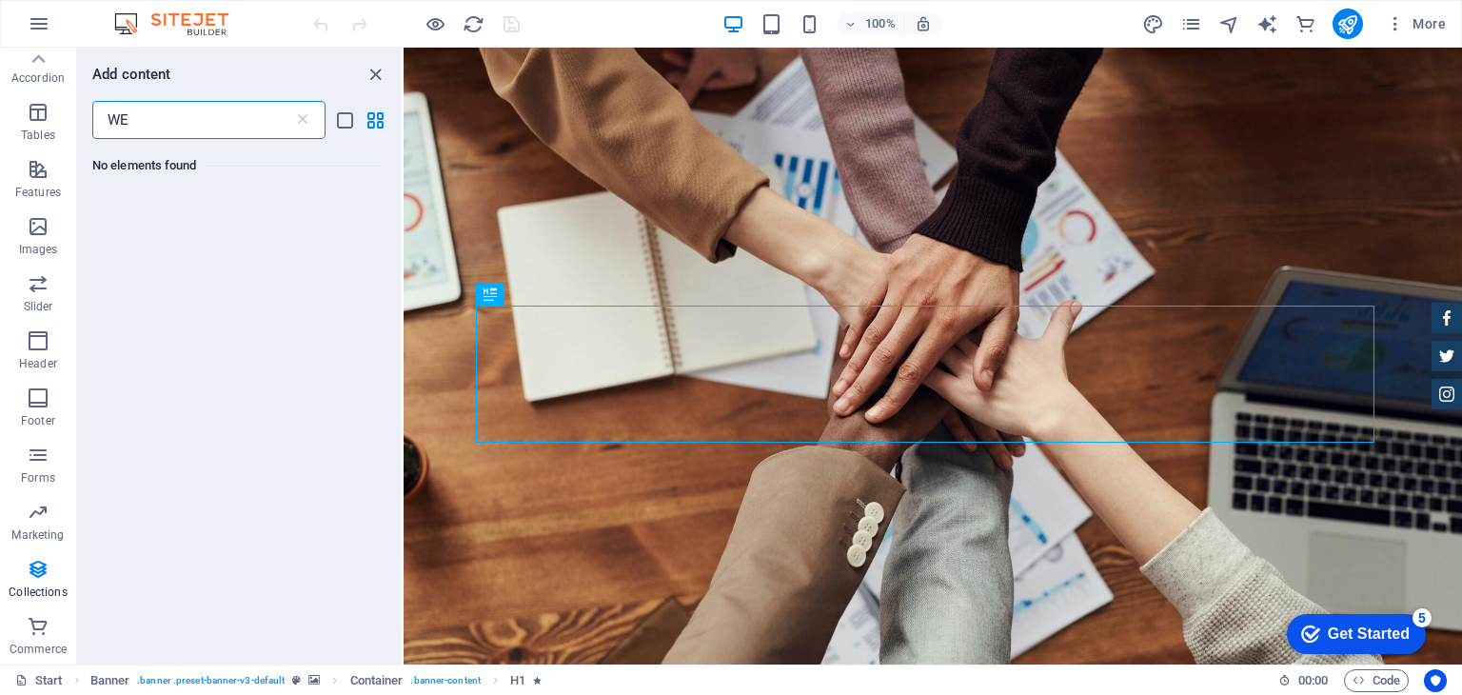
type input "W"
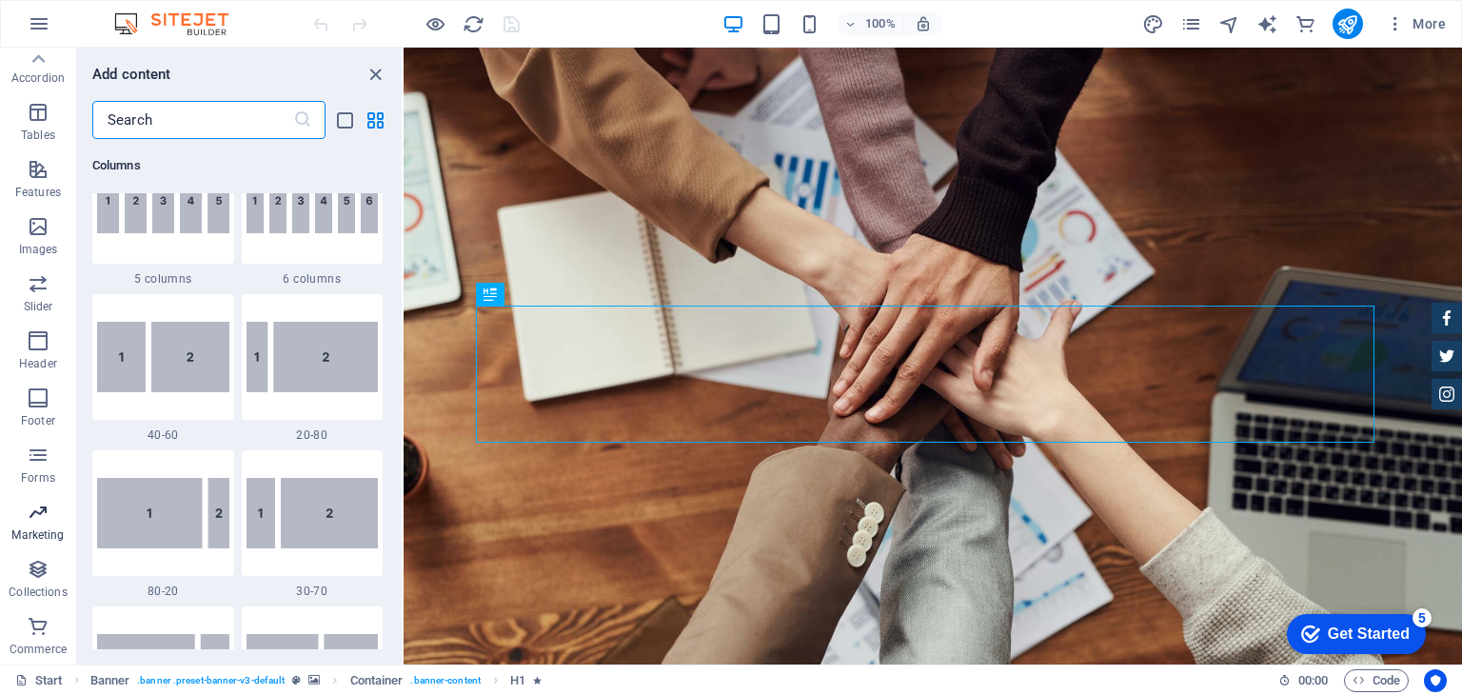
scroll to position [1428, 0]
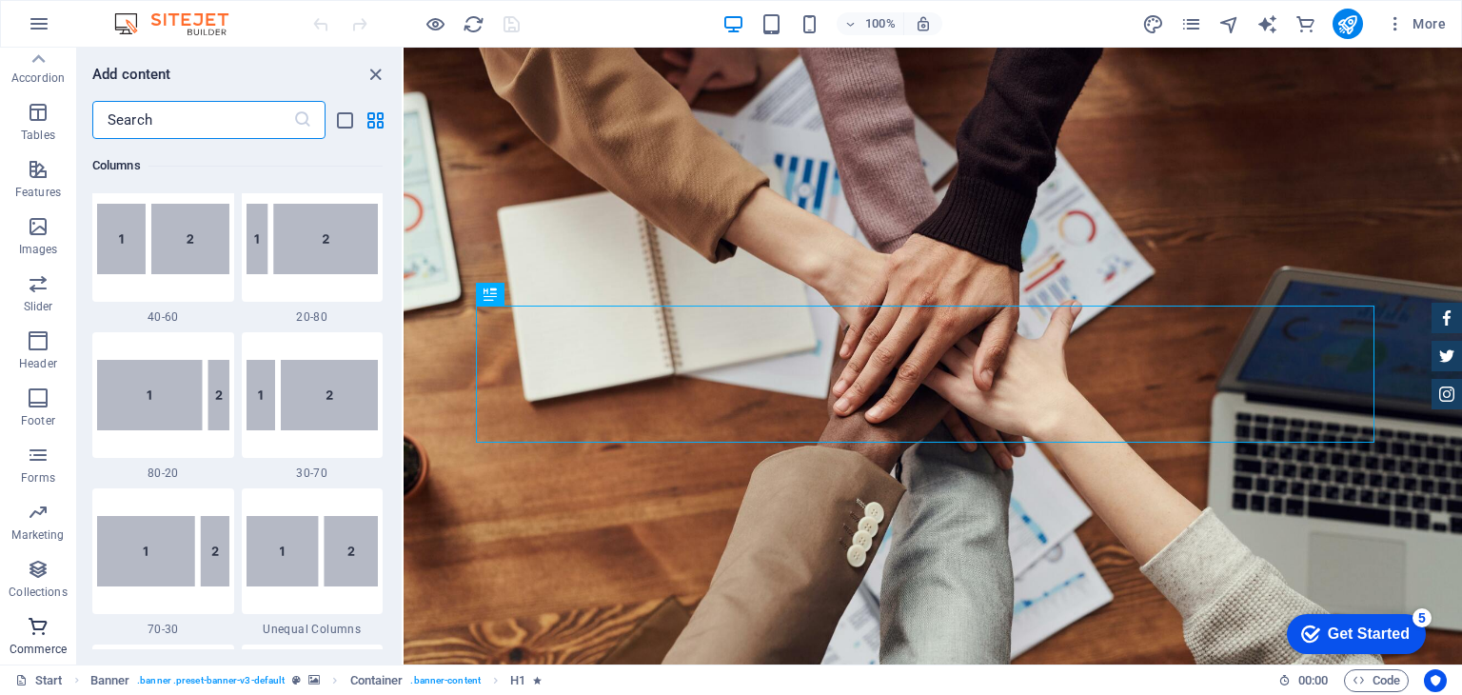
click at [38, 629] on icon "button" at bounding box center [38, 626] width 23 height 23
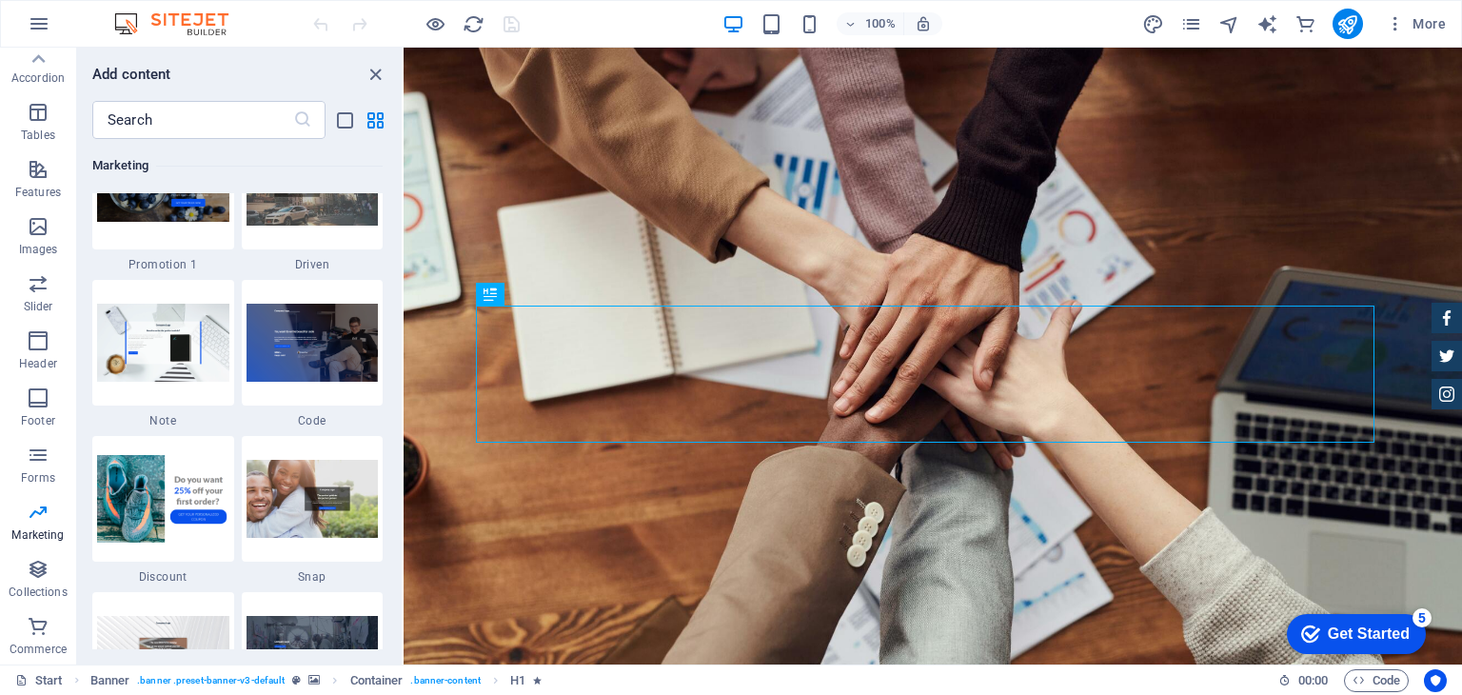
scroll to position [16533, 0]
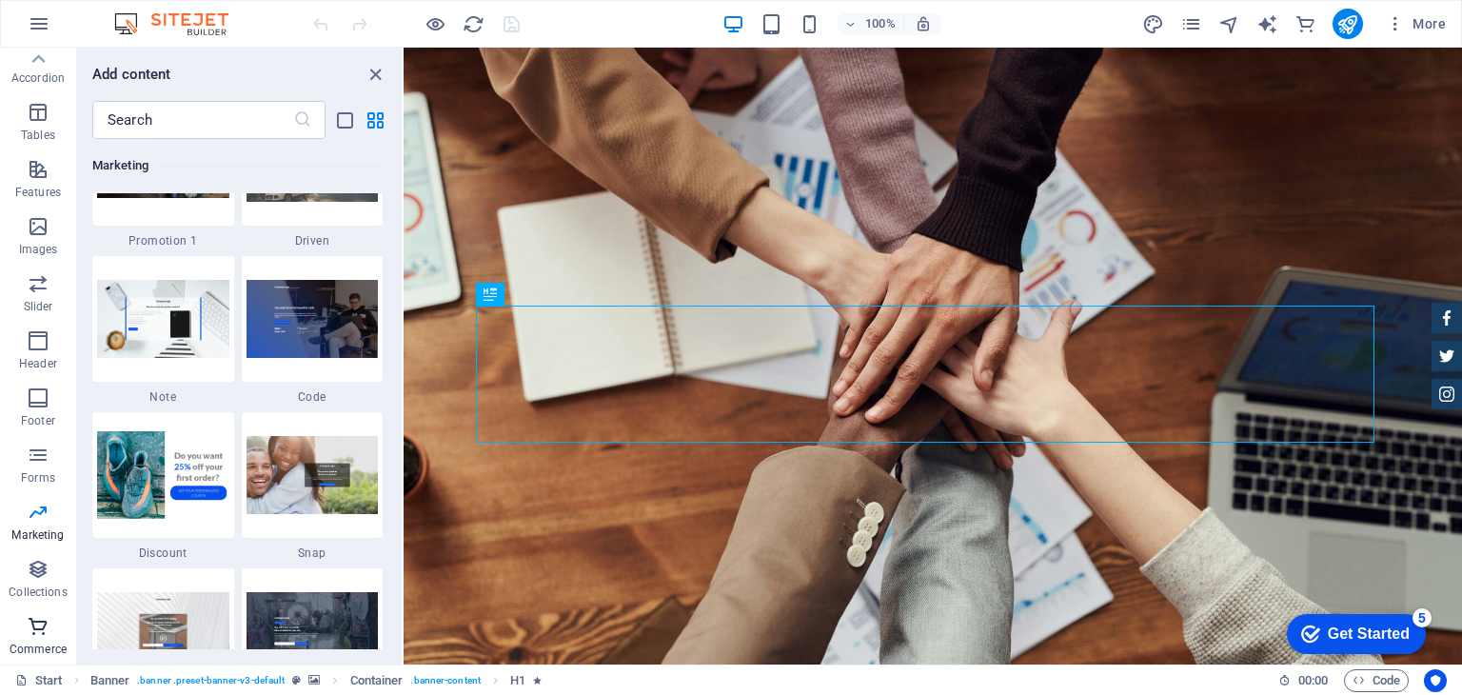
click at [49, 635] on icon "button" at bounding box center [38, 626] width 23 height 23
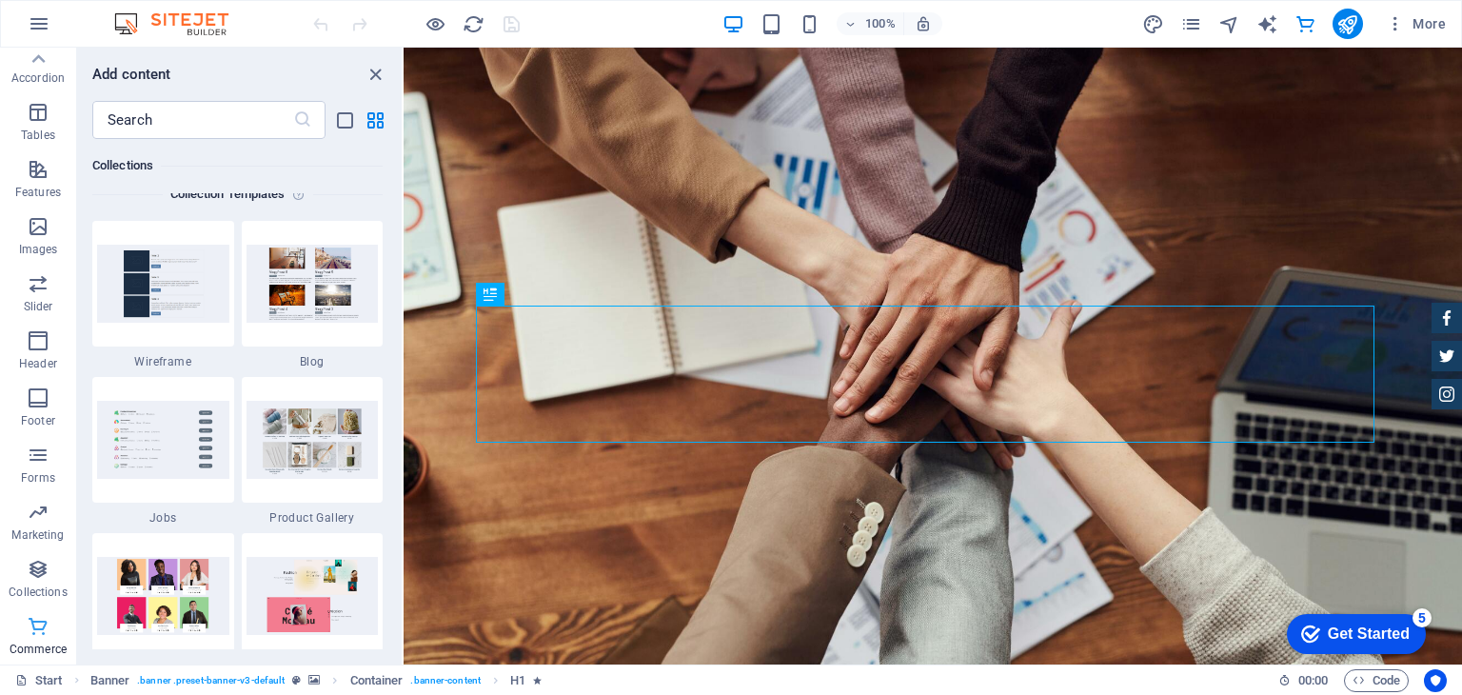
scroll to position [18342, 0]
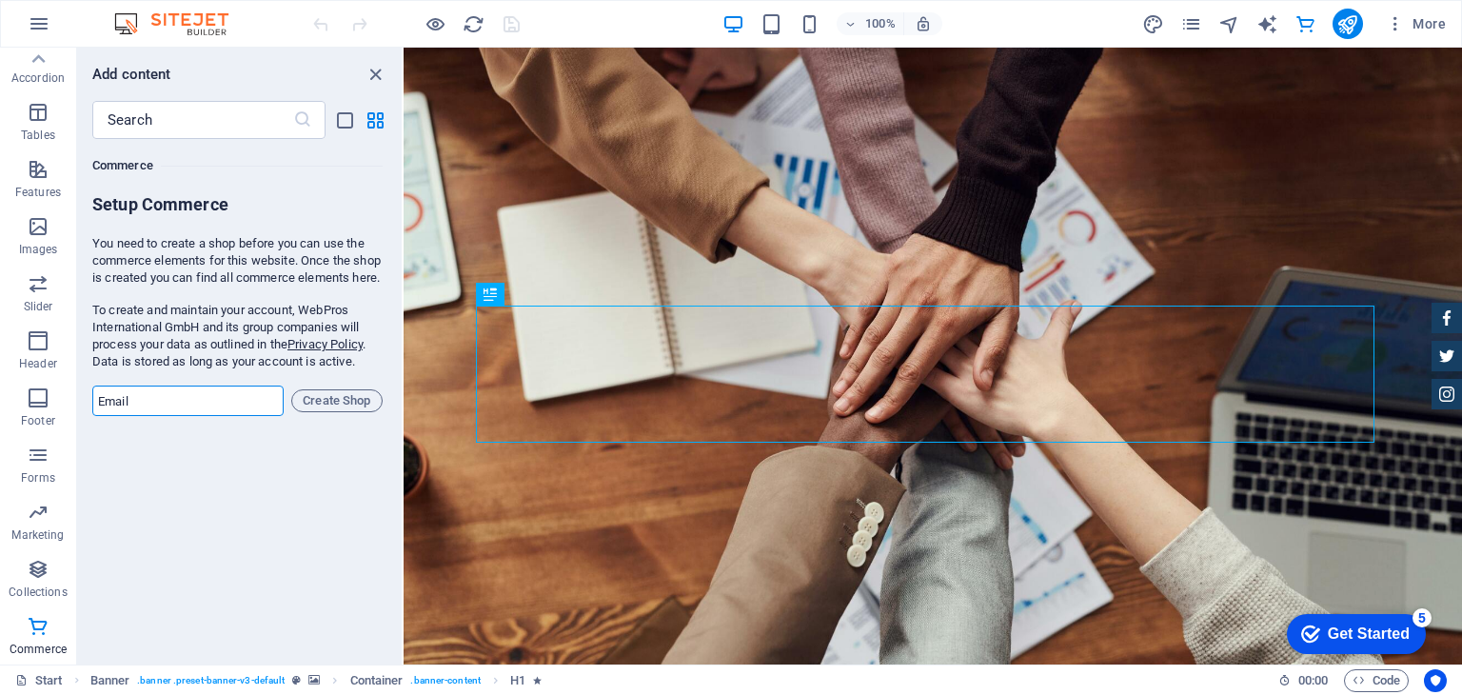
click at [169, 409] on input "email" at bounding box center [187, 400] width 191 height 30
type input "[EMAIL_ADDRESS][DOMAIN_NAME]"
click at [323, 412] on span "Create Shop" at bounding box center [337, 400] width 74 height 23
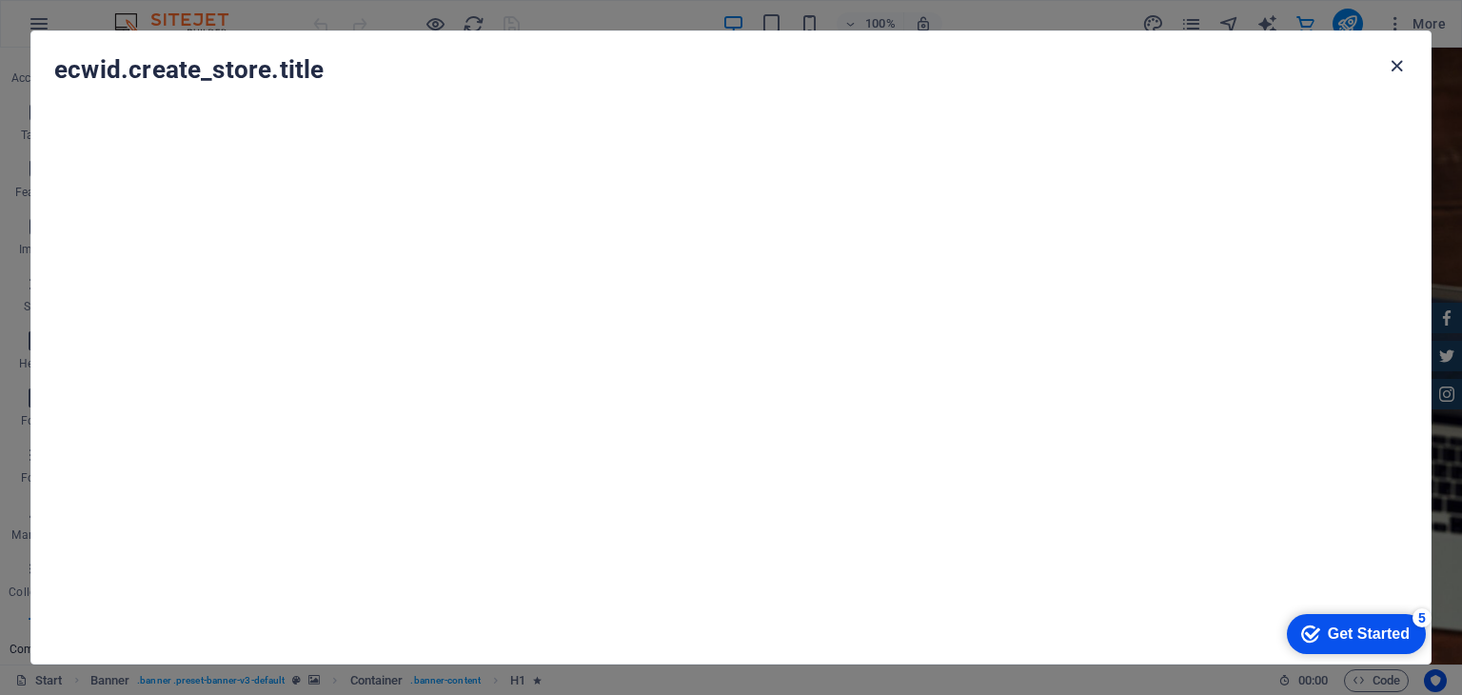
click at [1404, 69] on icon "button" at bounding box center [1397, 66] width 22 height 22
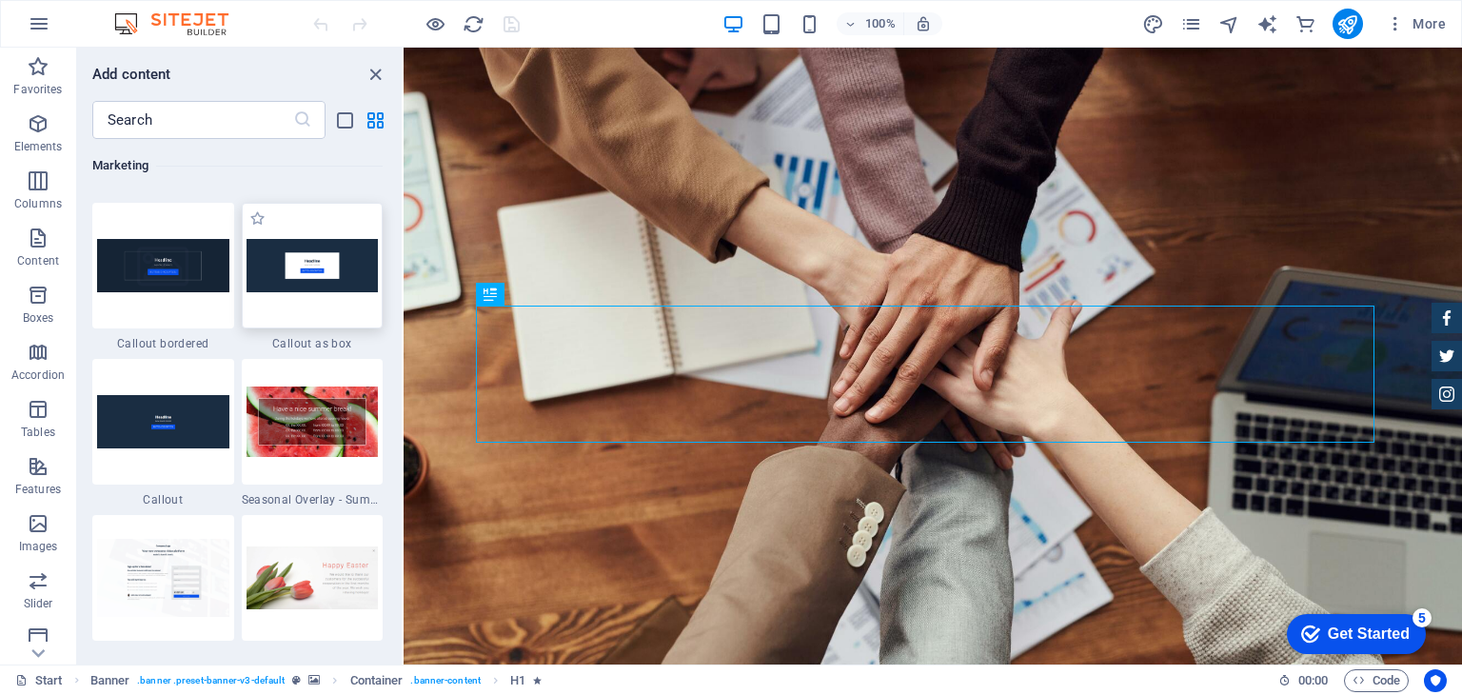
scroll to position [15581, 0]
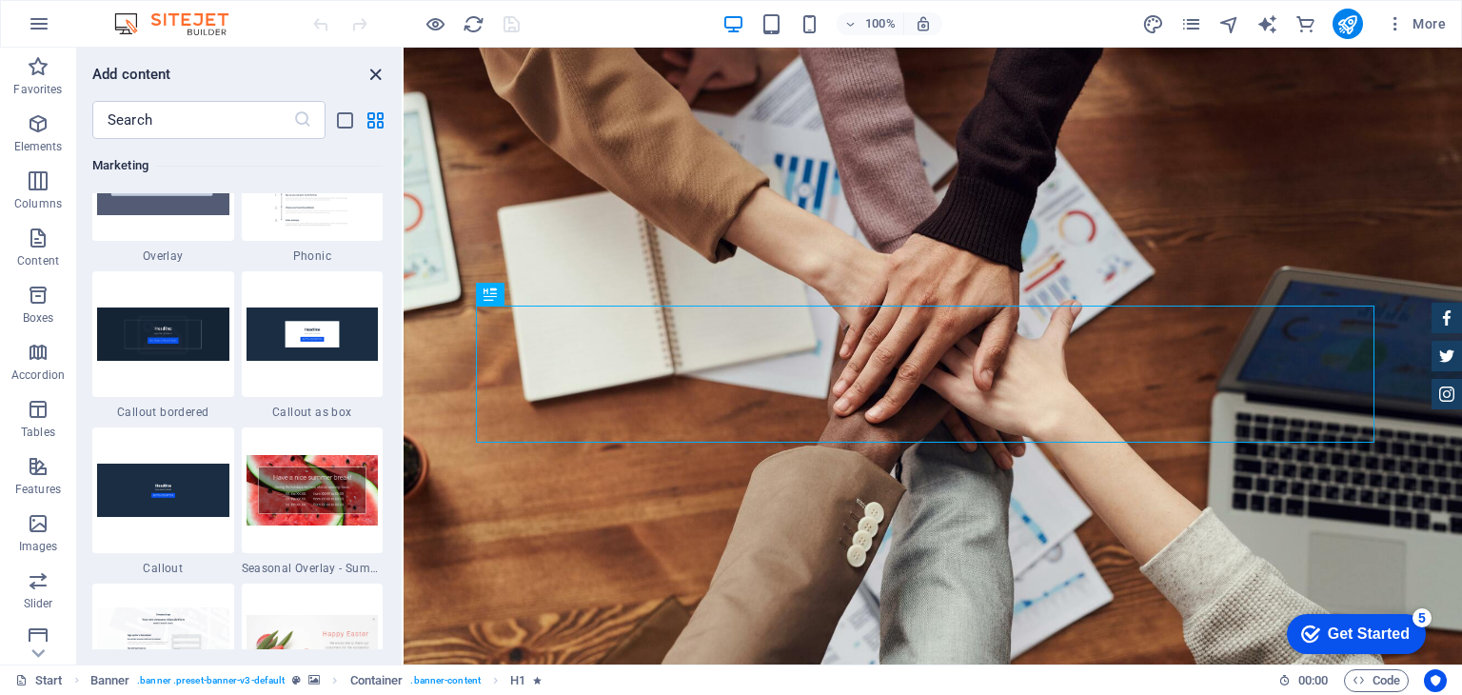
click at [374, 73] on icon "close panel" at bounding box center [376, 75] width 22 height 22
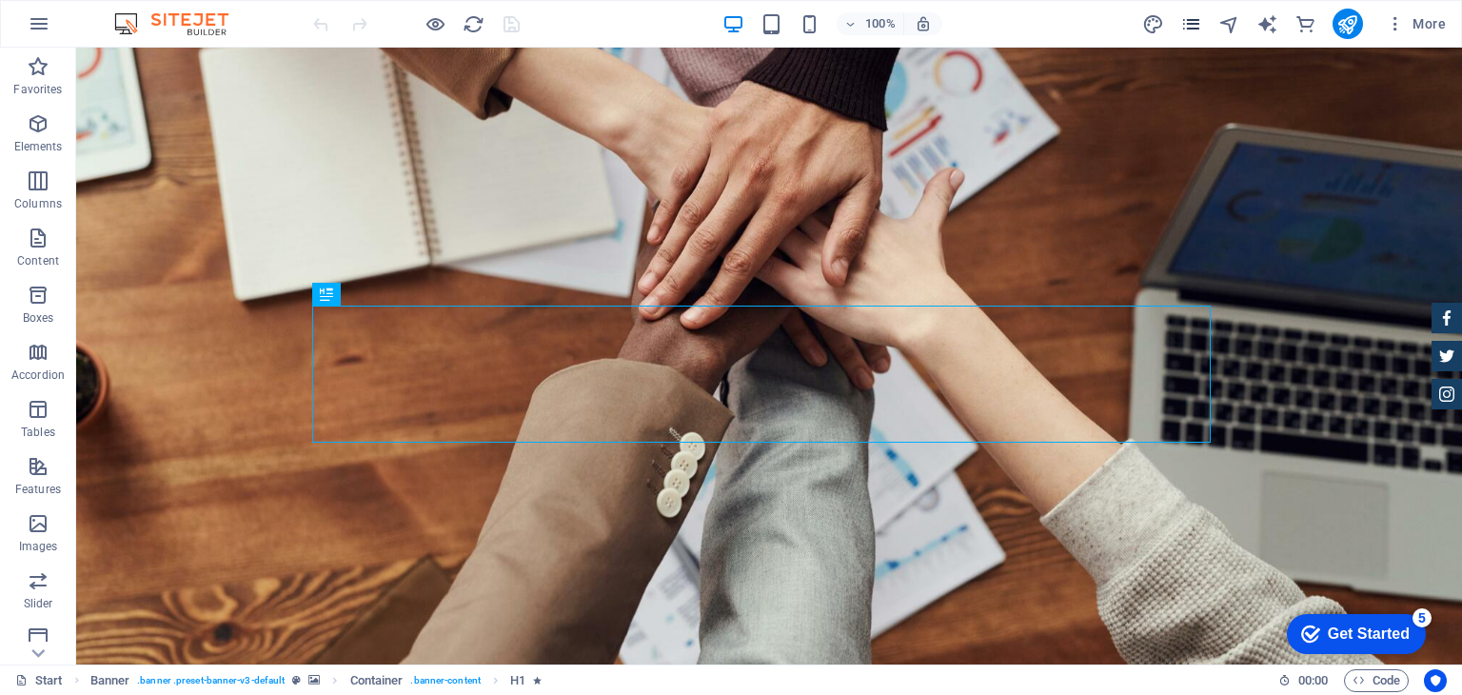
click at [1196, 28] on icon "pages" at bounding box center [1191, 24] width 22 height 22
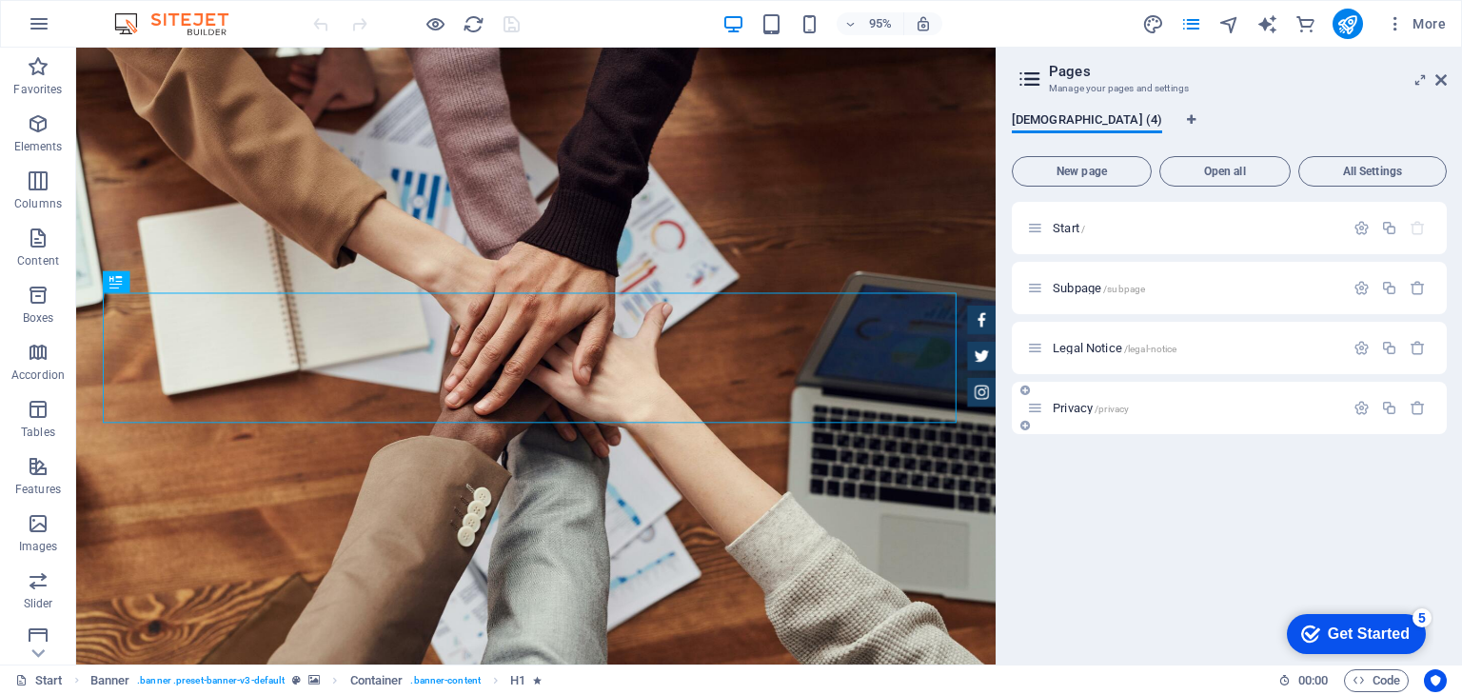
click at [1091, 415] on div "Privacy /privacy" at bounding box center [1185, 408] width 317 height 22
click at [1089, 405] on span "Privacy /privacy" at bounding box center [1091, 408] width 76 height 14
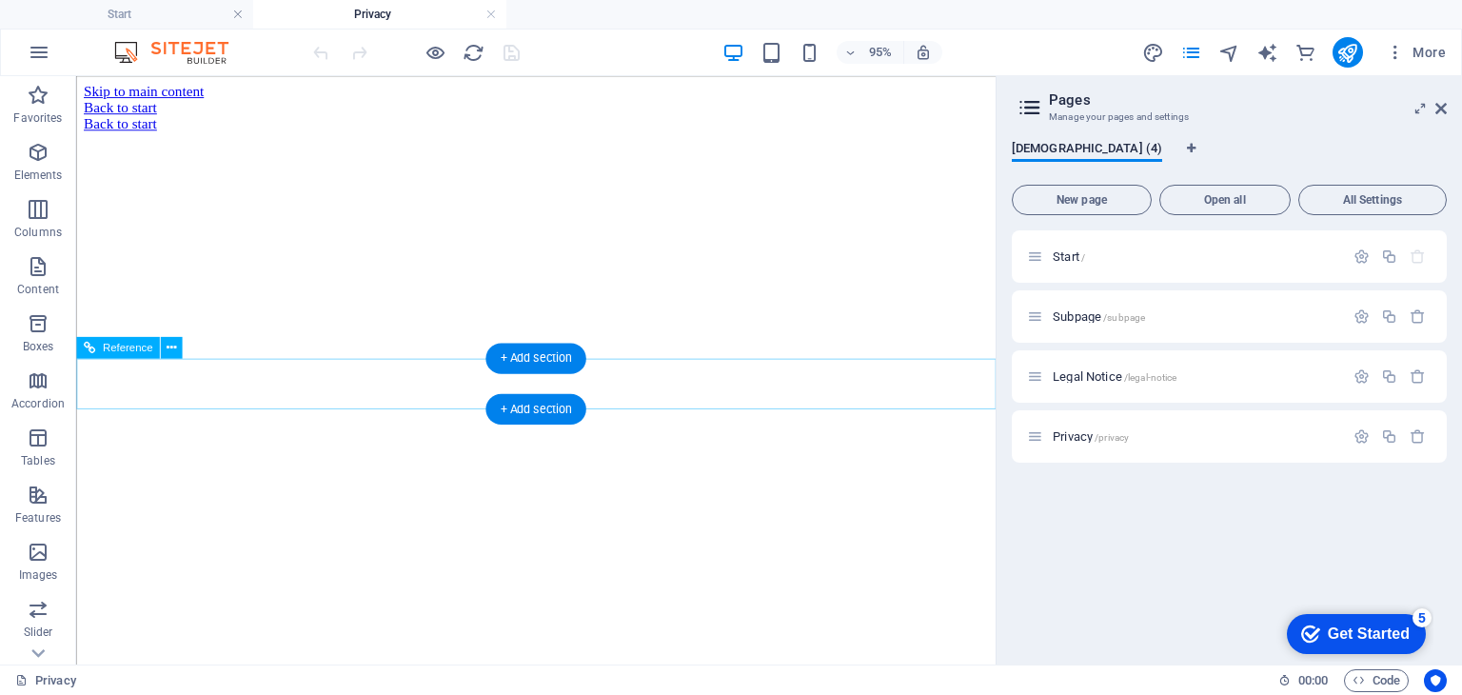
scroll to position [0, 0]
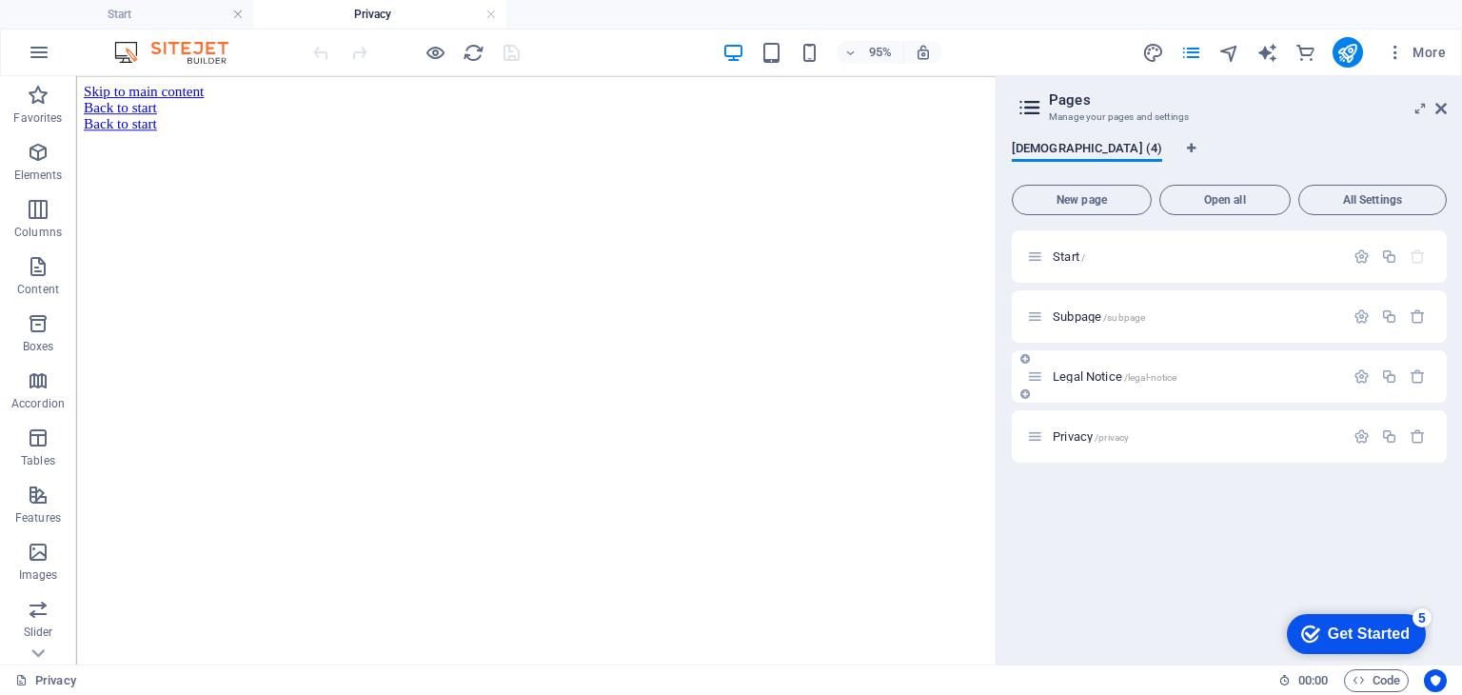
click at [1100, 378] on span "Legal Notice /legal-notice" at bounding box center [1115, 376] width 124 height 14
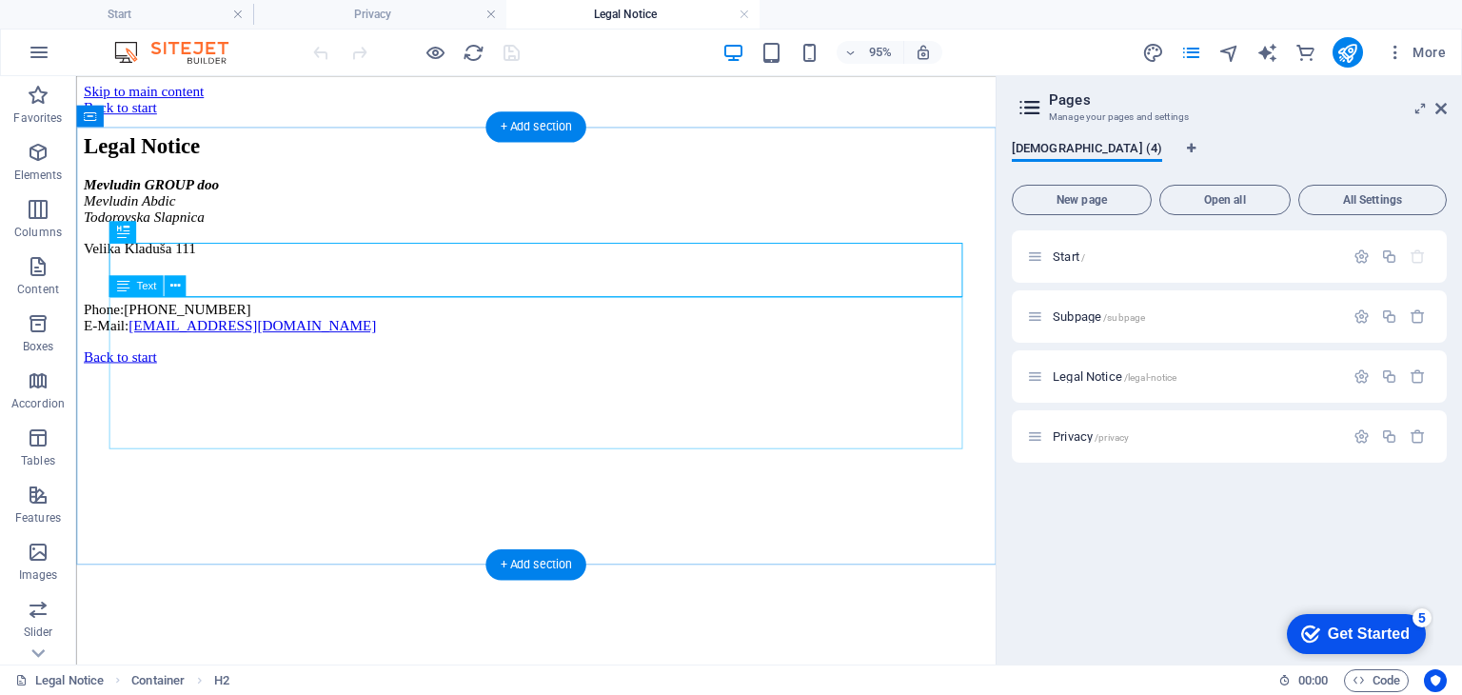
click at [228, 347] on div "[PERSON_NAME] GROUP doo [PERSON_NAME] Slapnica [GEOGRAPHIC_DATA][STREET_ADDRESS…" at bounding box center [560, 265] width 953 height 166
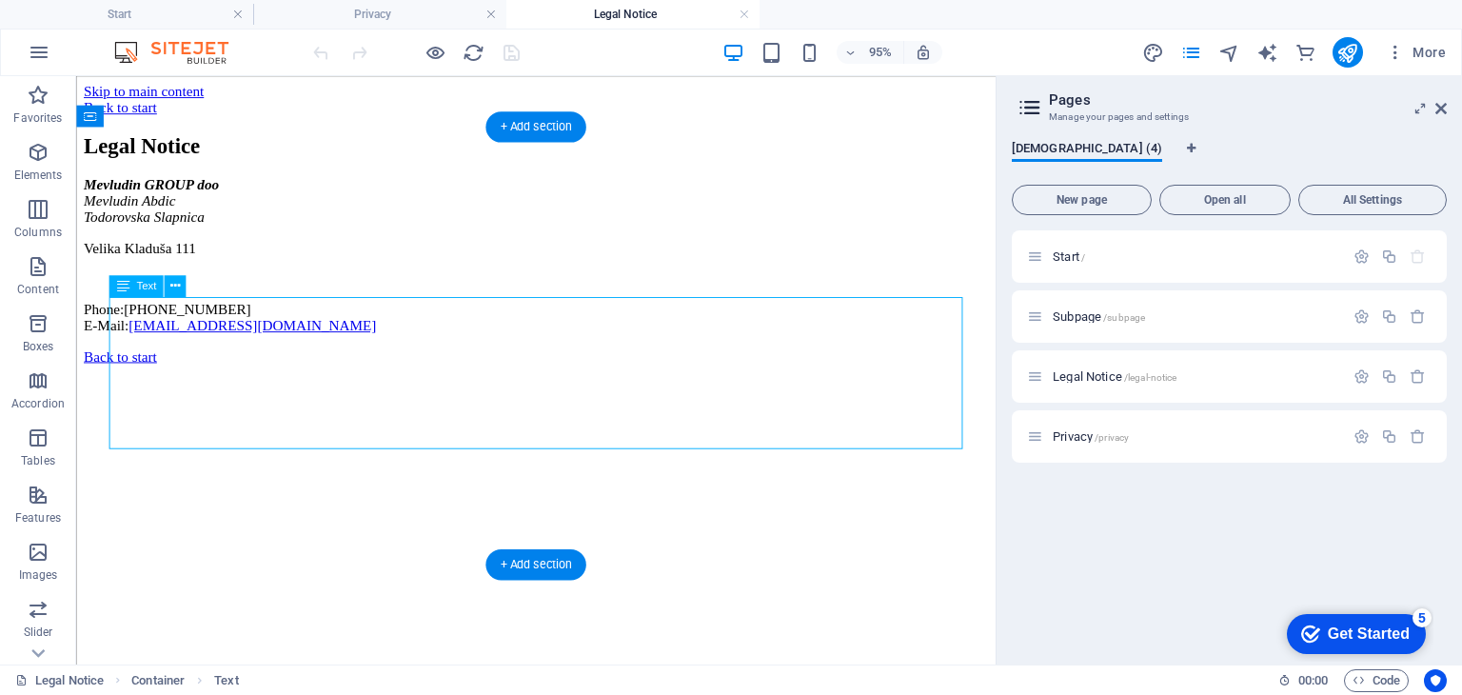
click at [228, 347] on div "[PERSON_NAME] GROUP doo [PERSON_NAME] Slapnica [GEOGRAPHIC_DATA][STREET_ADDRESS…" at bounding box center [560, 265] width 953 height 166
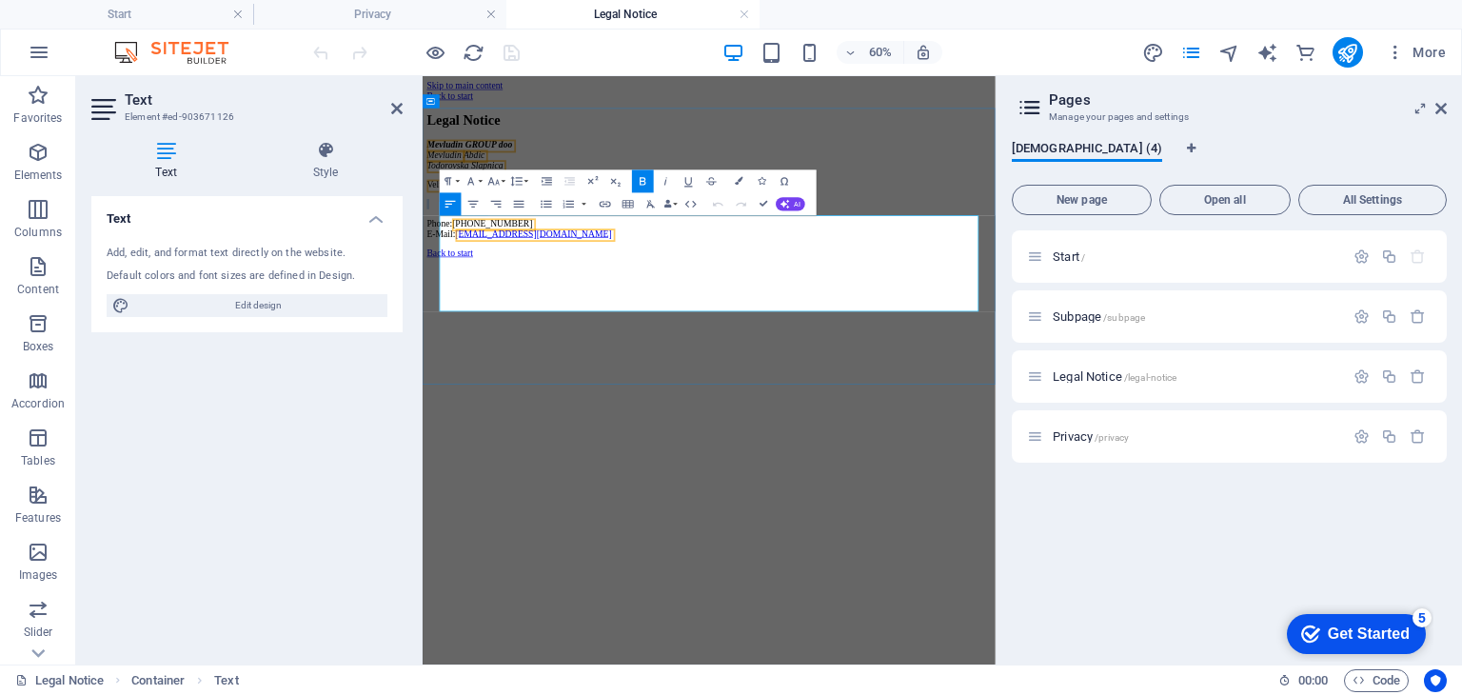
drag, startPoint x: 550, startPoint y: 392, endPoint x: 686, endPoint y: 408, distance: 137.1
click at [686, 347] on div "[PERSON_NAME] GROUP doo [PERSON_NAME] Slapnica [GEOGRAPHIC_DATA][STREET_ADDRESS…" at bounding box center [899, 265] width 939 height 166
click at [588, 233] on address "[PERSON_NAME] GROUP doo [PERSON_NAME] Slapnica" at bounding box center [899, 207] width 939 height 51
click at [695, 347] on div "Legal Notice [PERSON_NAME] GROUP doo [PERSON_NAME] Slapnica 98 [GEOGRAPHIC_DATA…" at bounding box center [899, 242] width 939 height 210
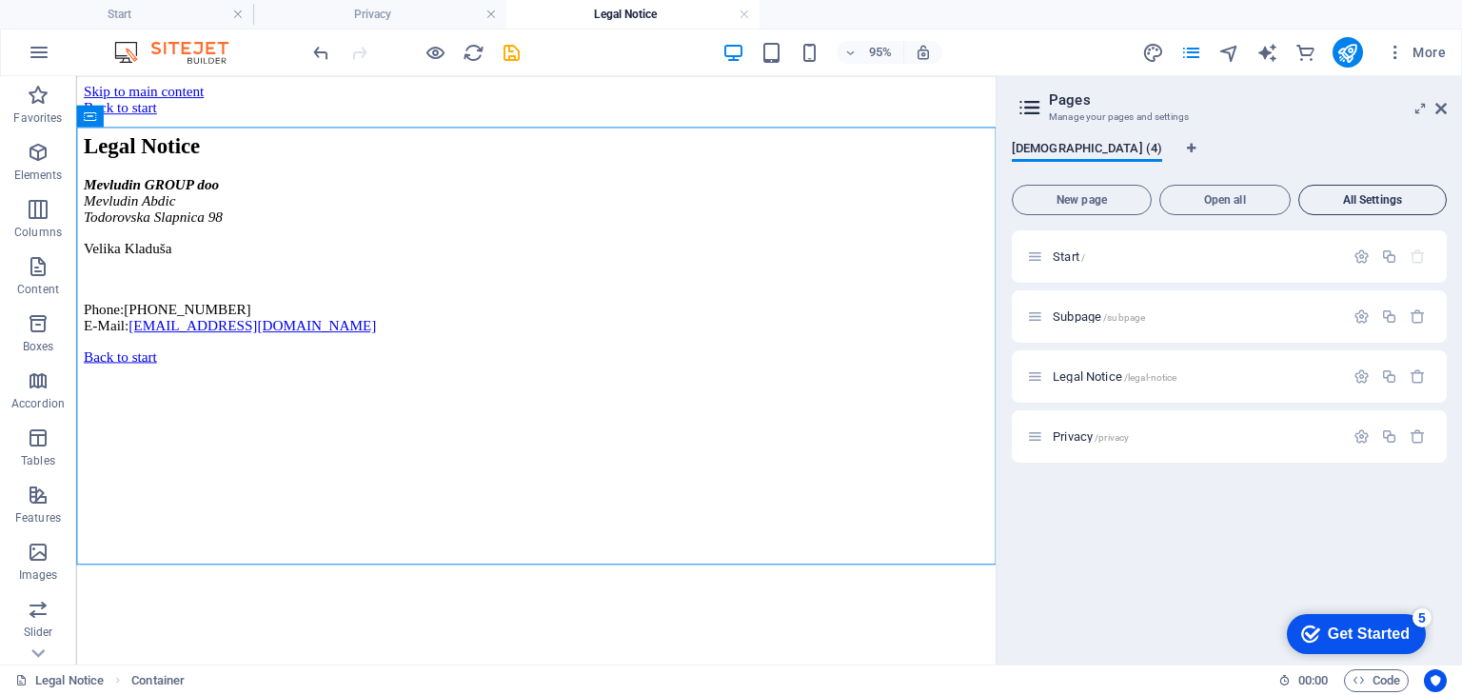
click at [1332, 207] on button "All Settings" at bounding box center [1372, 200] width 148 height 30
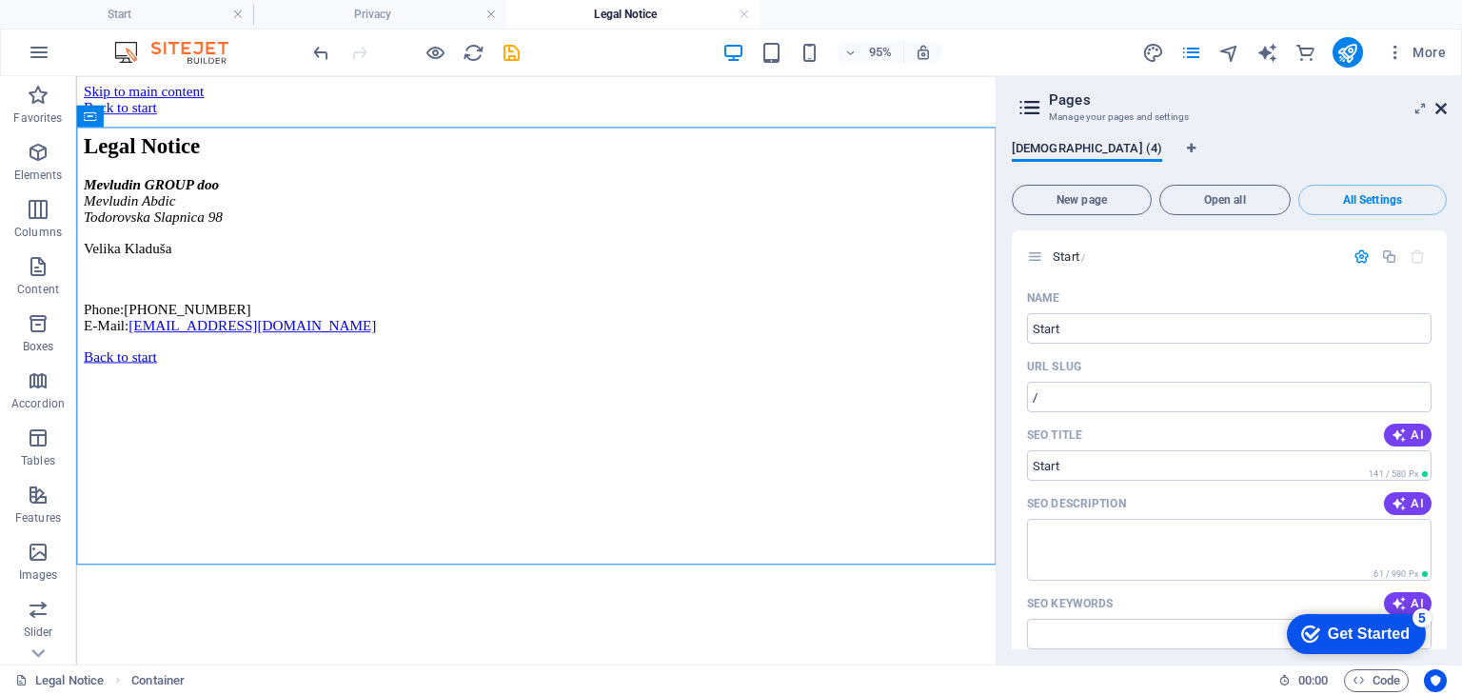
click at [1435, 115] on icon at bounding box center [1440, 108] width 11 height 15
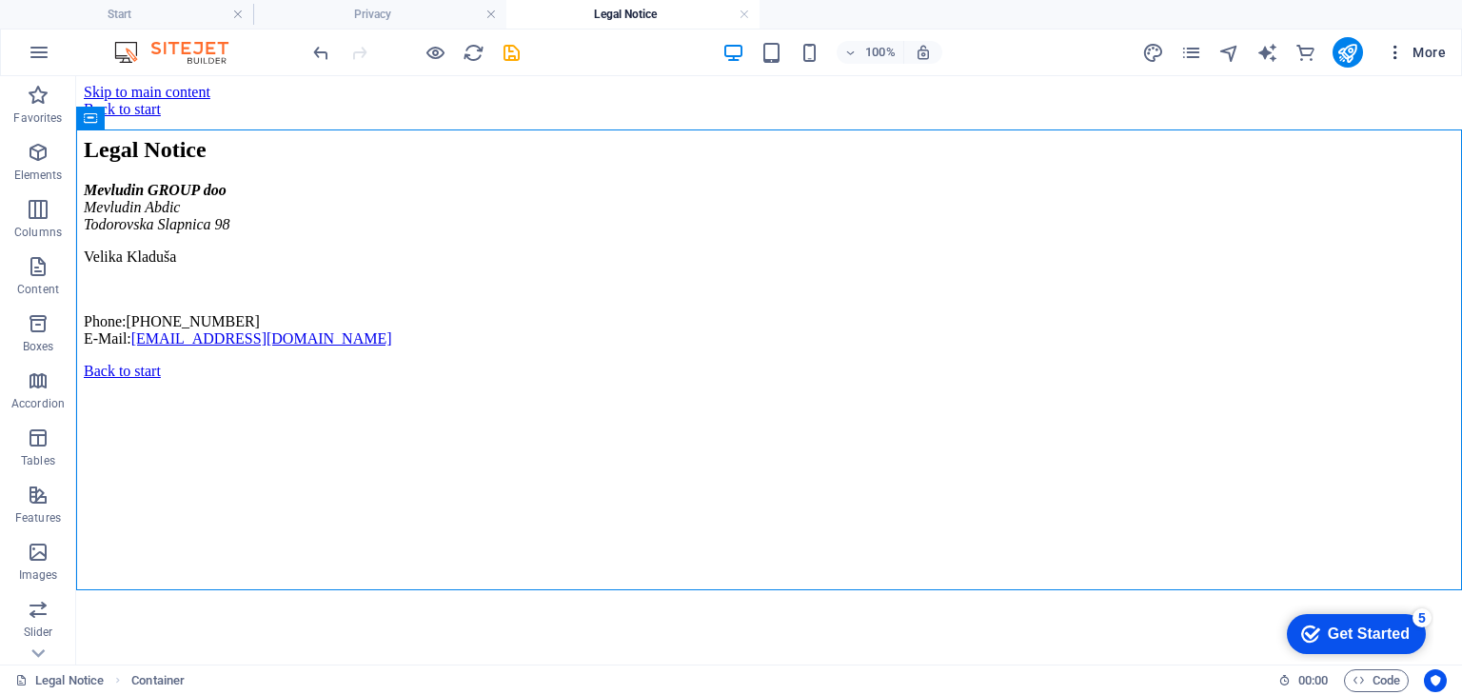
click at [1401, 65] on button "More" at bounding box center [1415, 52] width 75 height 30
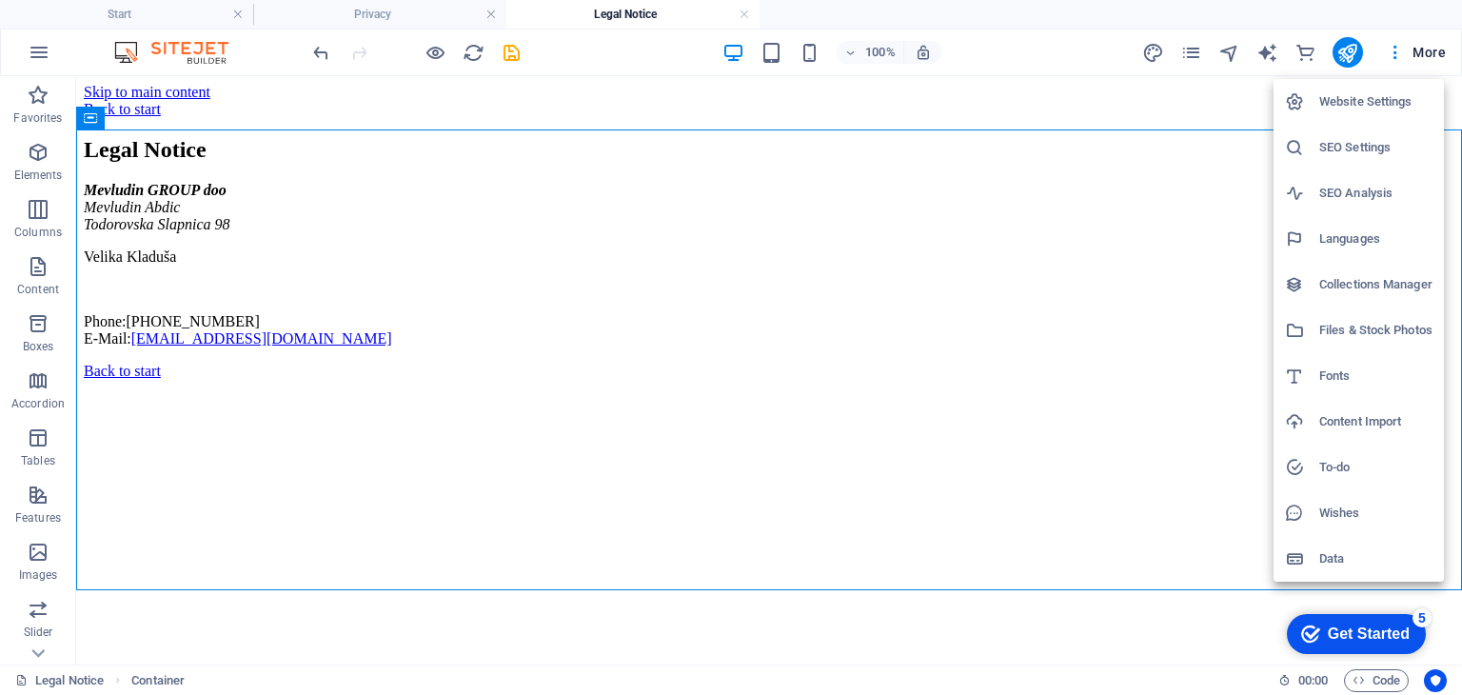
click at [1333, 106] on h6 "Website Settings" at bounding box center [1375, 101] width 113 height 23
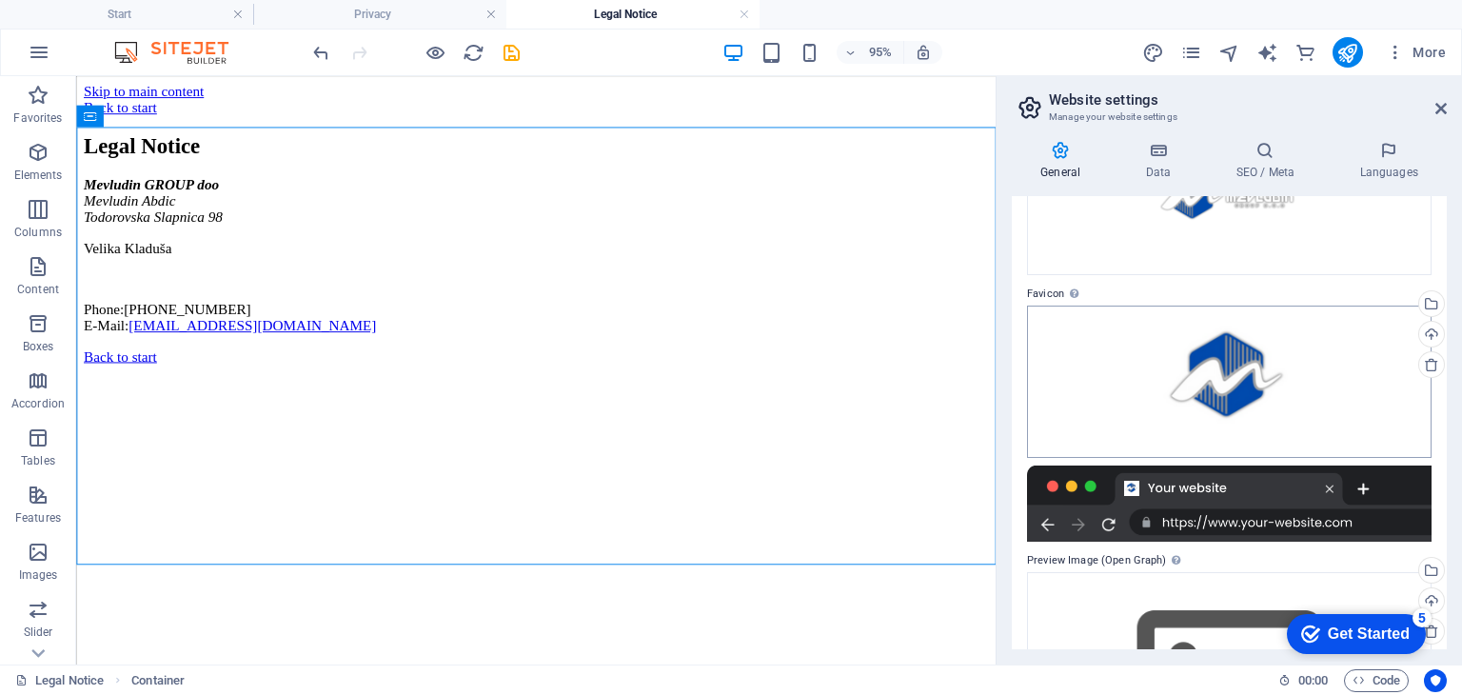
scroll to position [321, 0]
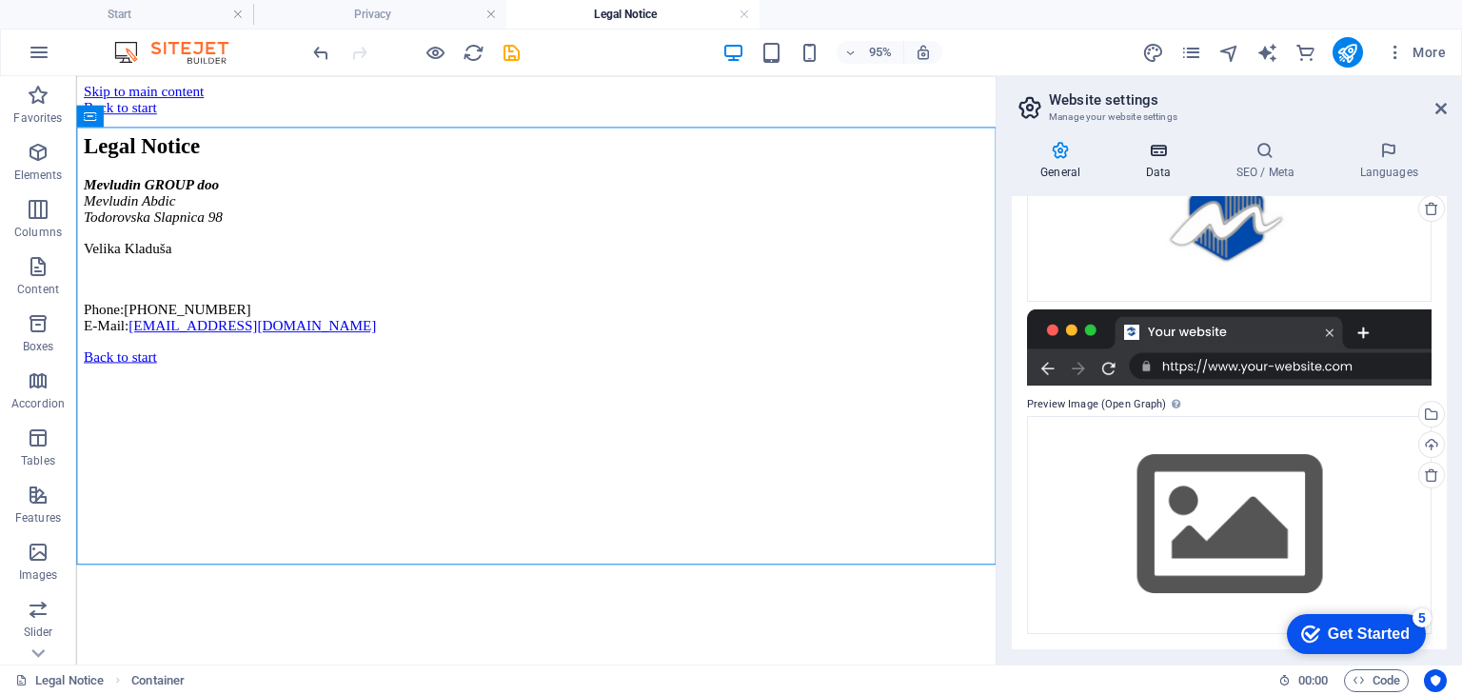
click at [1146, 165] on h4 "Data" at bounding box center [1161, 161] width 90 height 40
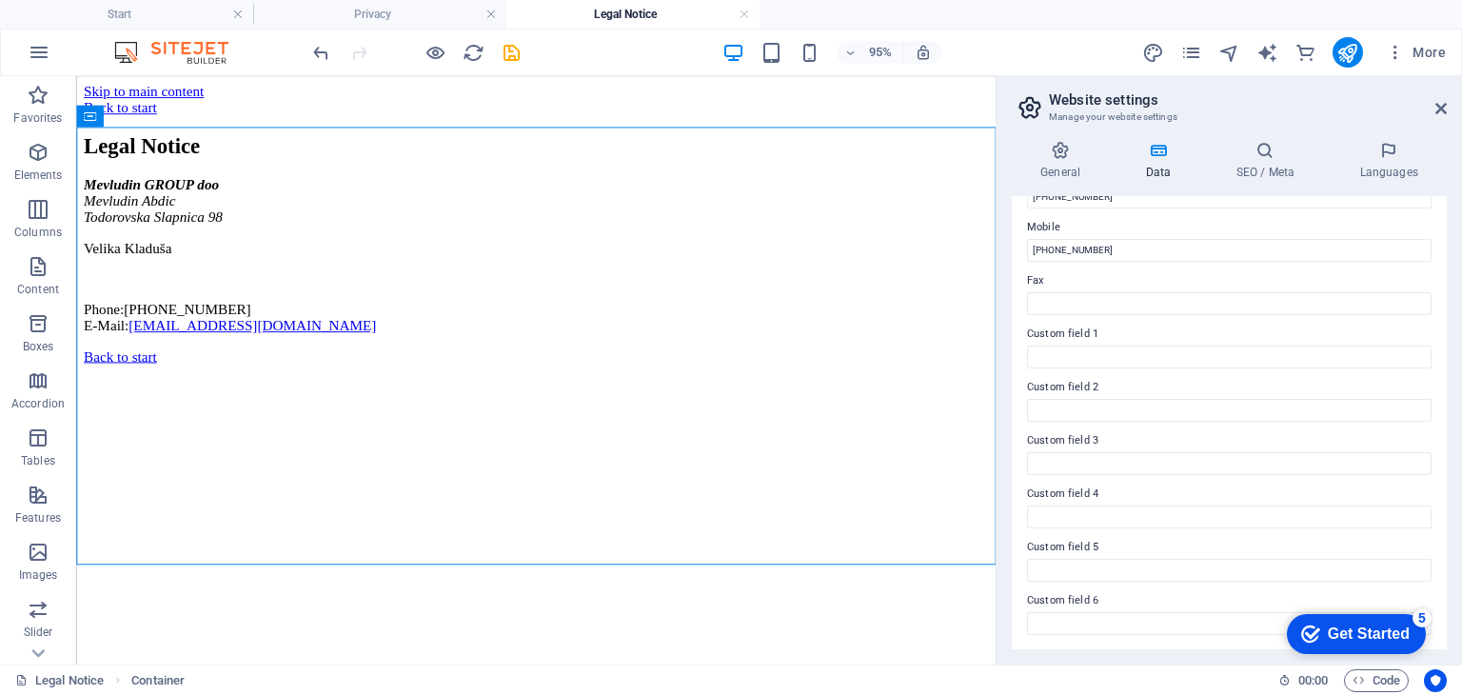
scroll to position [175, 0]
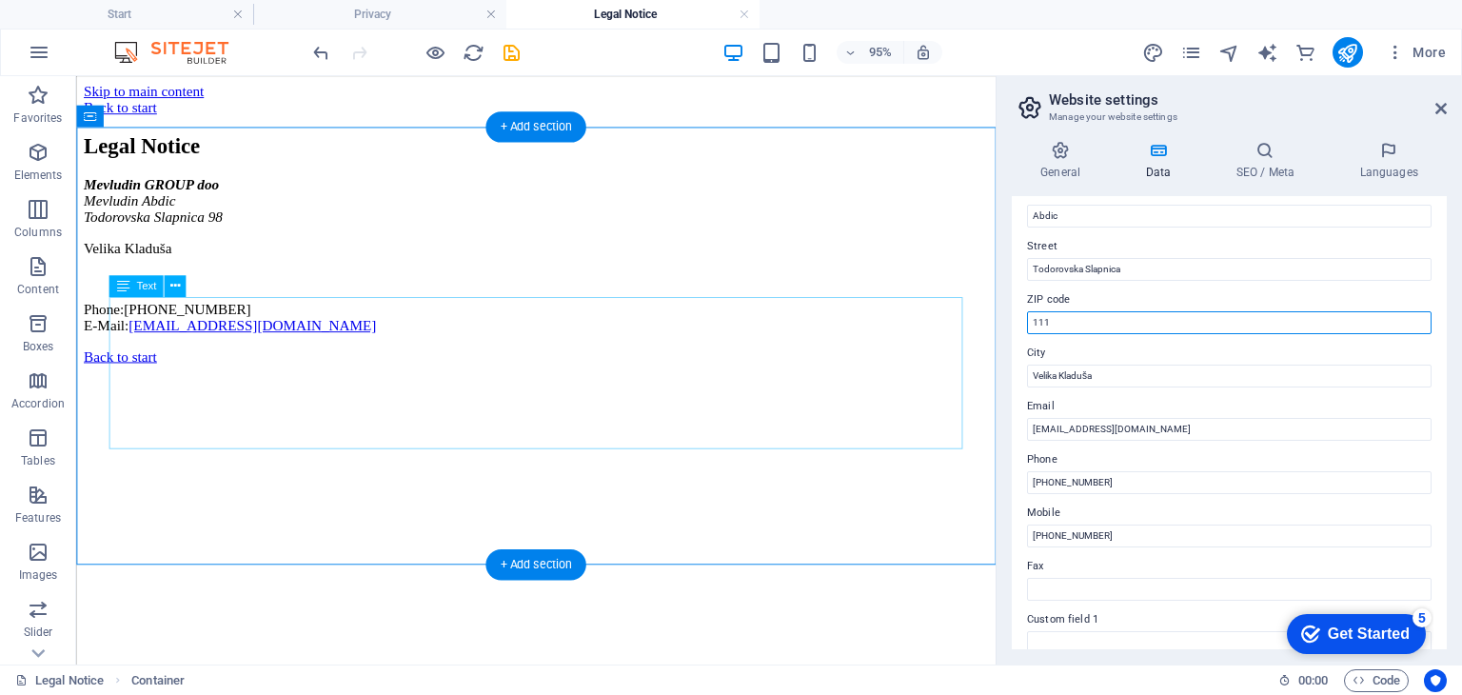
drag, startPoint x: 1142, startPoint y: 401, endPoint x: 937, endPoint y: 337, distance: 214.3
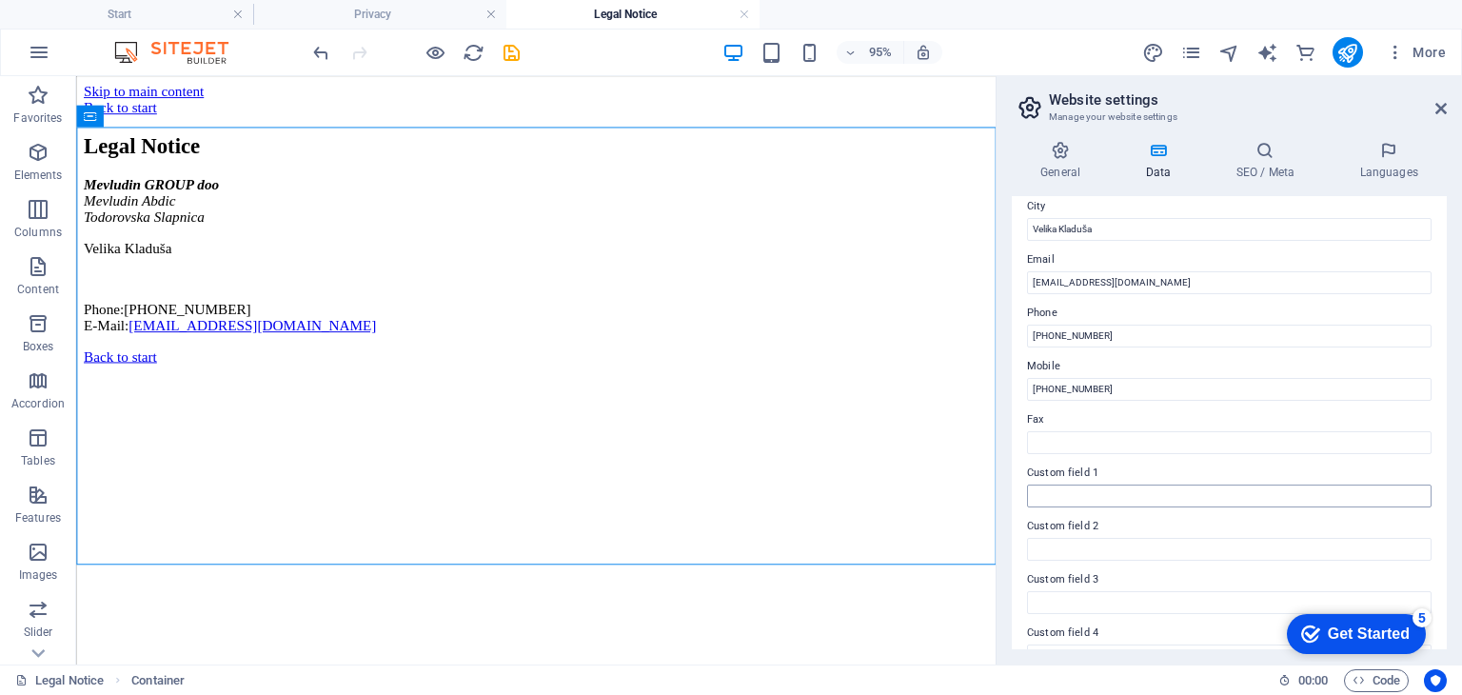
scroll to position [461, 0]
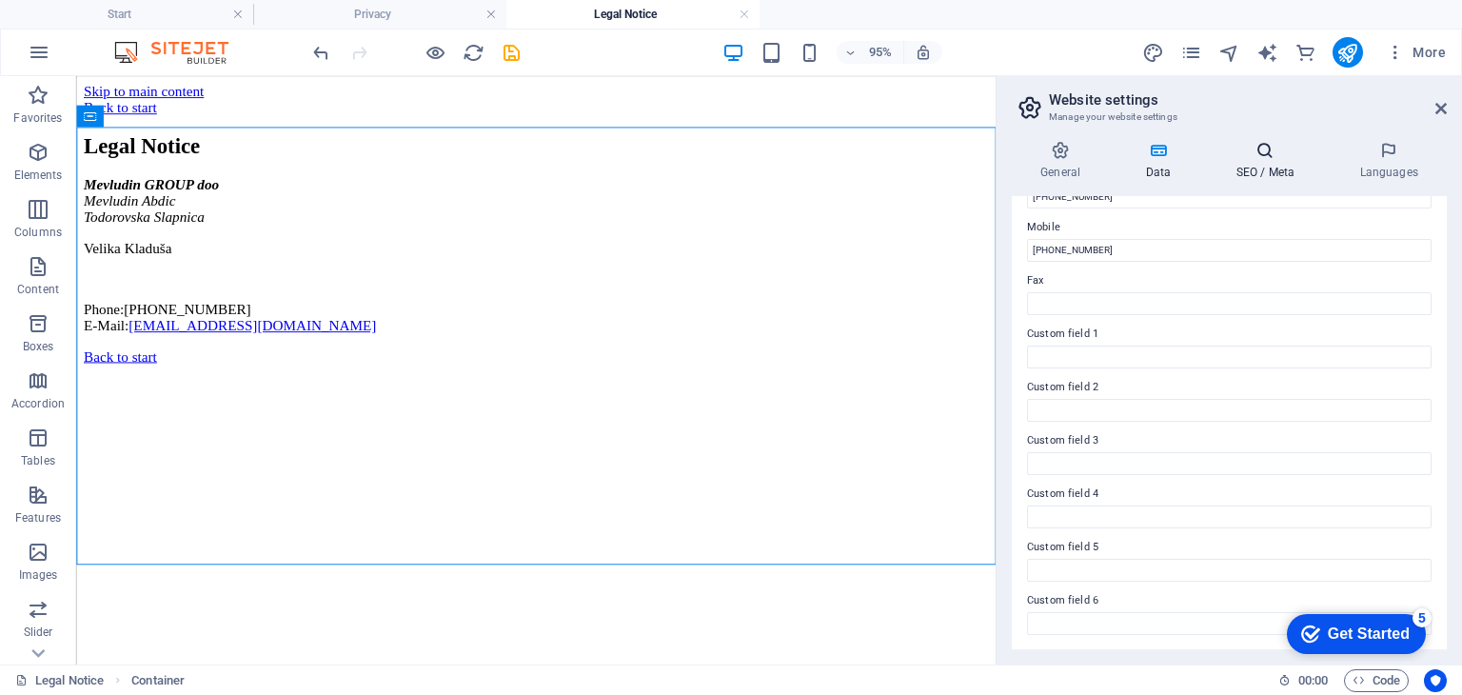
type input "77231"
click at [1267, 157] on icon at bounding box center [1265, 150] width 116 height 19
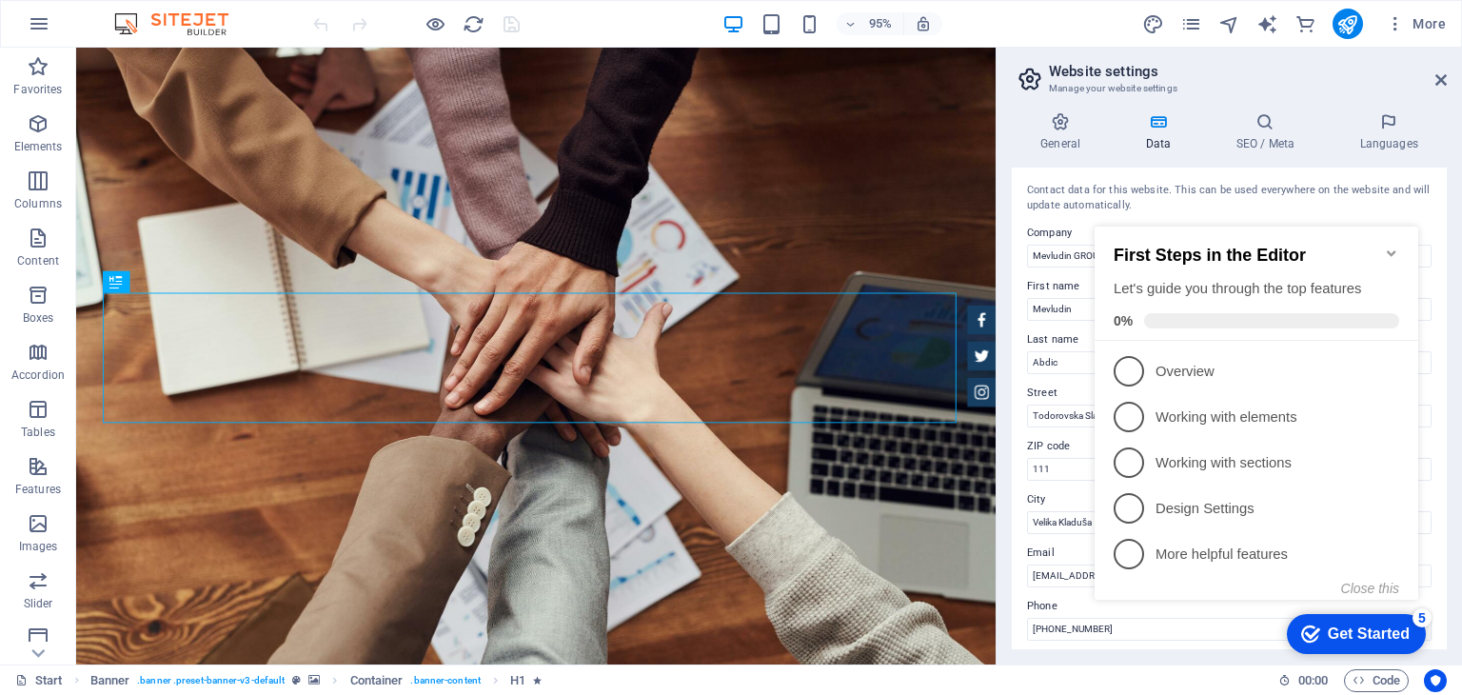
click at [1391, 246] on icon "Minimize checklist" at bounding box center [1391, 253] width 15 height 15
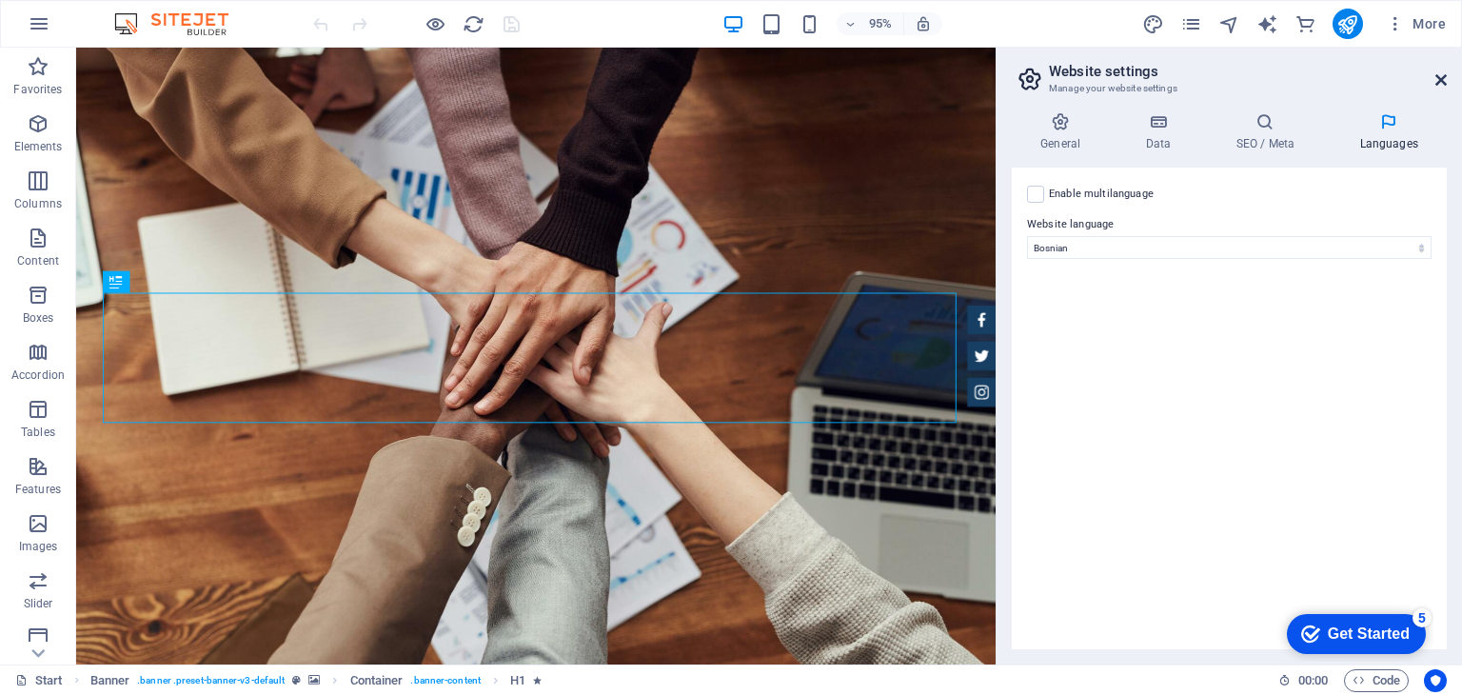
click at [1440, 87] on icon at bounding box center [1440, 79] width 11 height 15
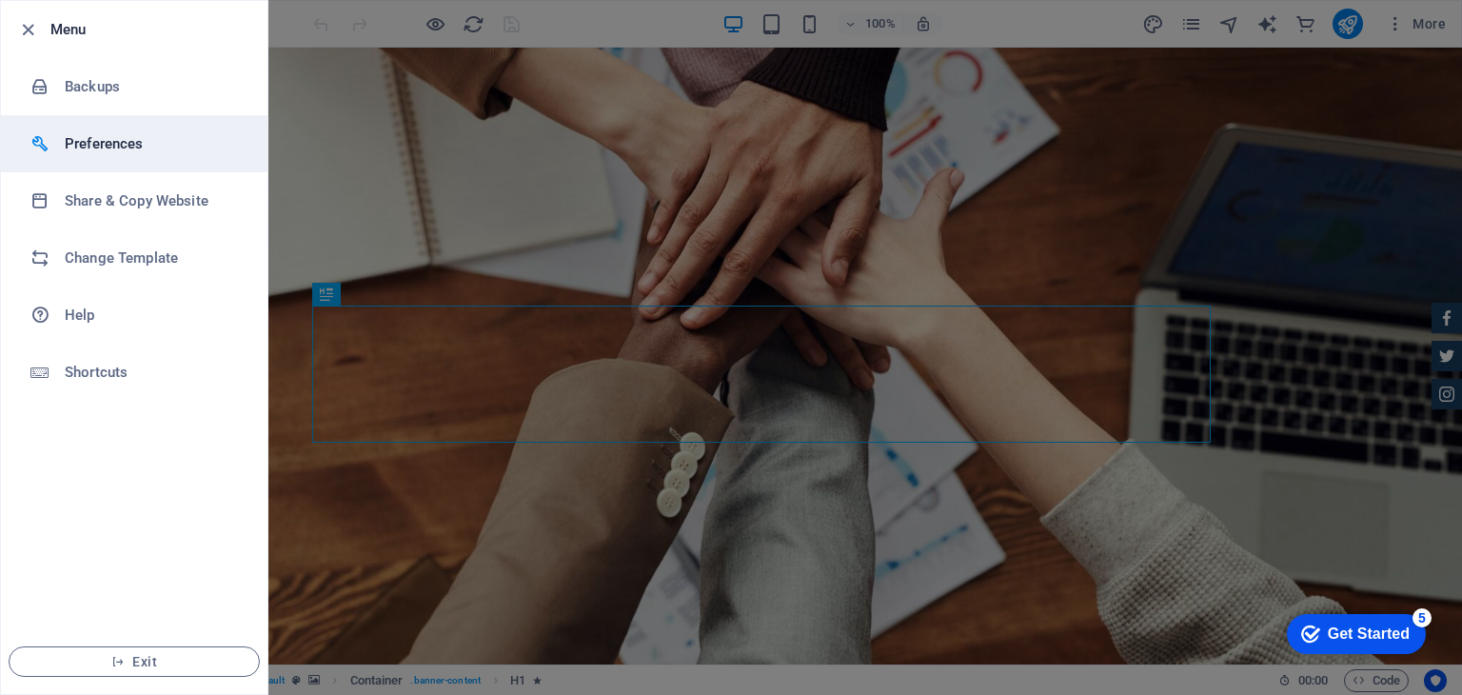
click at [83, 135] on h6 "Preferences" at bounding box center [153, 143] width 176 height 23
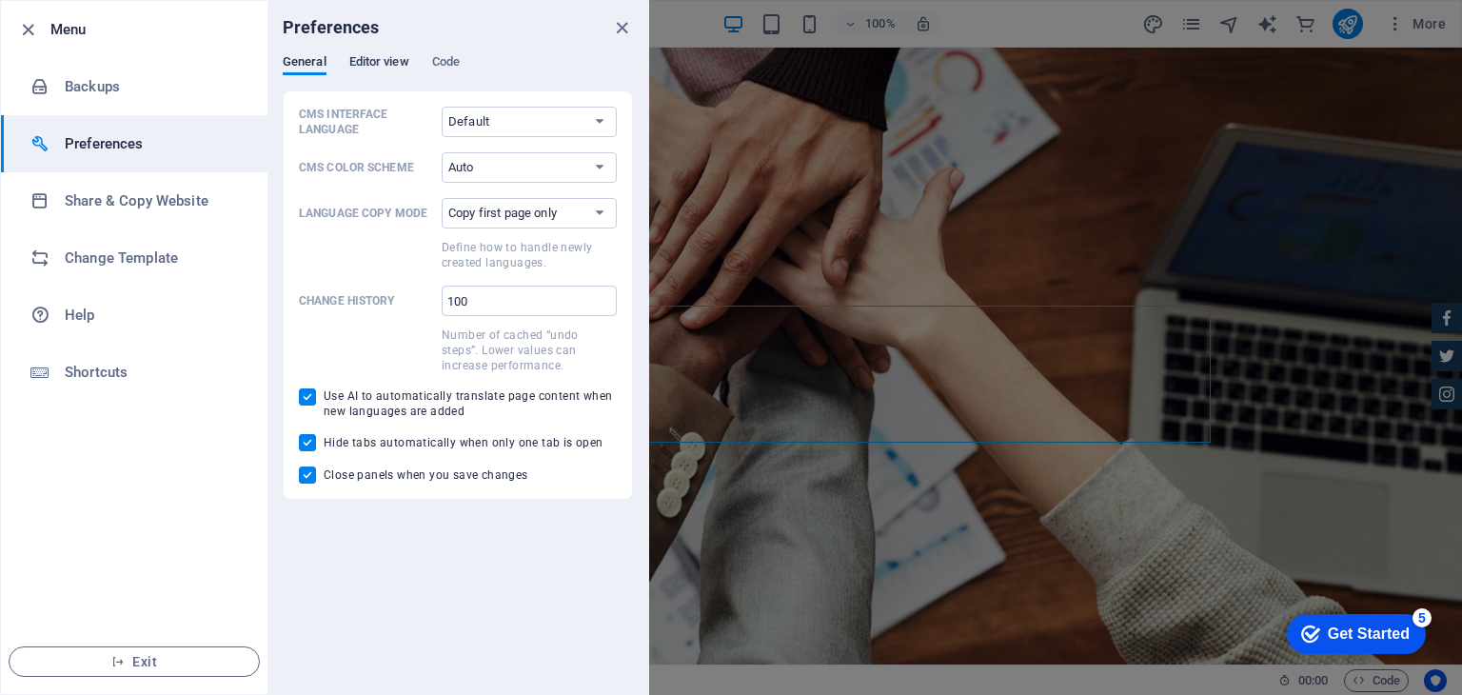
click at [376, 58] on span "Editor view" at bounding box center [379, 63] width 60 height 27
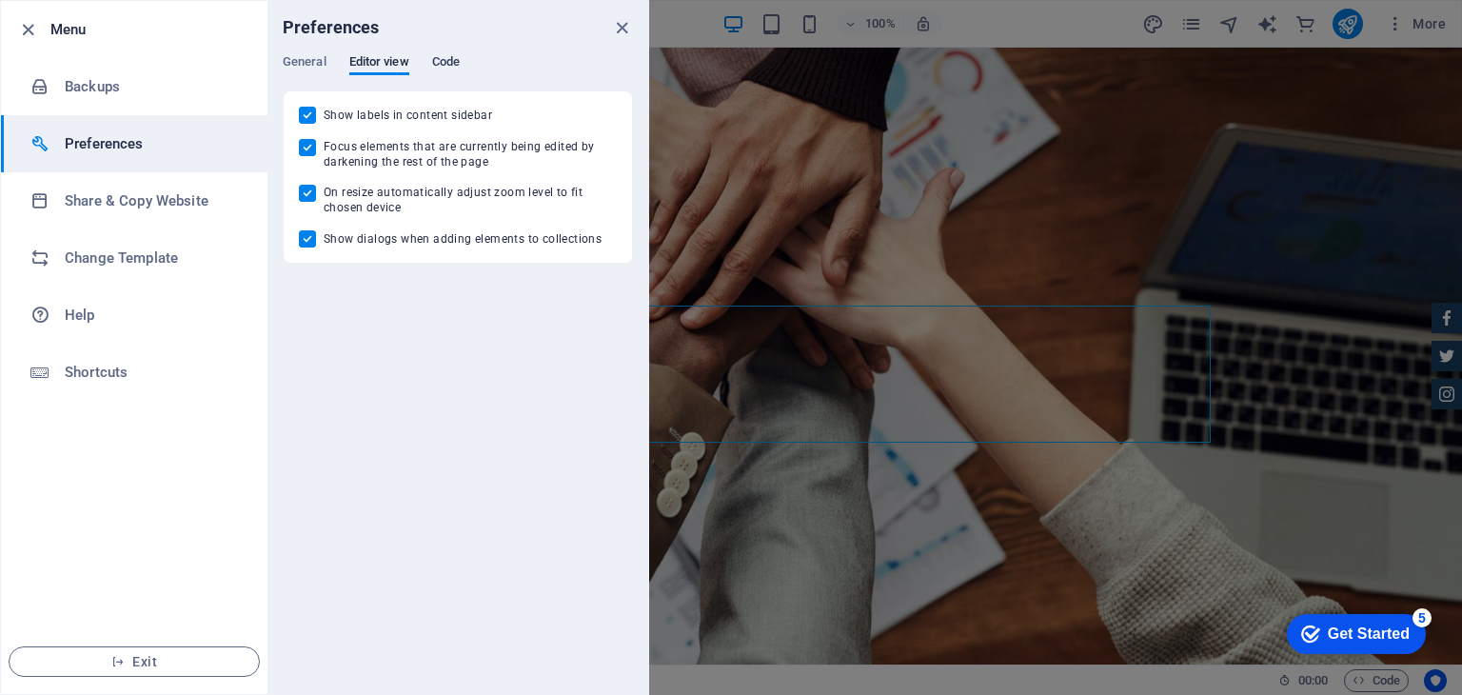
click at [443, 63] on span "Code" at bounding box center [446, 63] width 28 height 27
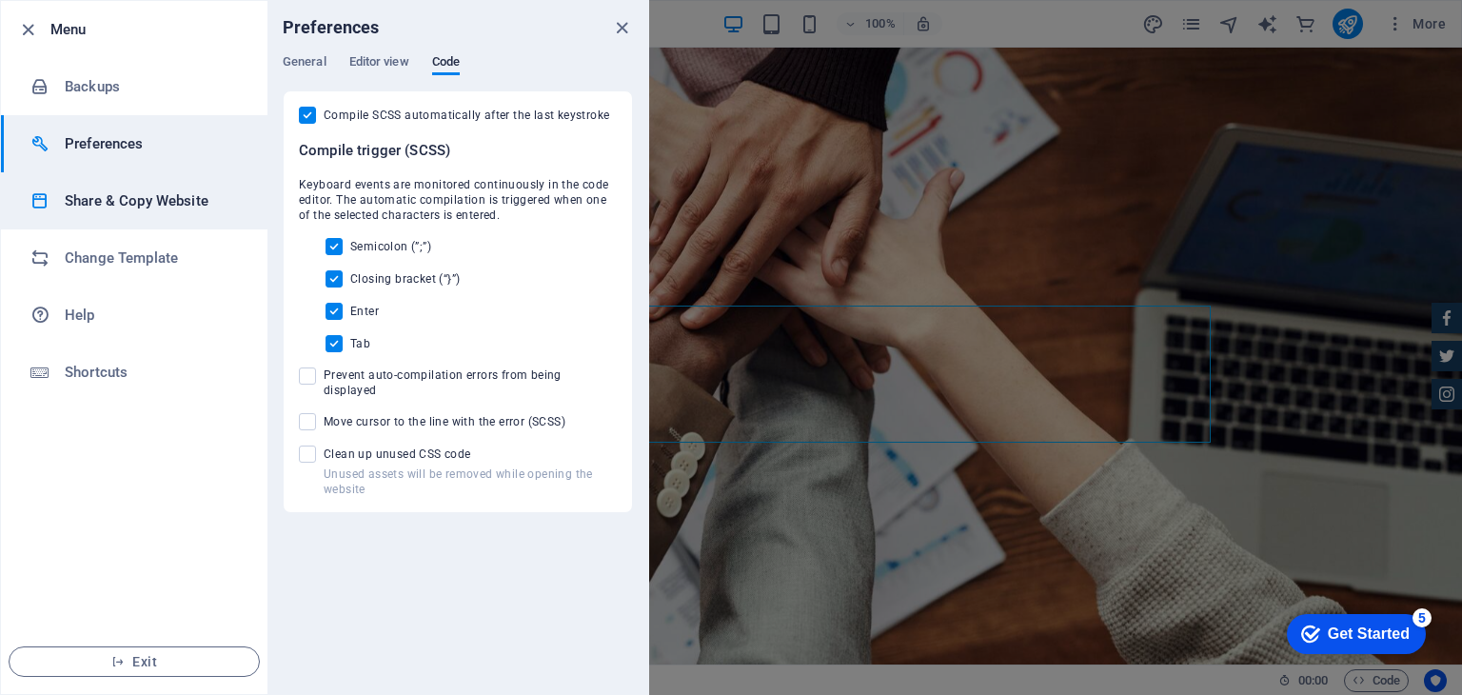
click at [46, 199] on icon at bounding box center [39, 200] width 19 height 19
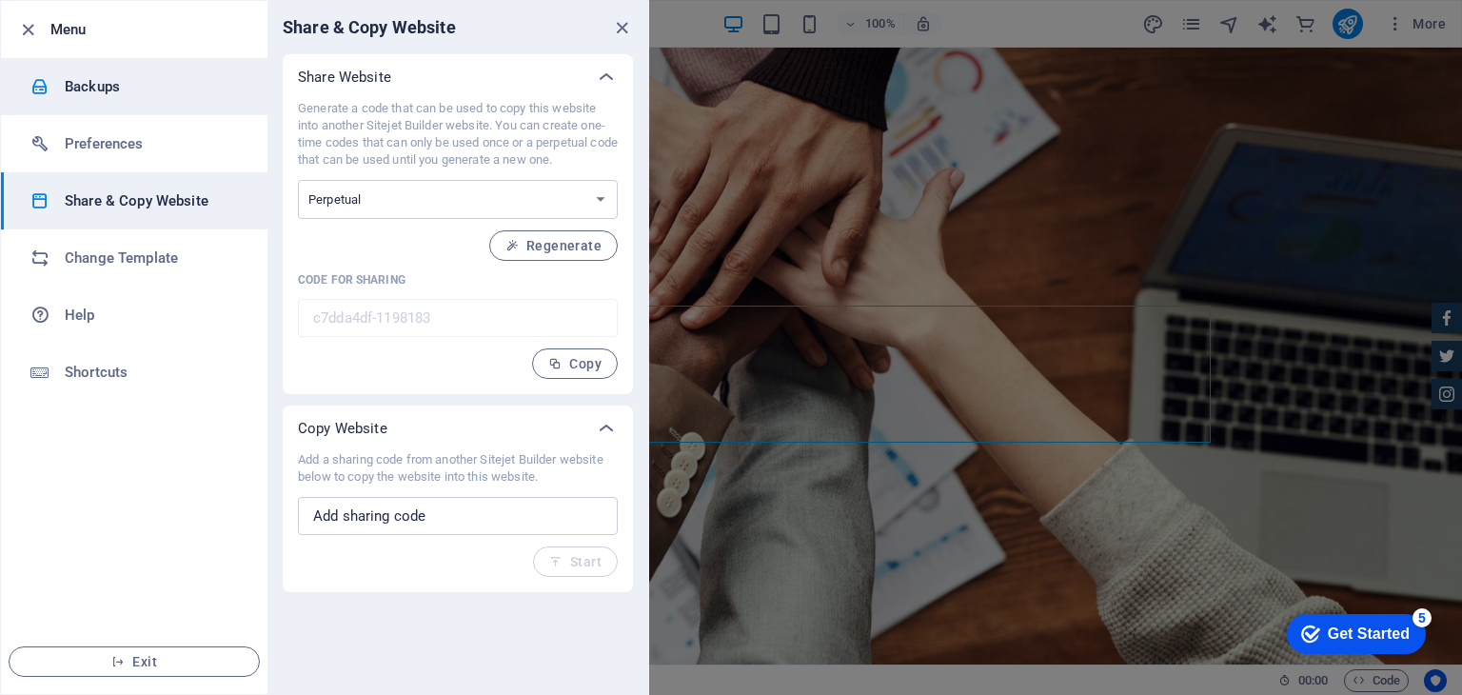
click at [49, 86] on div at bounding box center [47, 86] width 34 height 19
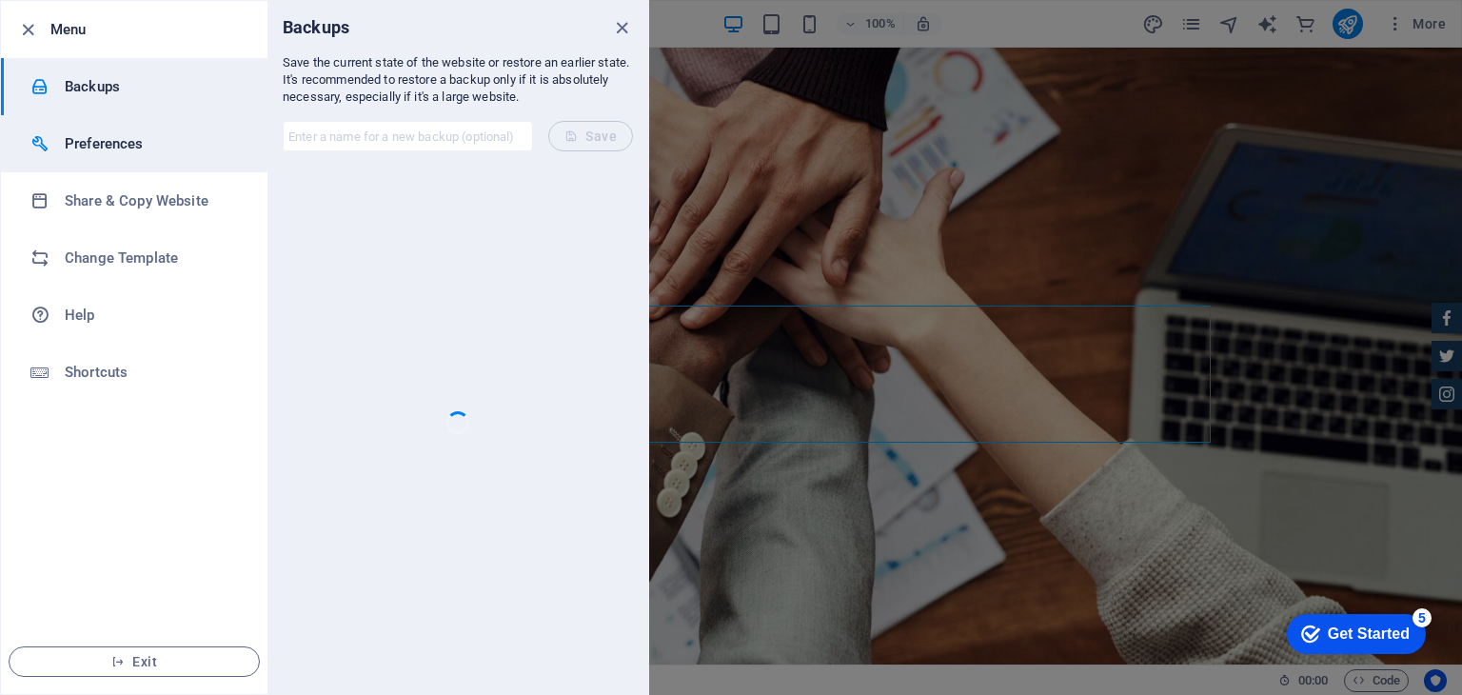
click at [86, 130] on li "Preferences" at bounding box center [134, 143] width 266 height 57
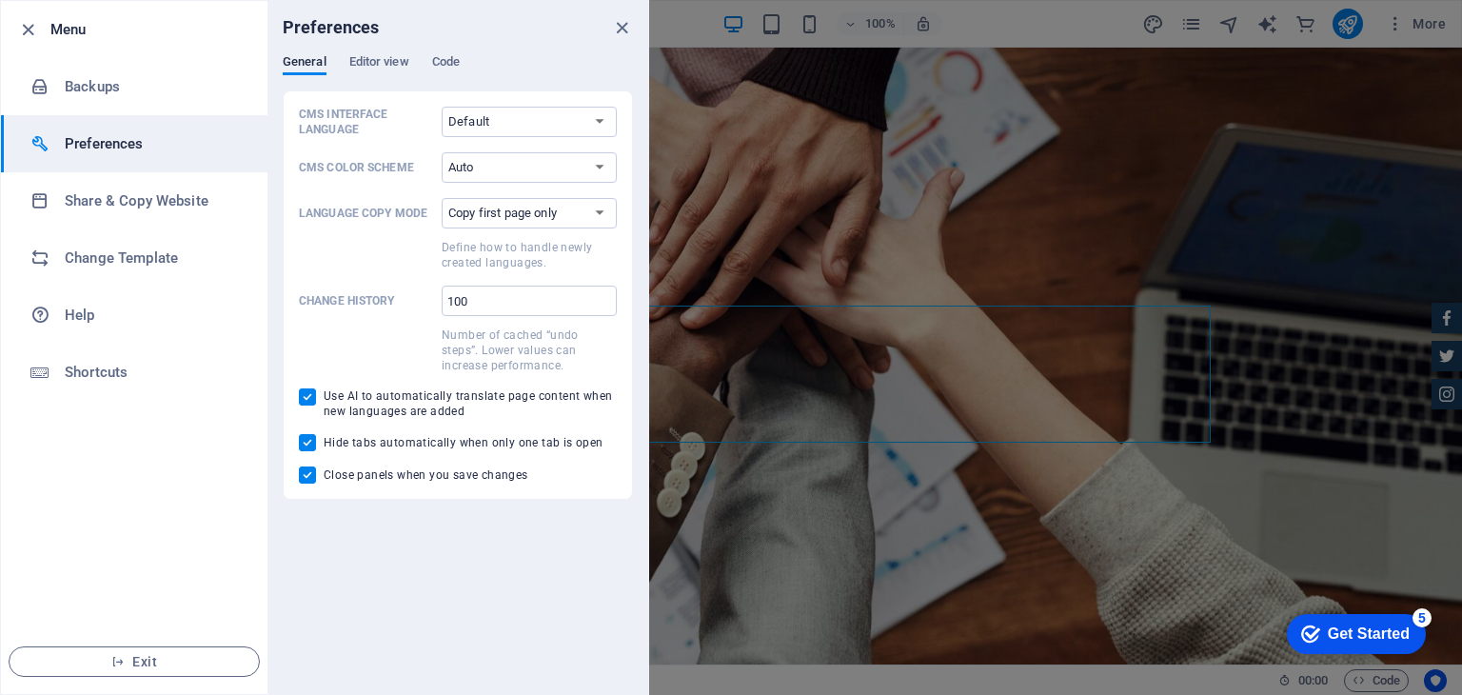
click at [86, 130] on li "Preferences" at bounding box center [134, 143] width 266 height 57
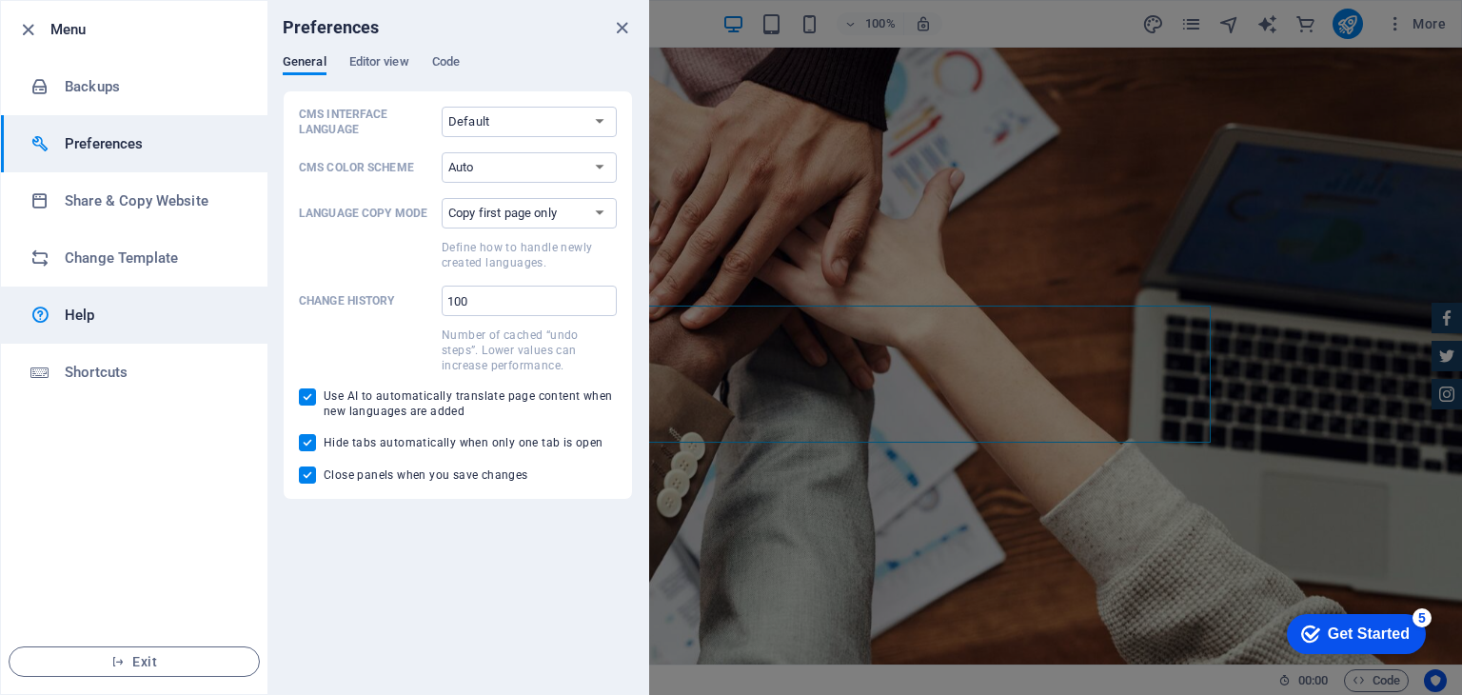
click at [110, 309] on h6 "Help" at bounding box center [153, 315] width 176 height 23
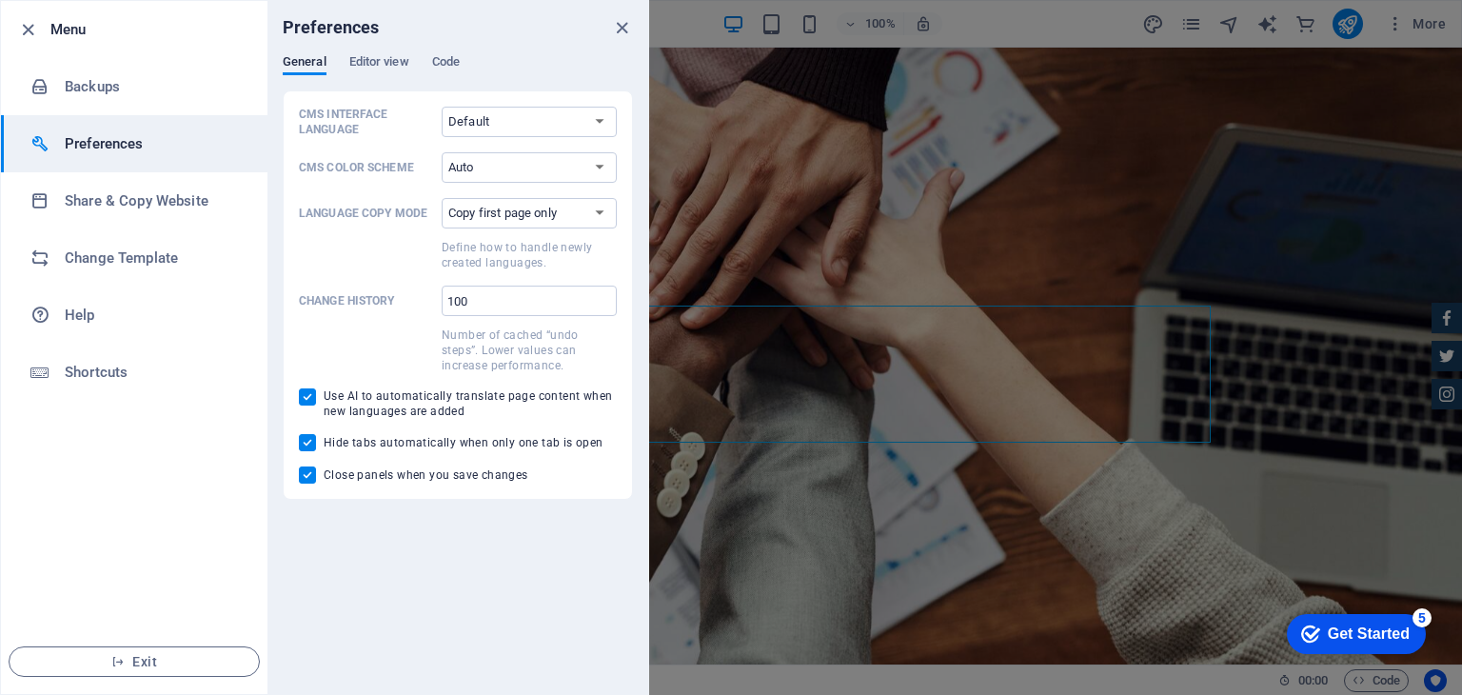
click at [1152, 75] on div at bounding box center [731, 347] width 1462 height 695
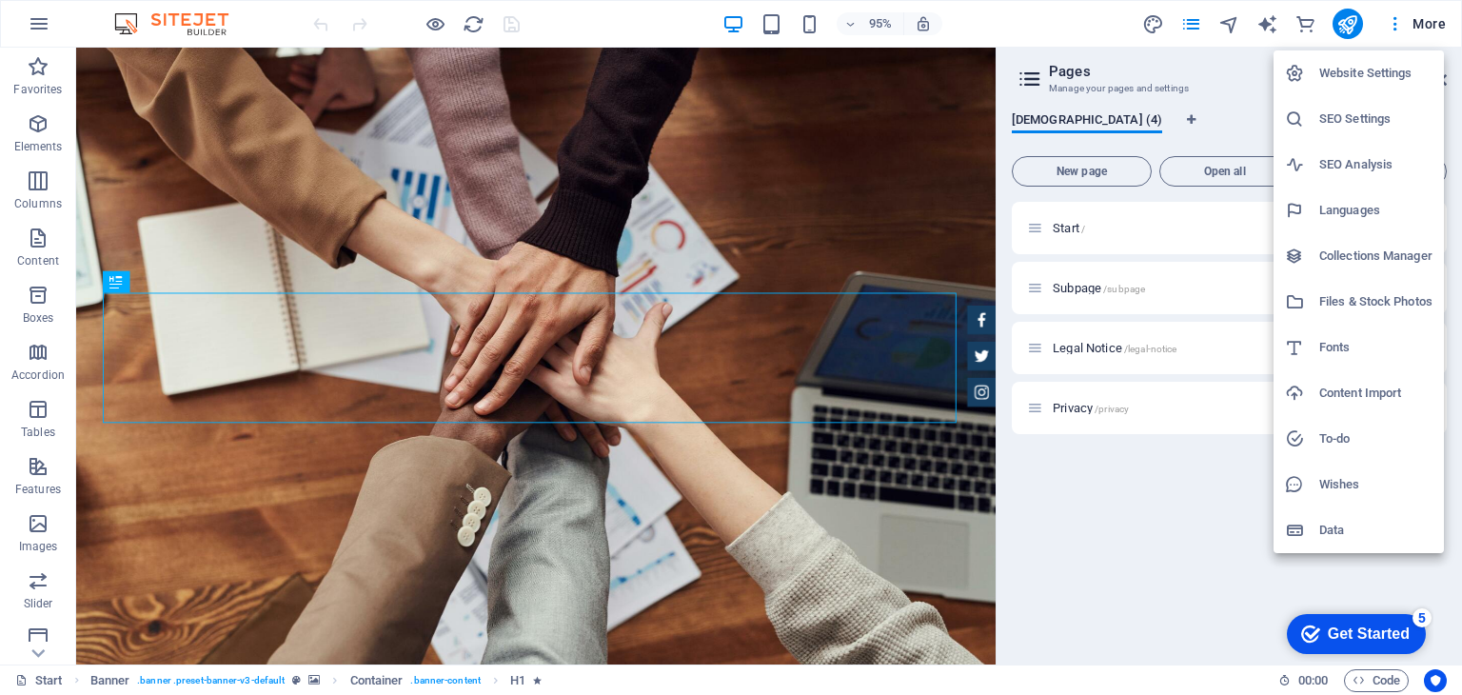
click at [1371, 63] on h6 "Website Settings" at bounding box center [1375, 73] width 113 height 23
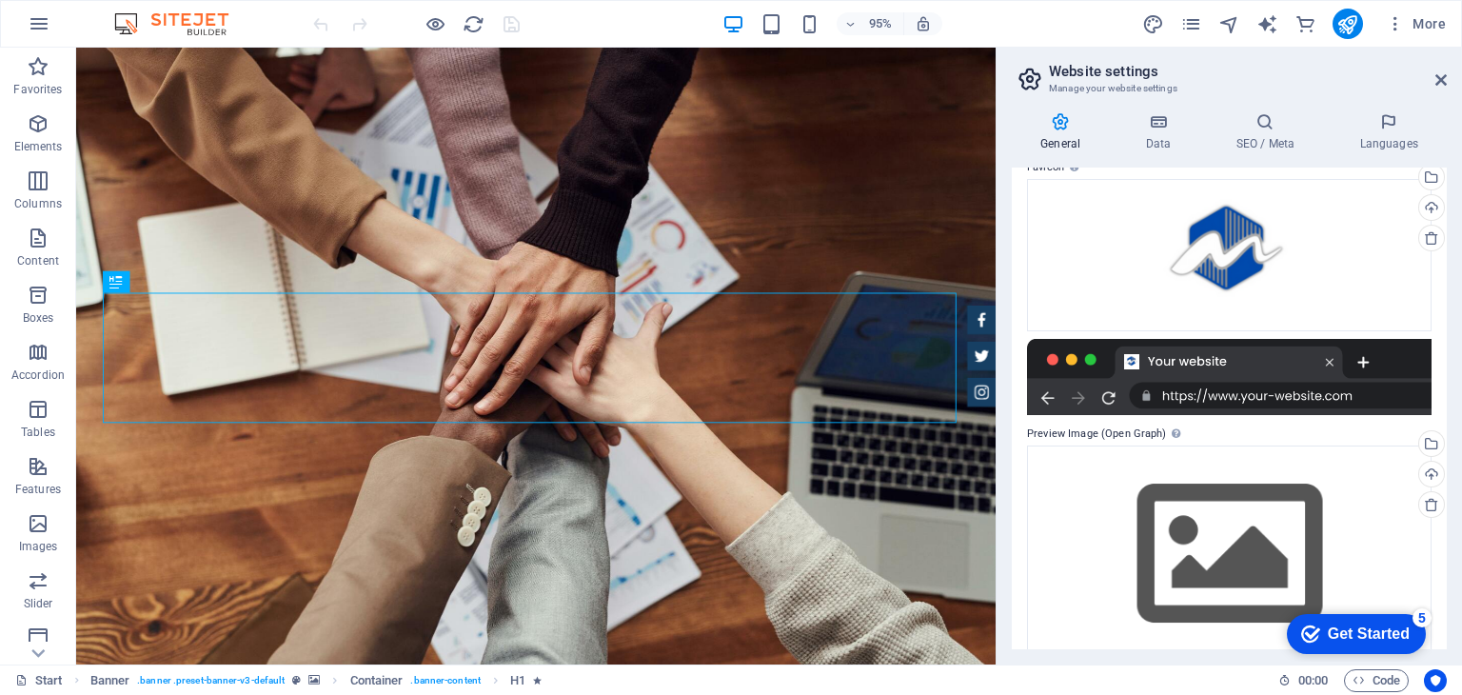
scroll to position [292, 0]
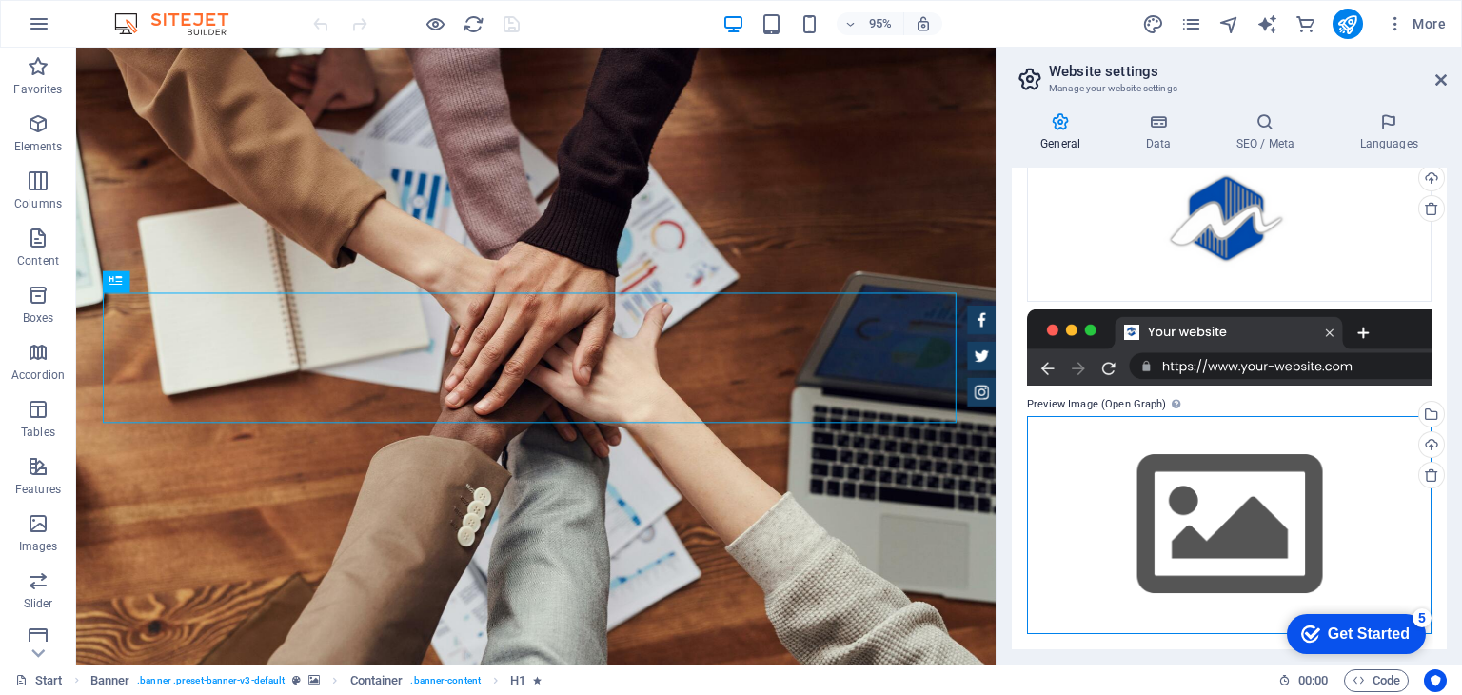
click at [1172, 461] on div "Drag files here, click to choose files or select files from Files or our free s…" at bounding box center [1229, 525] width 405 height 218
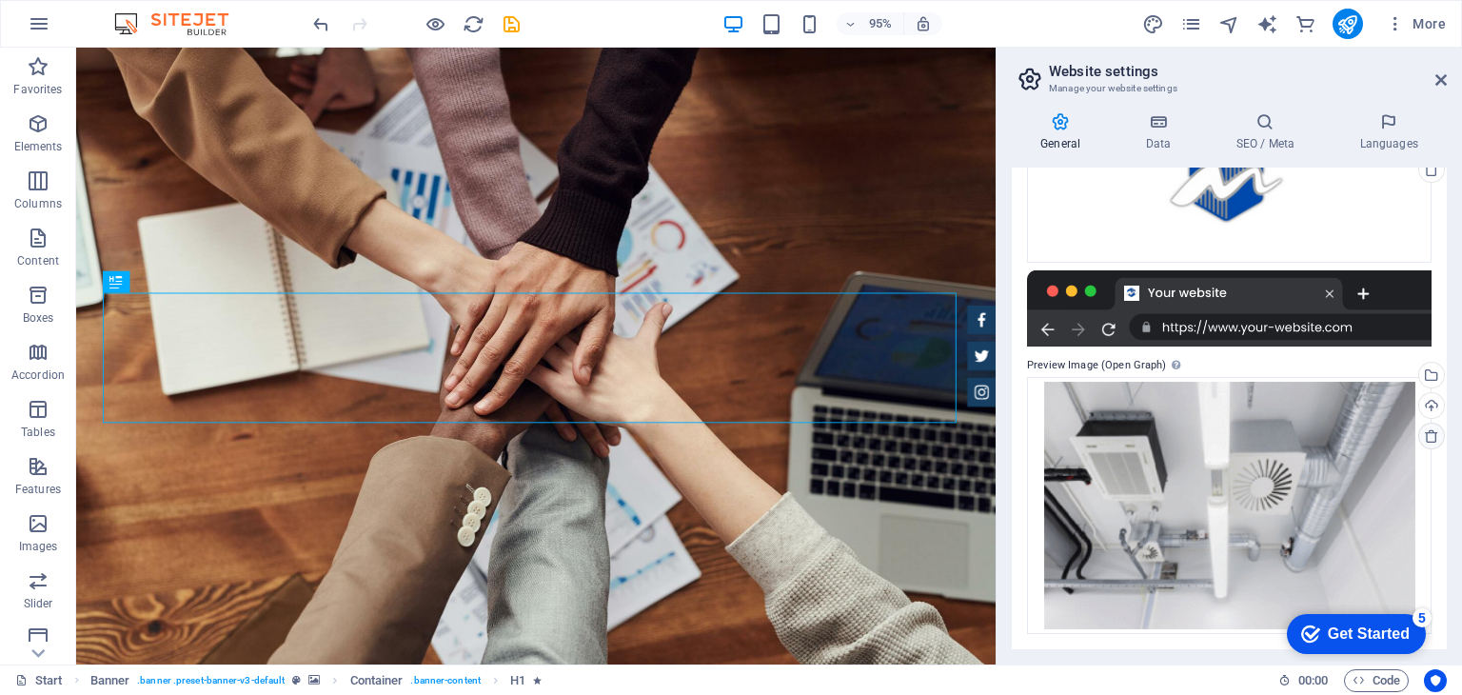
click at [1431, 431] on icon at bounding box center [1431, 435] width 15 height 15
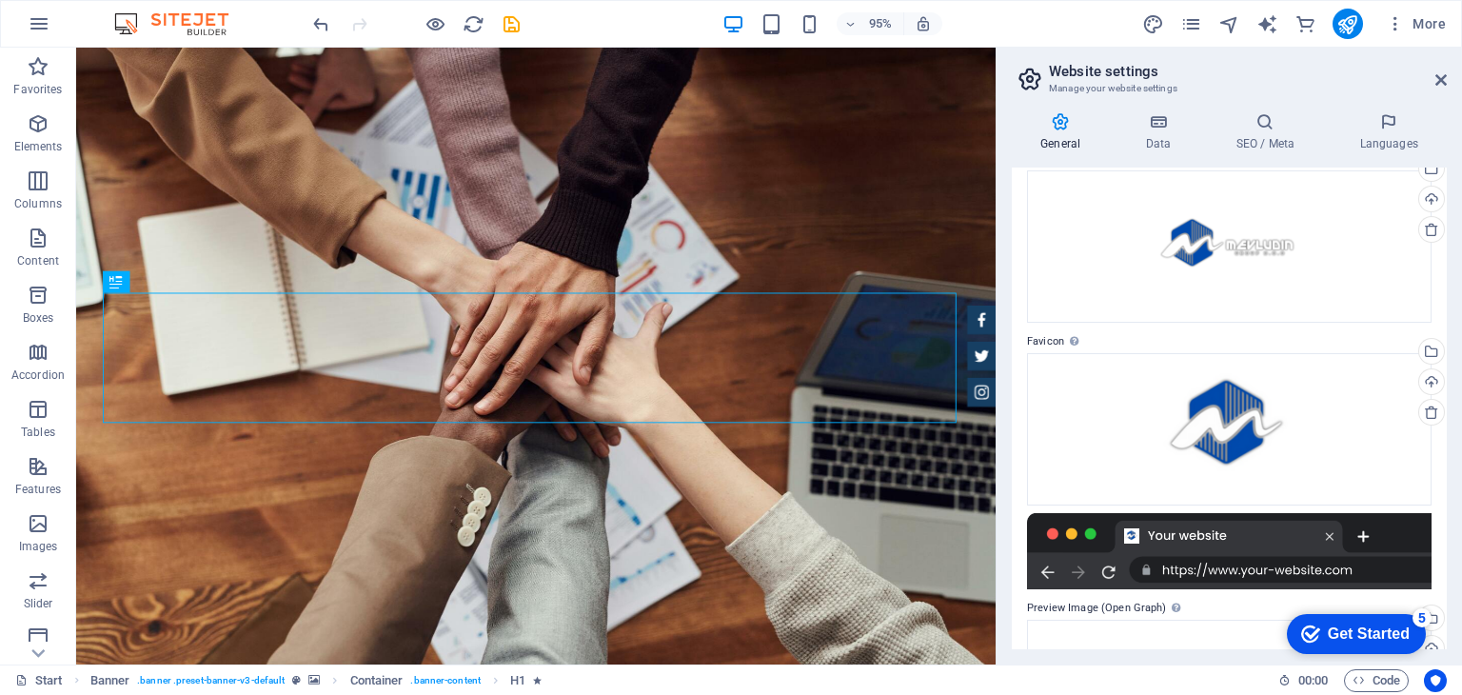
scroll to position [0, 0]
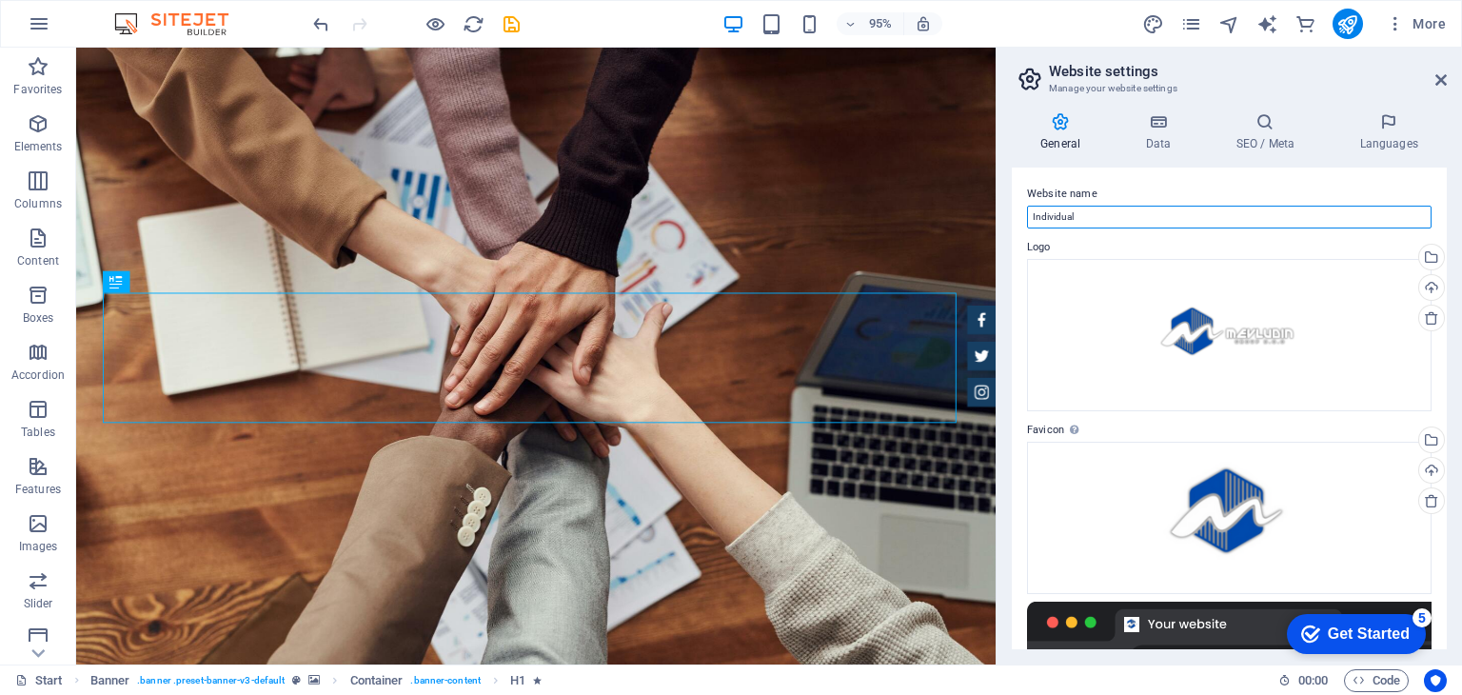
click at [1090, 210] on input "Individual" at bounding box center [1229, 217] width 405 height 23
drag, startPoint x: 1192, startPoint y: 273, endPoint x: 1019, endPoint y: 236, distance: 176.2
type input "Mevludin Group d.o.o"
click at [1172, 132] on h4 "Data" at bounding box center [1161, 132] width 90 height 40
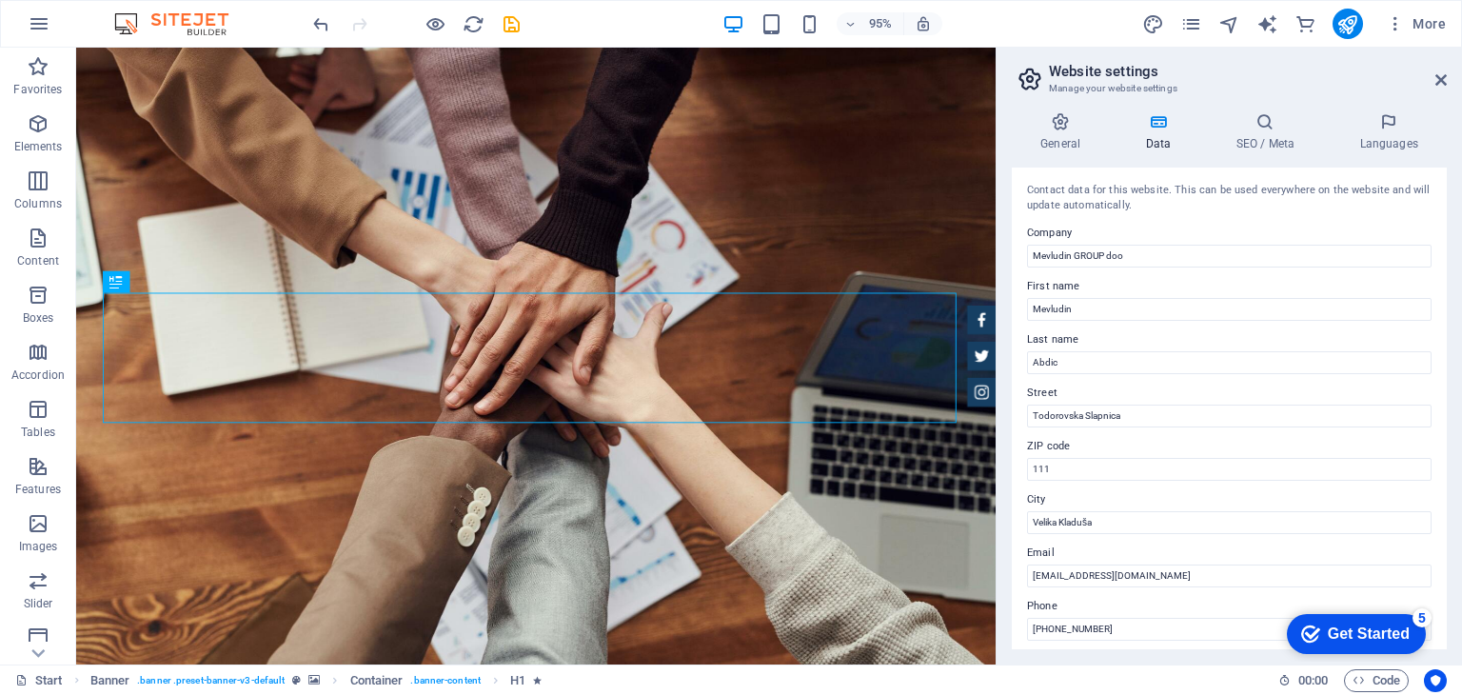
click at [1172, 132] on h4 "Data" at bounding box center [1161, 132] width 90 height 40
click at [1263, 127] on icon at bounding box center [1265, 121] width 116 height 19
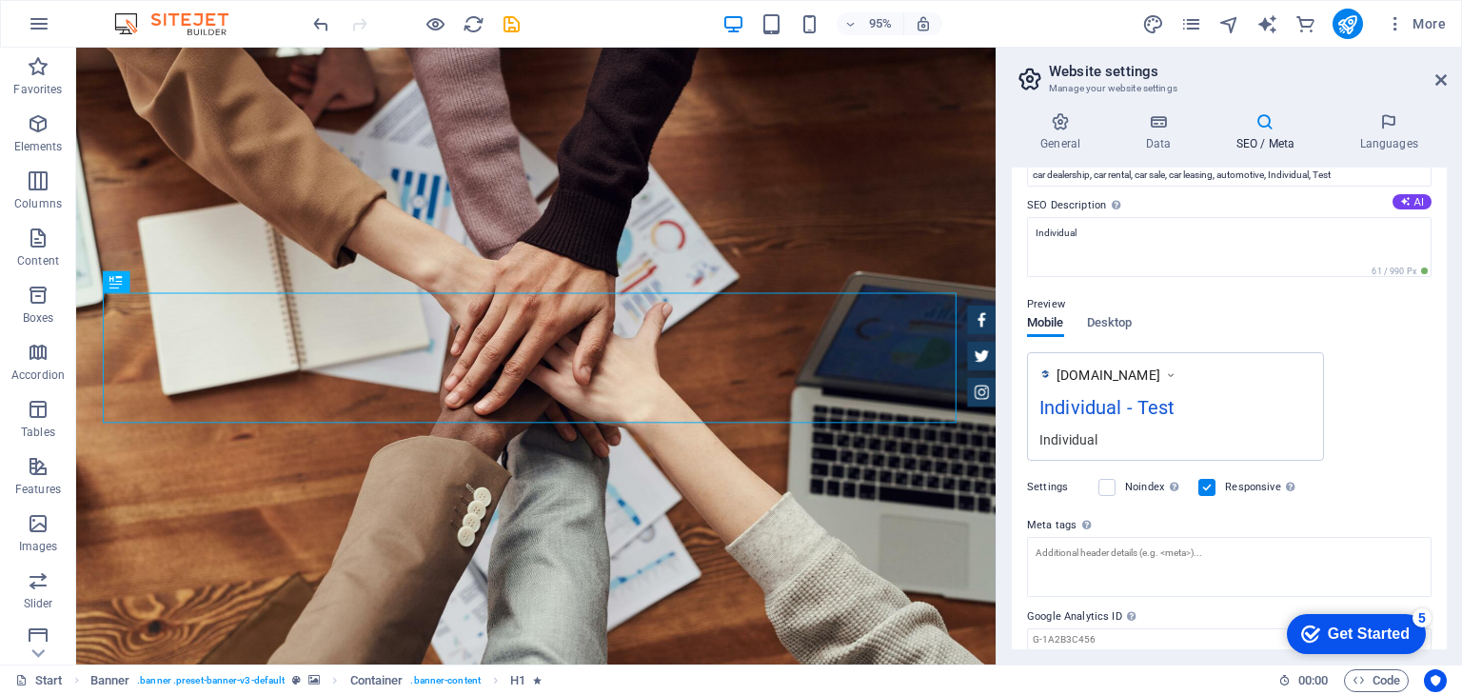
scroll to position [122, 0]
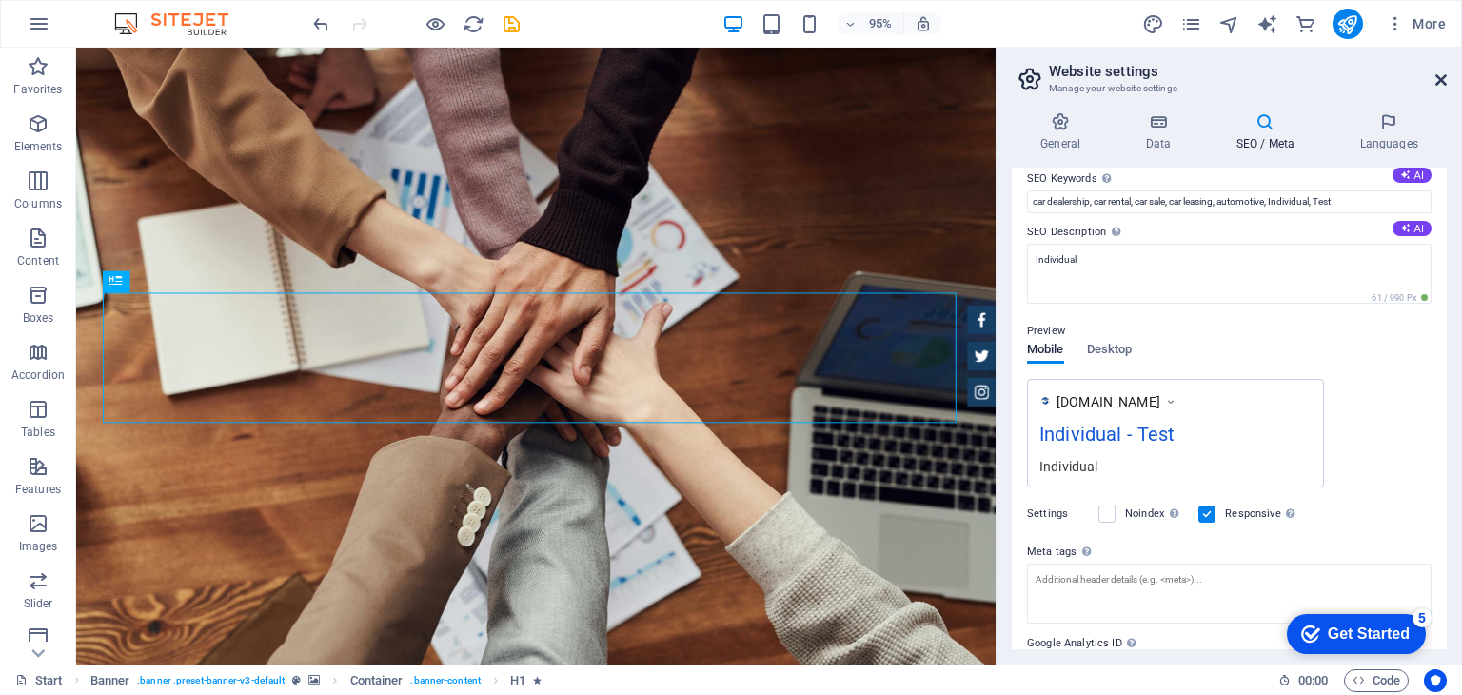
click at [1438, 77] on icon at bounding box center [1440, 79] width 11 height 15
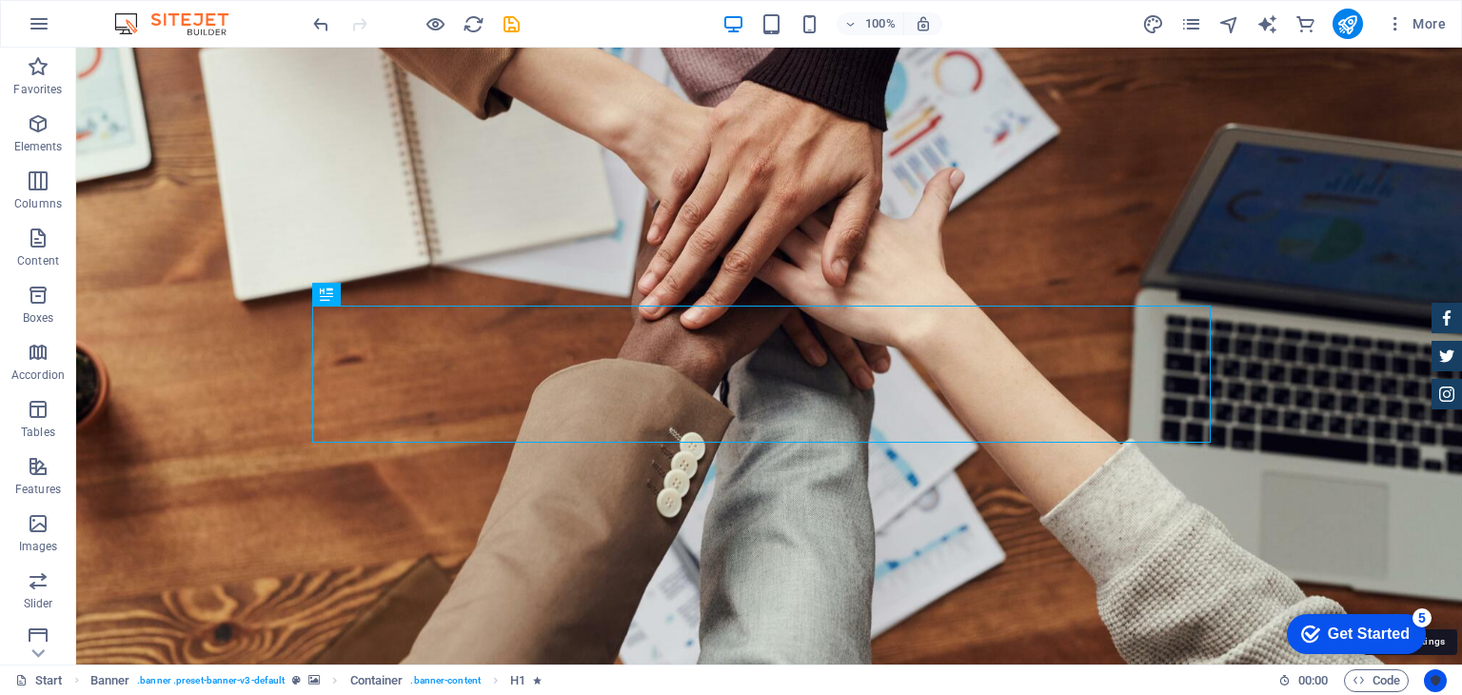
click at [1434, 682] on icon "Usercentrics" at bounding box center [1435, 680] width 13 height 13
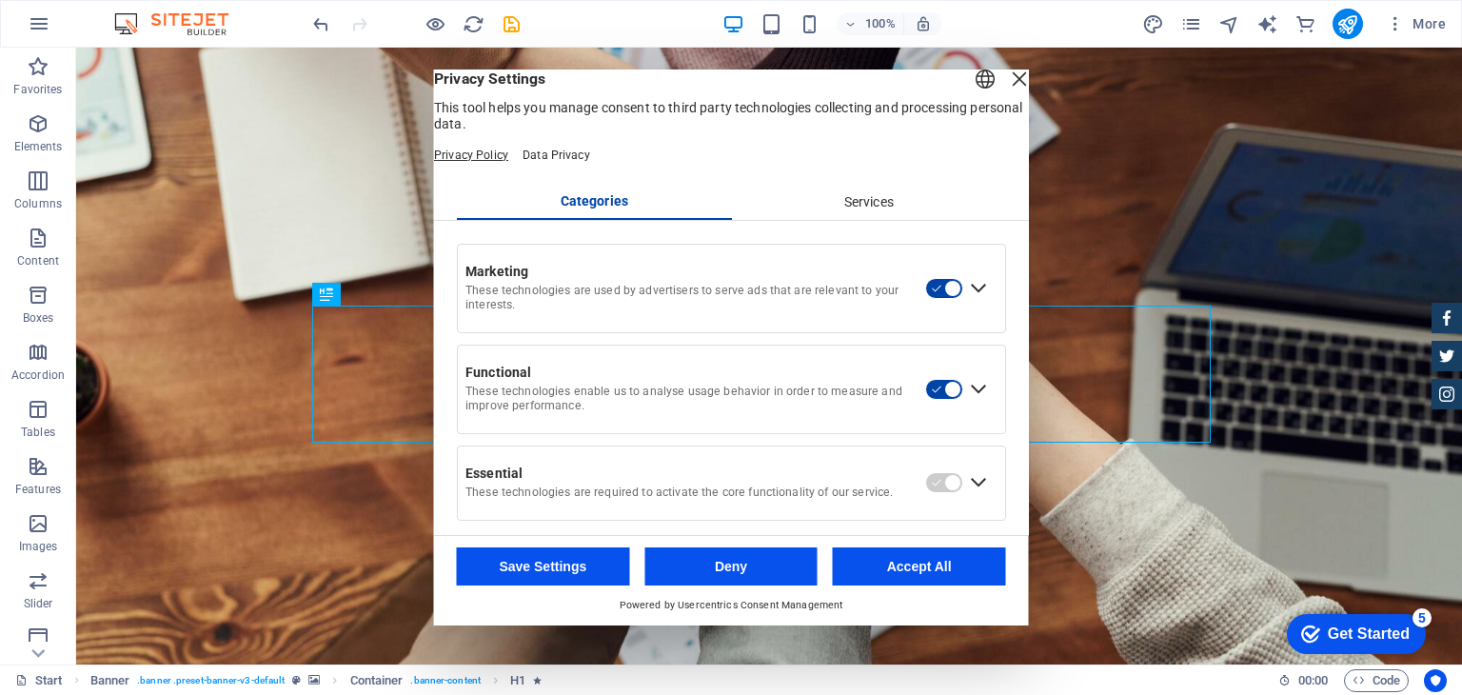
click at [477, 162] on link "Privacy Policy" at bounding box center [471, 154] width 74 height 13
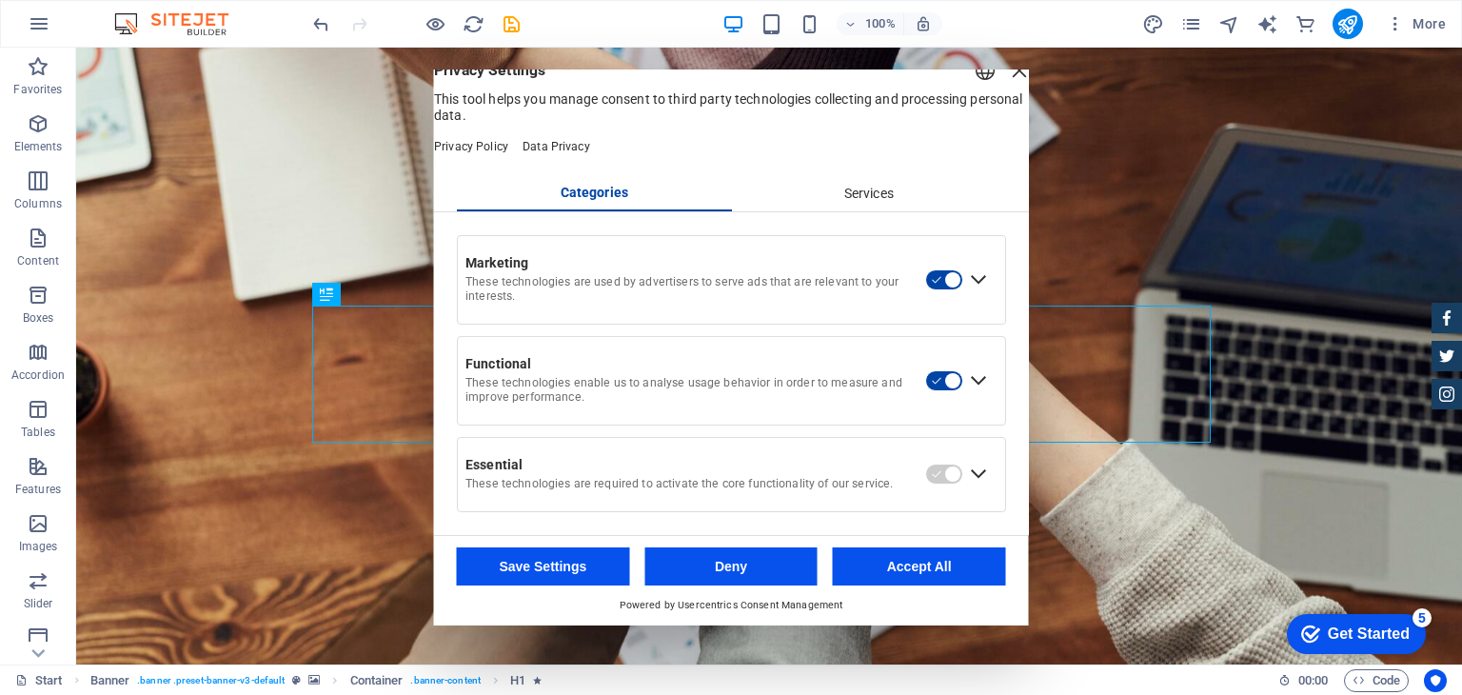
scroll to position [0, 0]
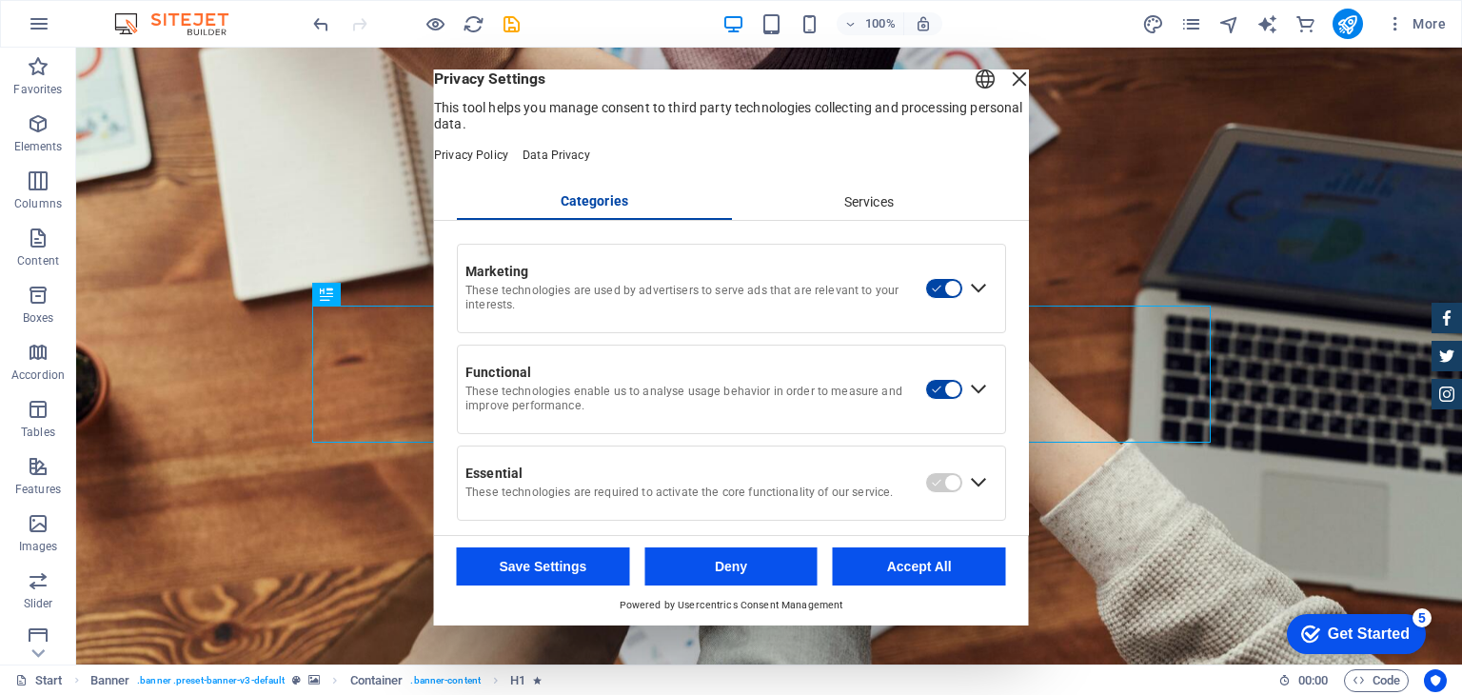
click at [859, 219] on div "Services" at bounding box center [868, 203] width 275 height 32
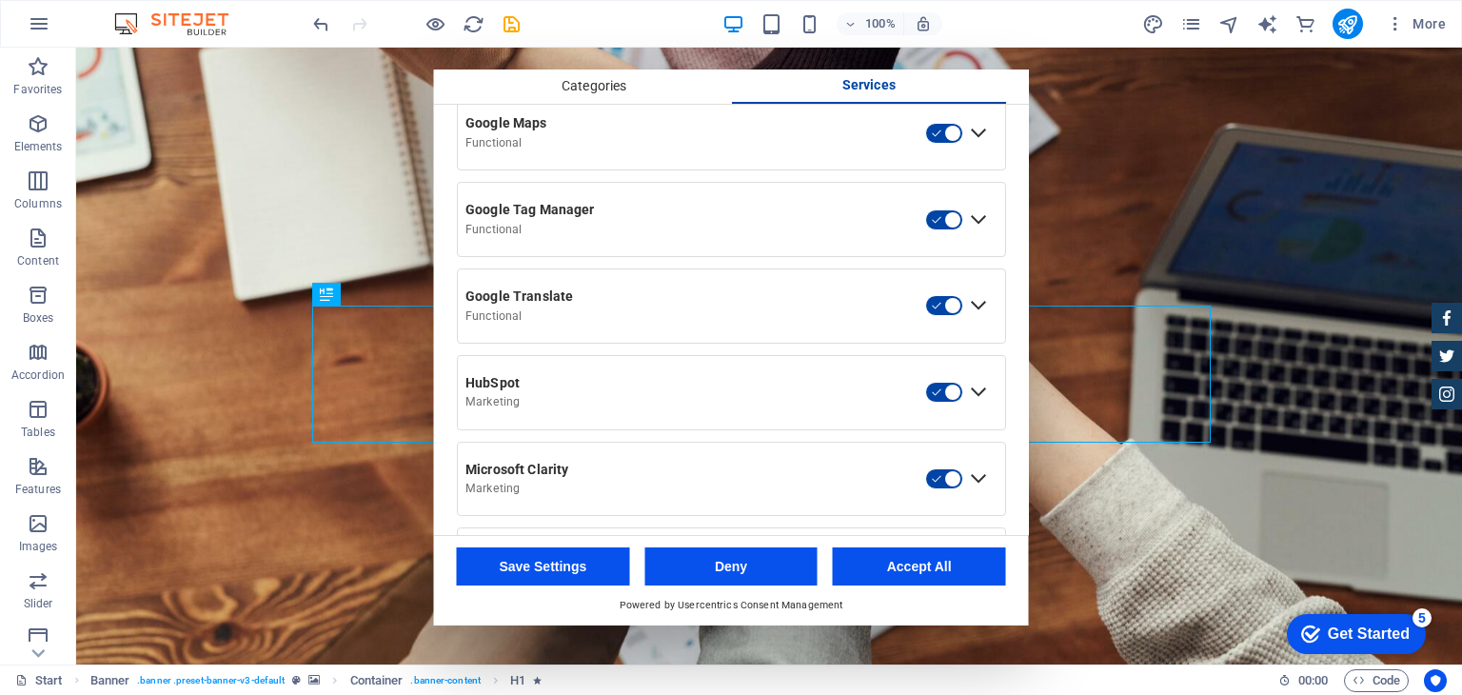
scroll to position [929, 0]
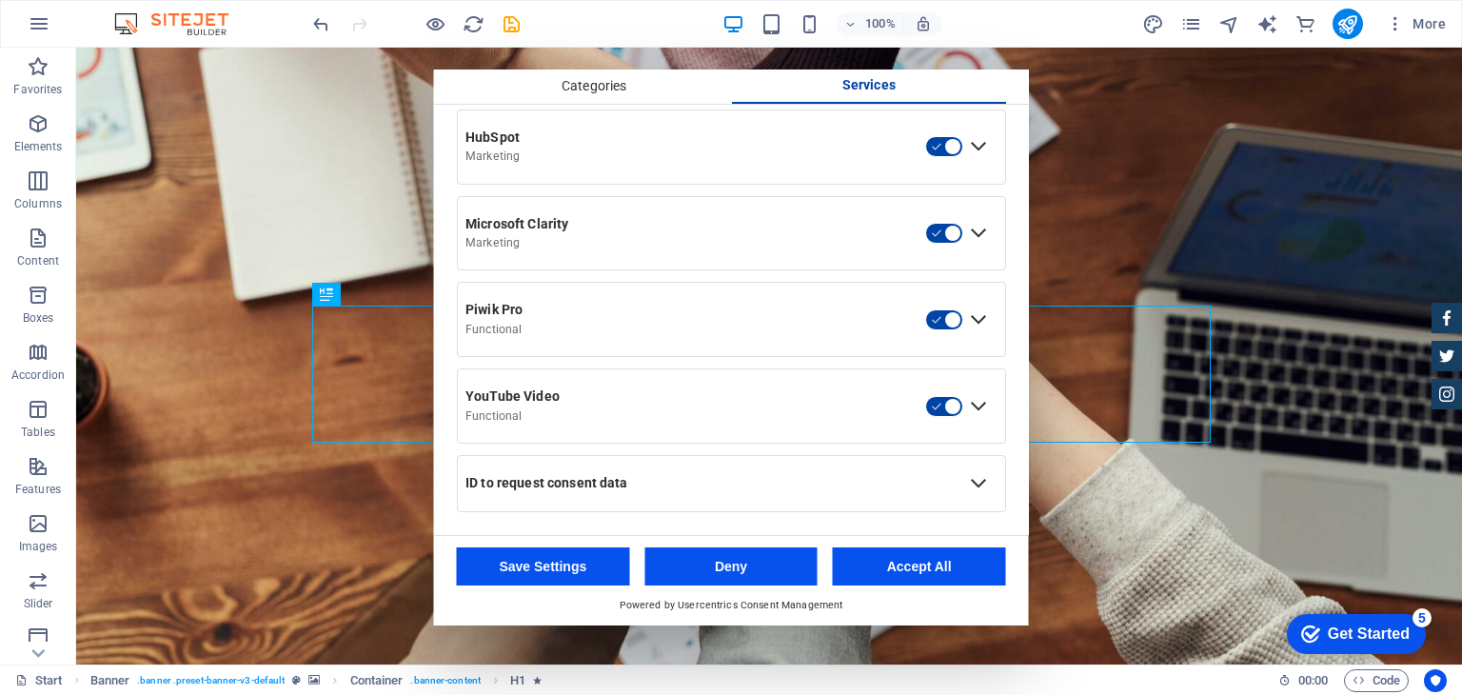
click at [838, 484] on div "ID to request consent data" at bounding box center [710, 483] width 490 height 17
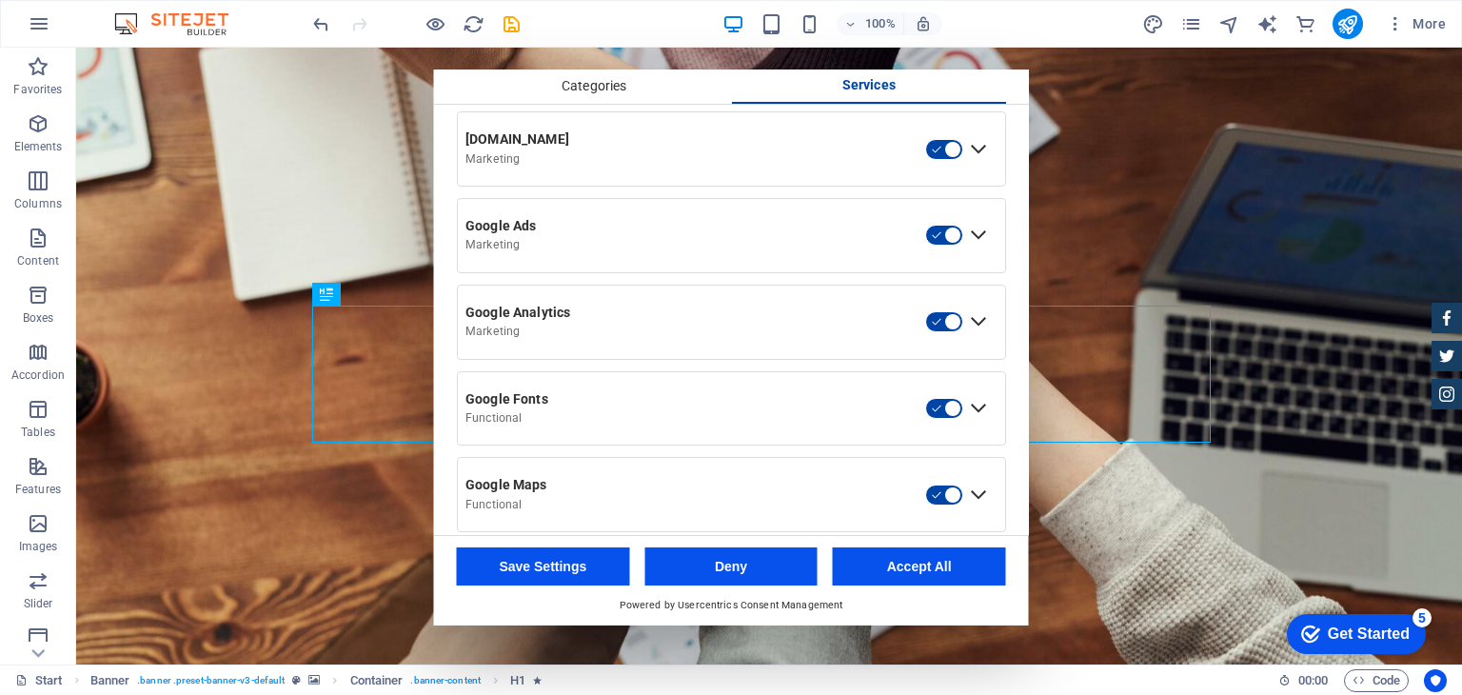
scroll to position [0, 0]
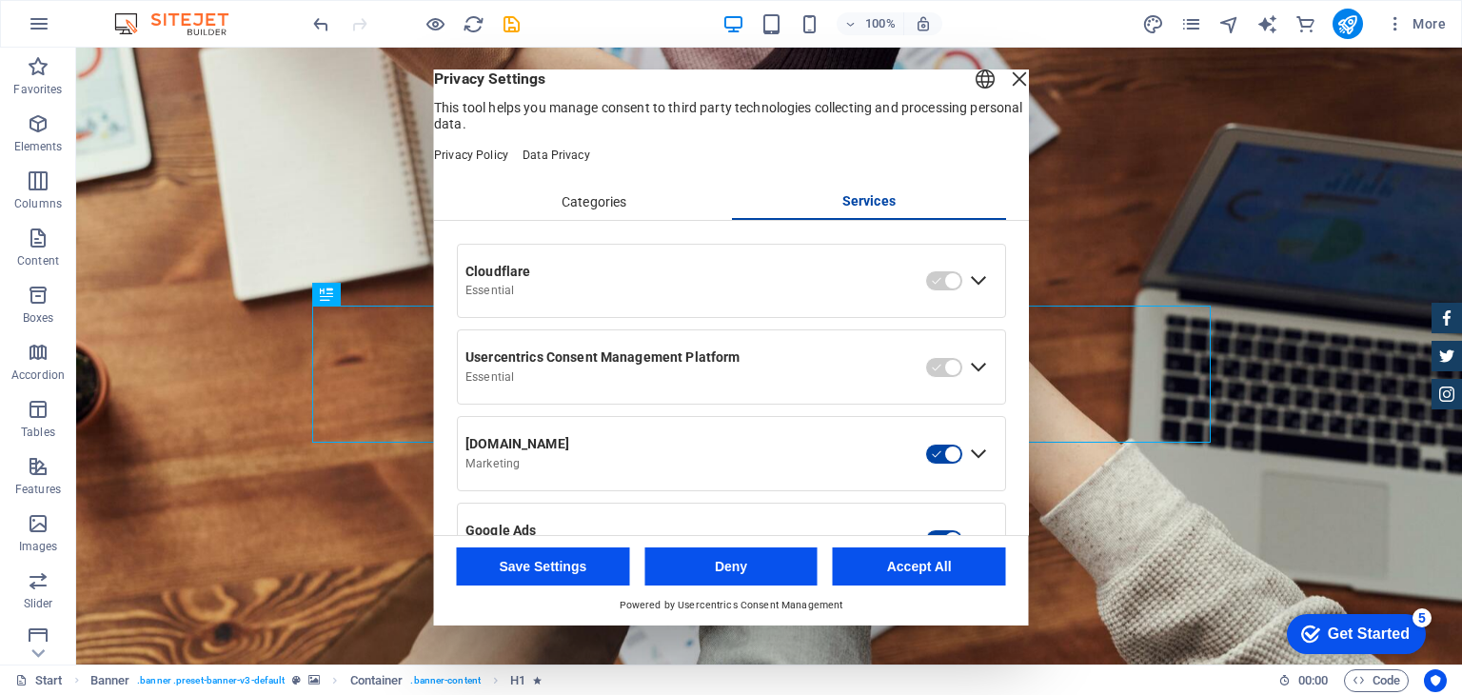
click at [558, 218] on div "Categories" at bounding box center [594, 203] width 275 height 32
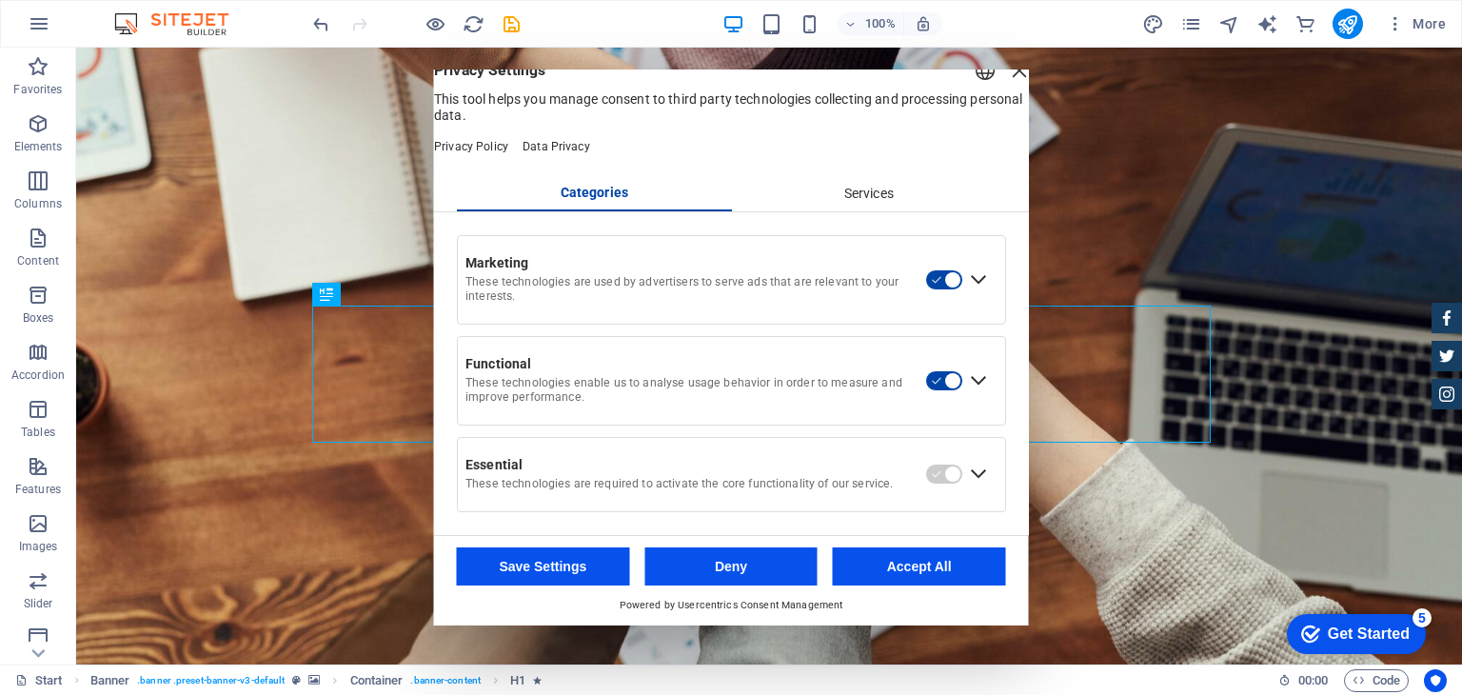
scroll to position [30, 0]
click at [1006, 74] on div "Close Layer" at bounding box center [1019, 70] width 27 height 27
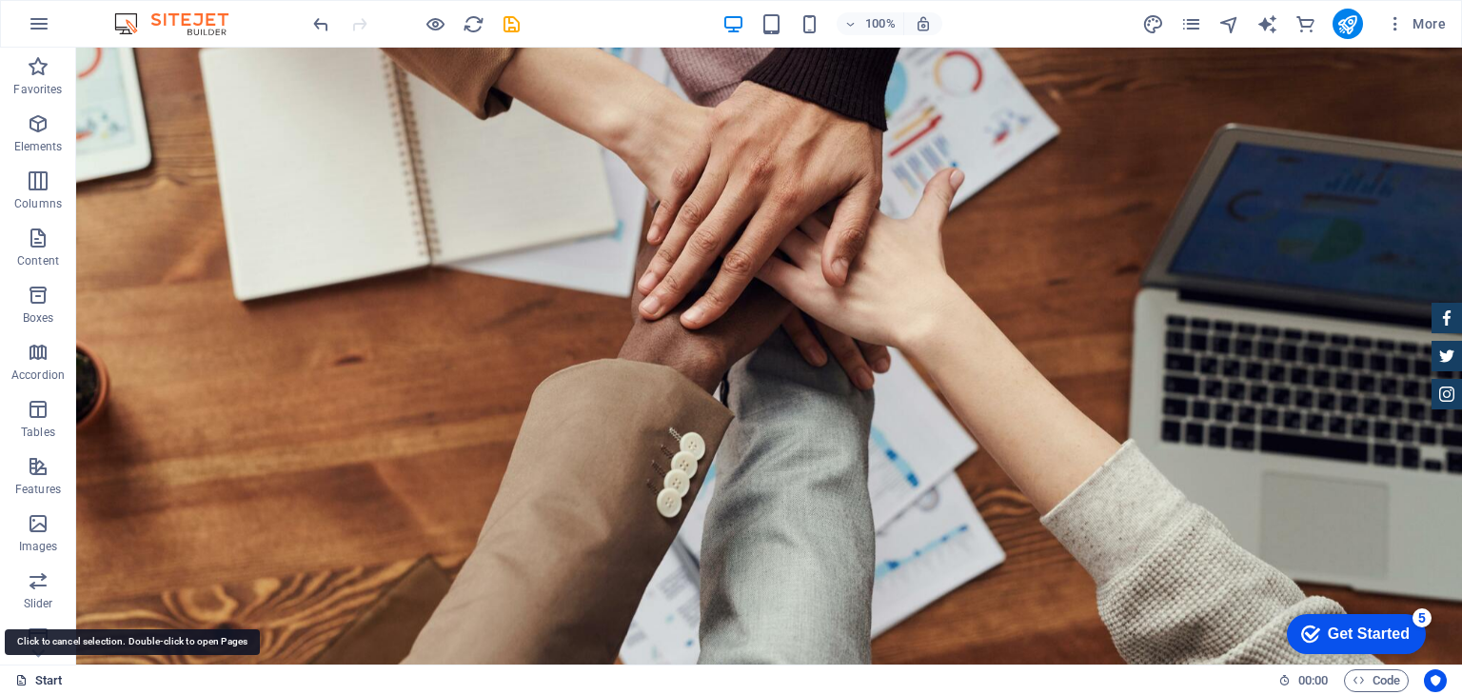
click at [1344, 625] on div "Get Started" at bounding box center [1369, 633] width 82 height 17
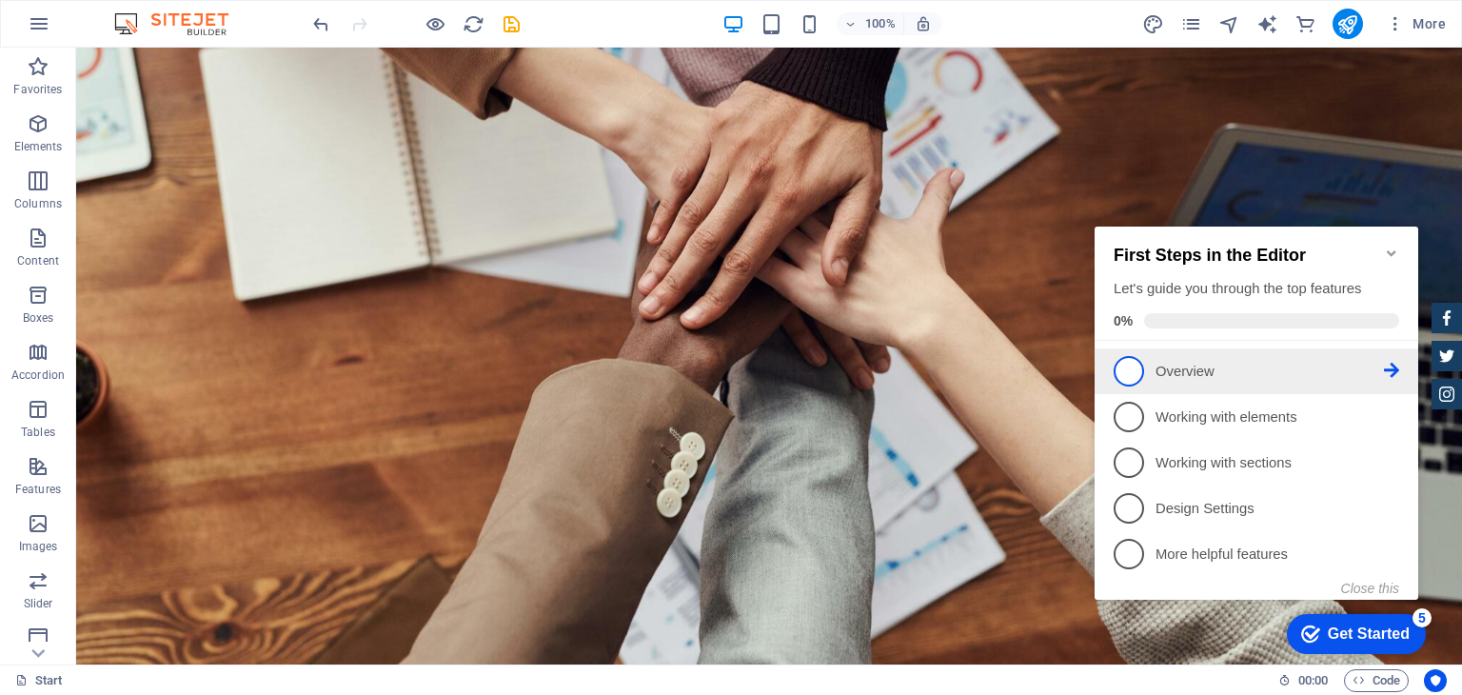
click at [1199, 366] on p "Overview - incomplete" at bounding box center [1269, 372] width 228 height 20
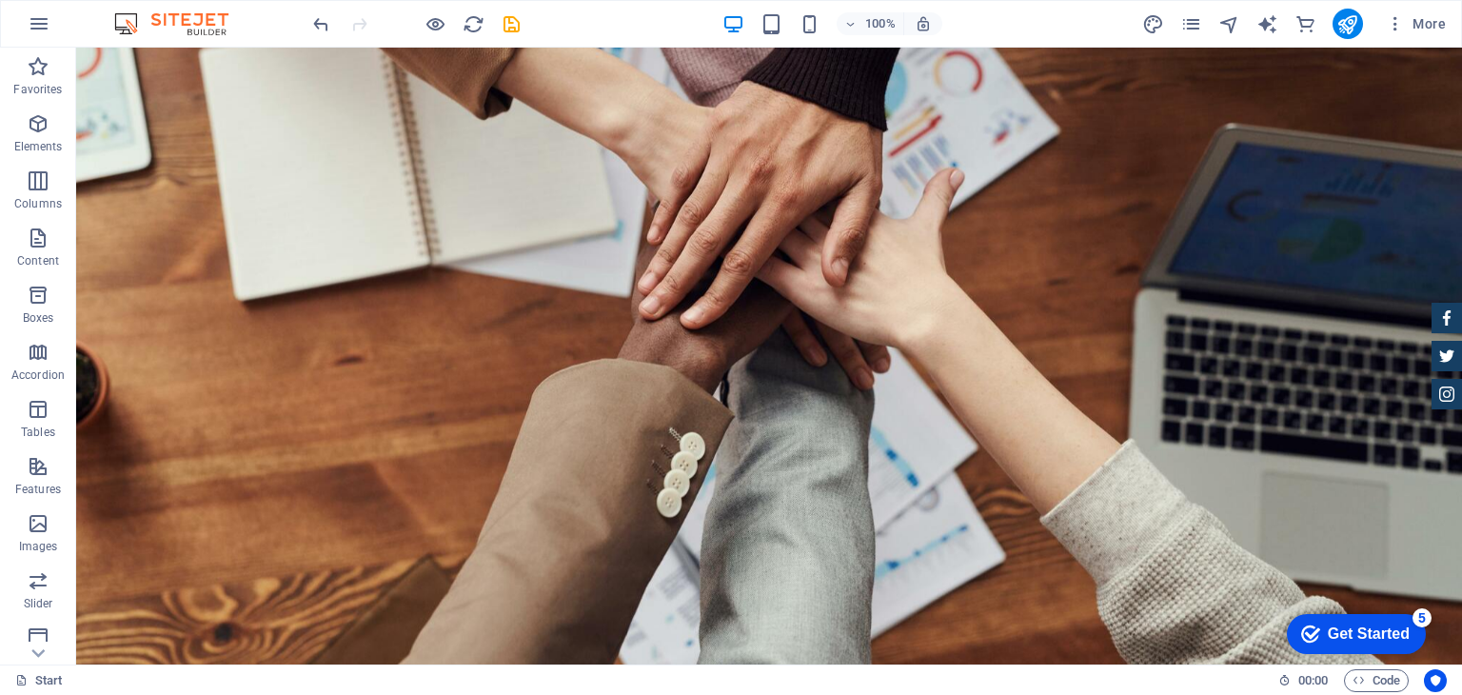
scroll to position [0, 0]
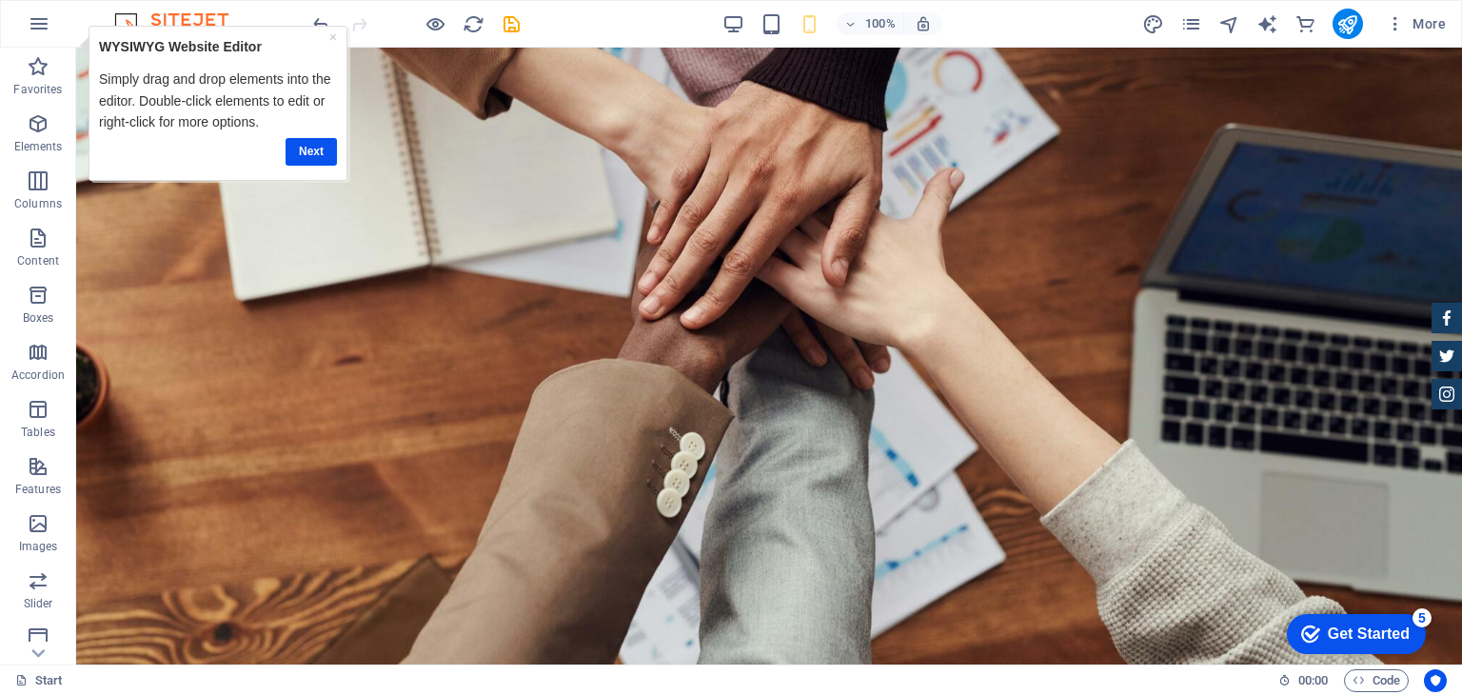
click at [342, 36] on div "× WYSIWYG Website Editor Simply drag and drop elements into the editor. Double-…" at bounding box center [218, 102] width 259 height 155
click at [337, 36] on link "×" at bounding box center [333, 36] width 8 height 15
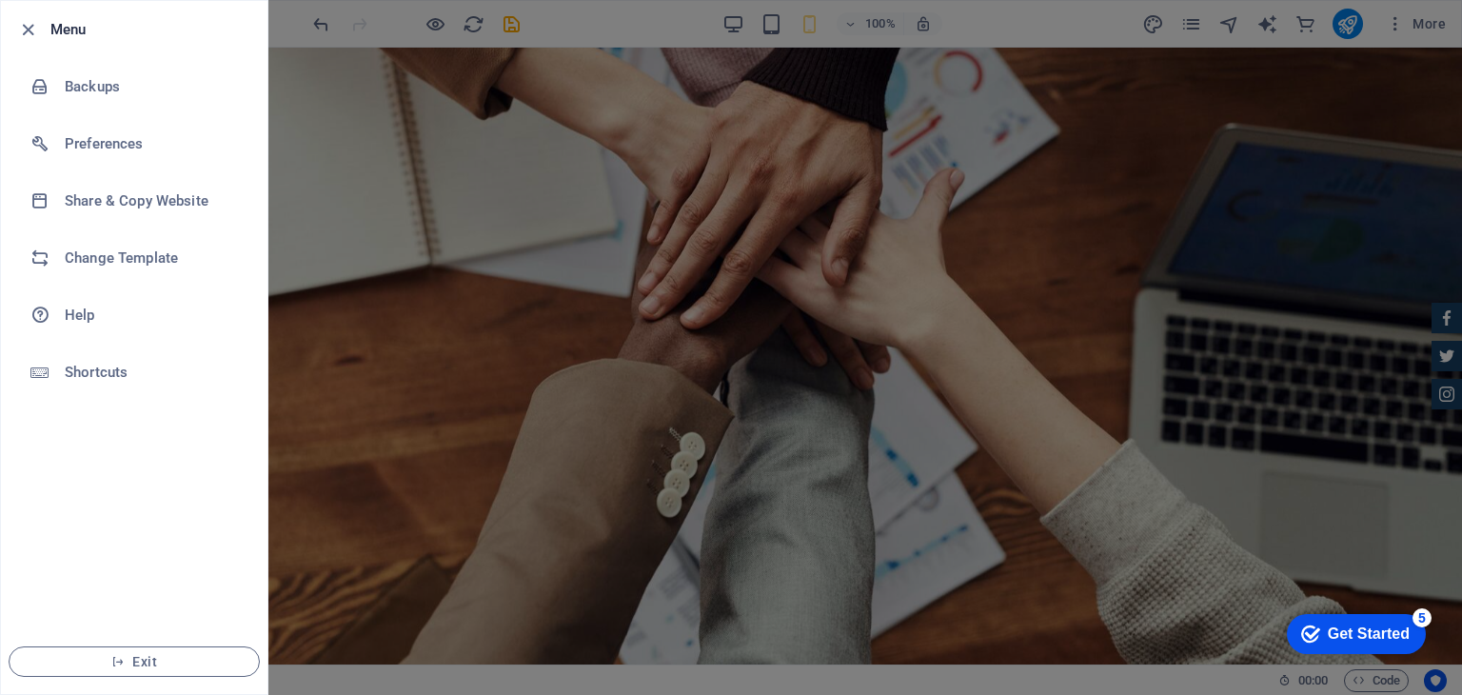
click at [377, 36] on div at bounding box center [731, 347] width 1462 height 695
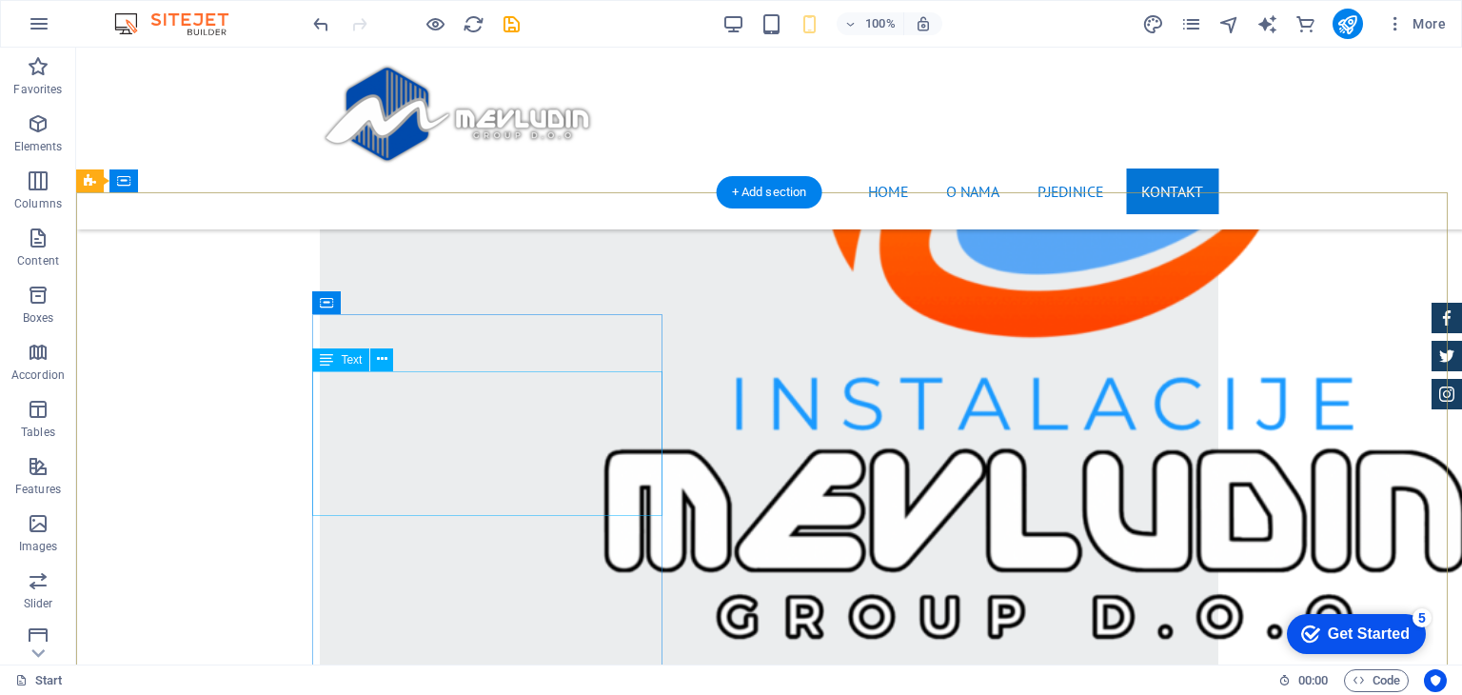
scroll to position [4174, 0]
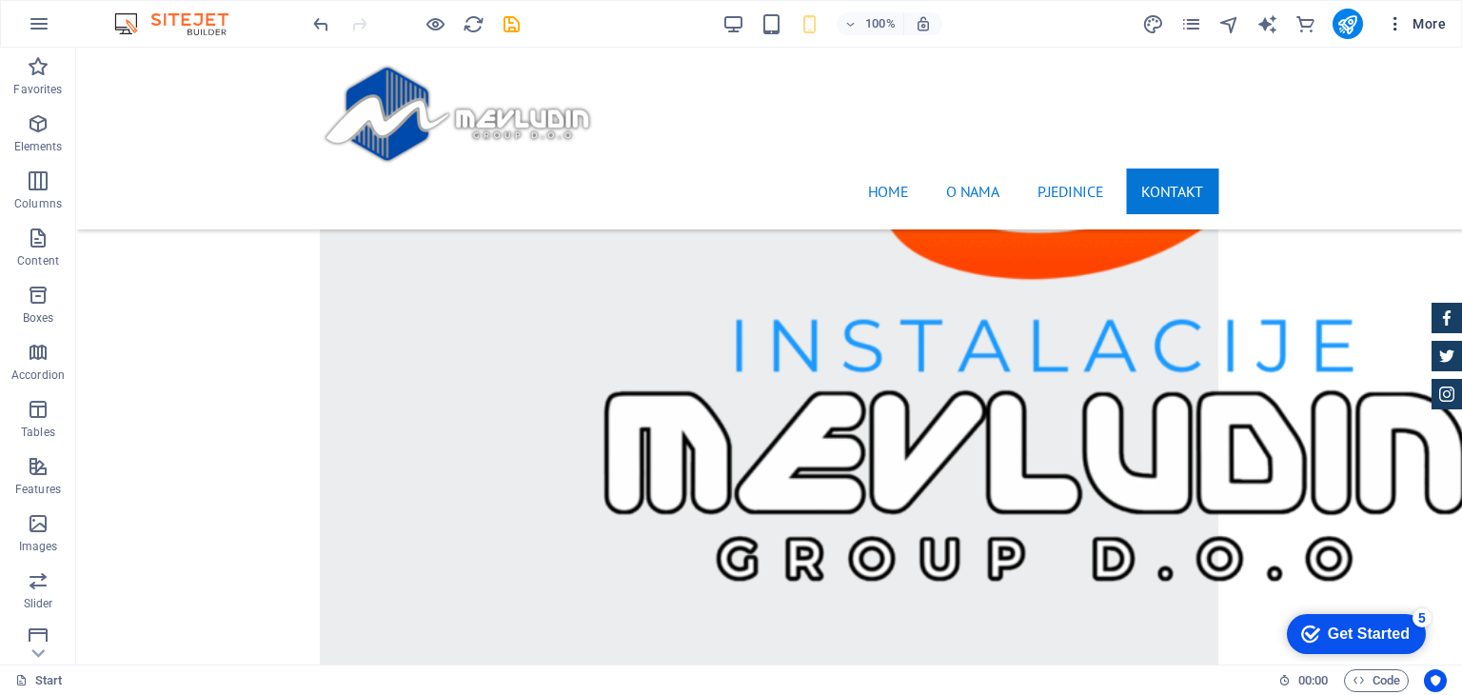
click at [1421, 27] on span "More" at bounding box center [1416, 23] width 60 height 19
